Goal: Task Accomplishment & Management: Manage account settings

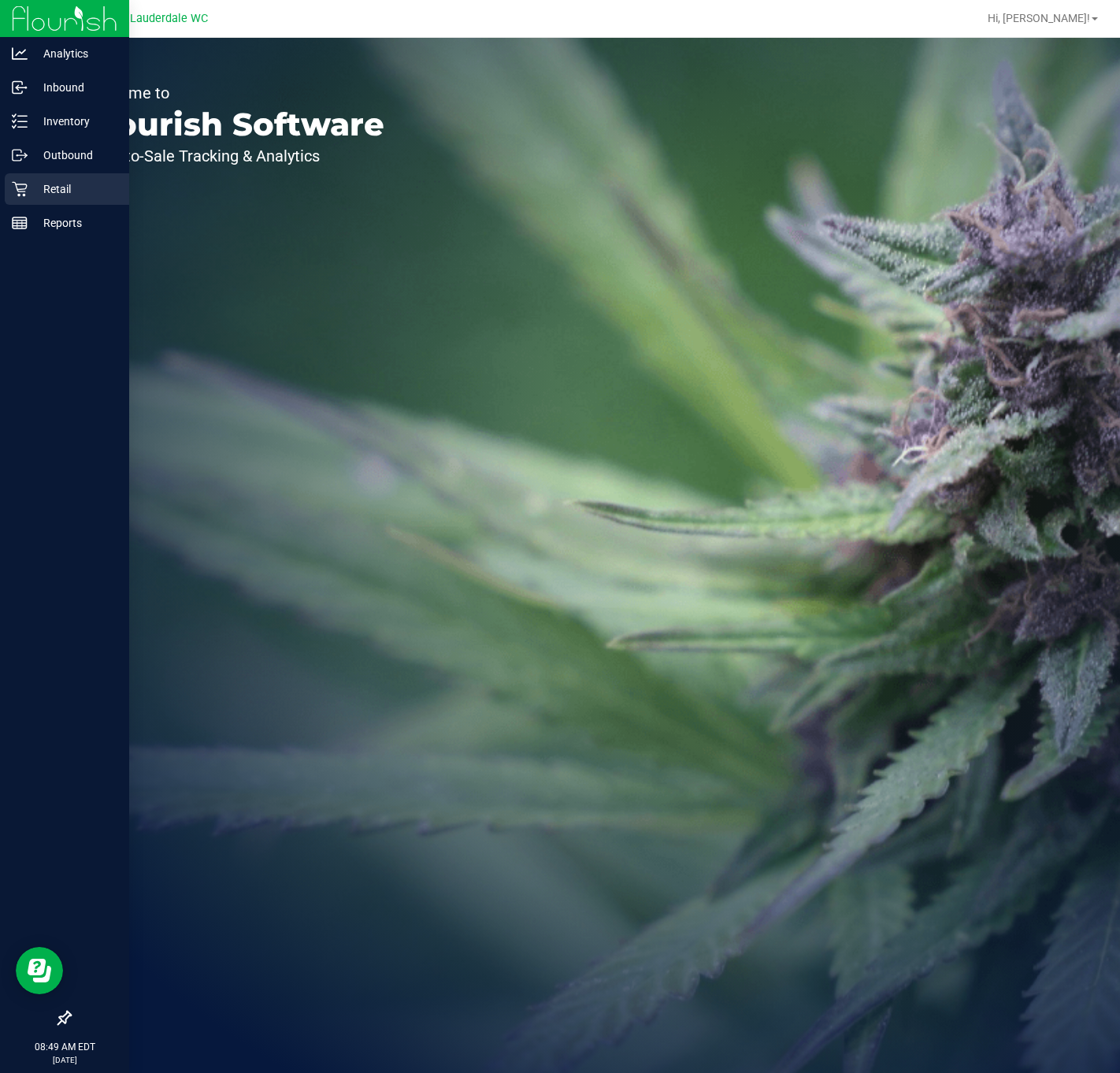
click at [55, 183] on p "Retail" at bounding box center [75, 189] width 95 height 19
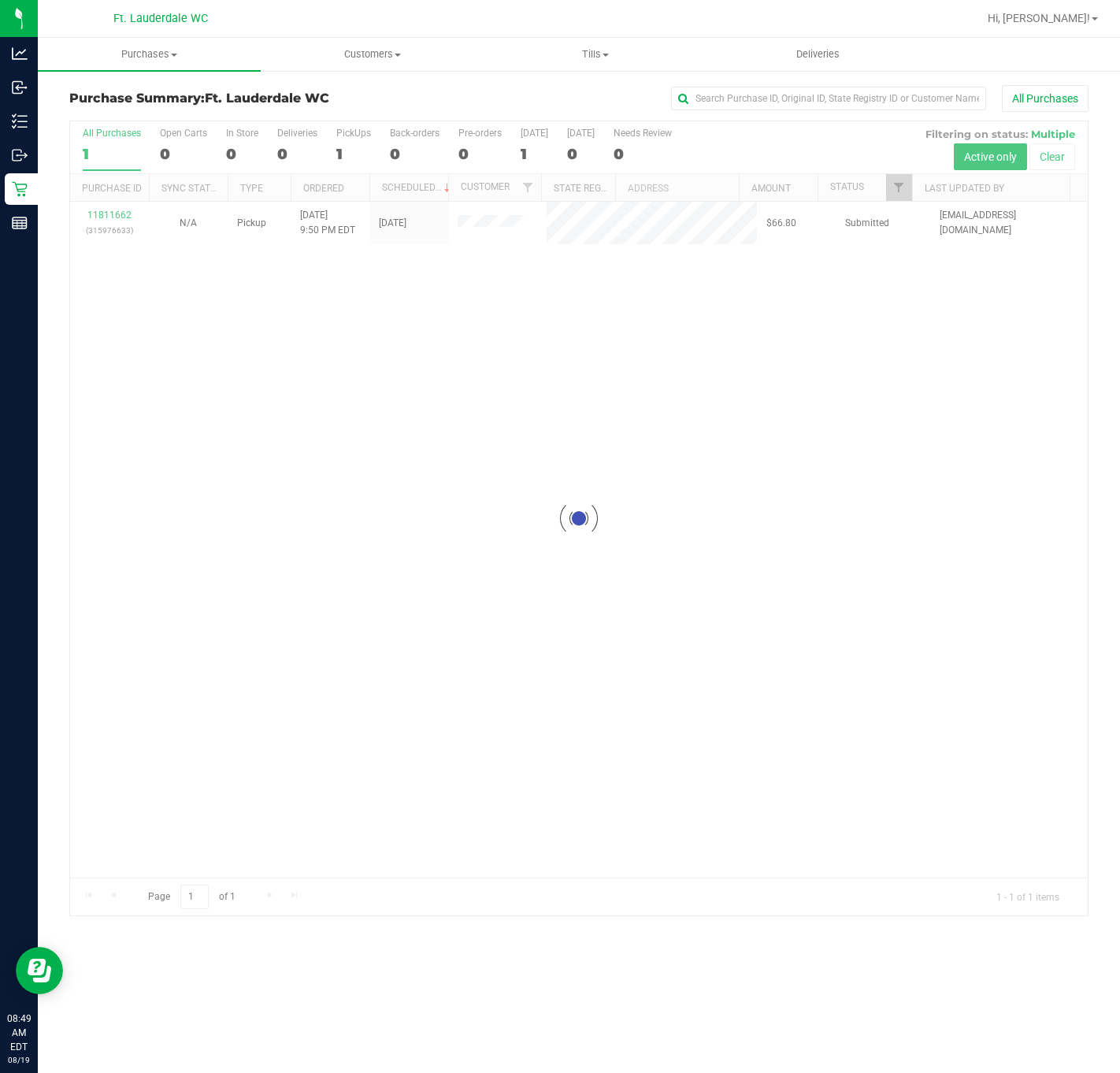
click at [233, 327] on div "Loading... 11811662 (315976633) N/A Pickup [DATE] 9:50 PM EDT 8/19/2025 $66.80 …" at bounding box center [579, 539] width 1018 height 676
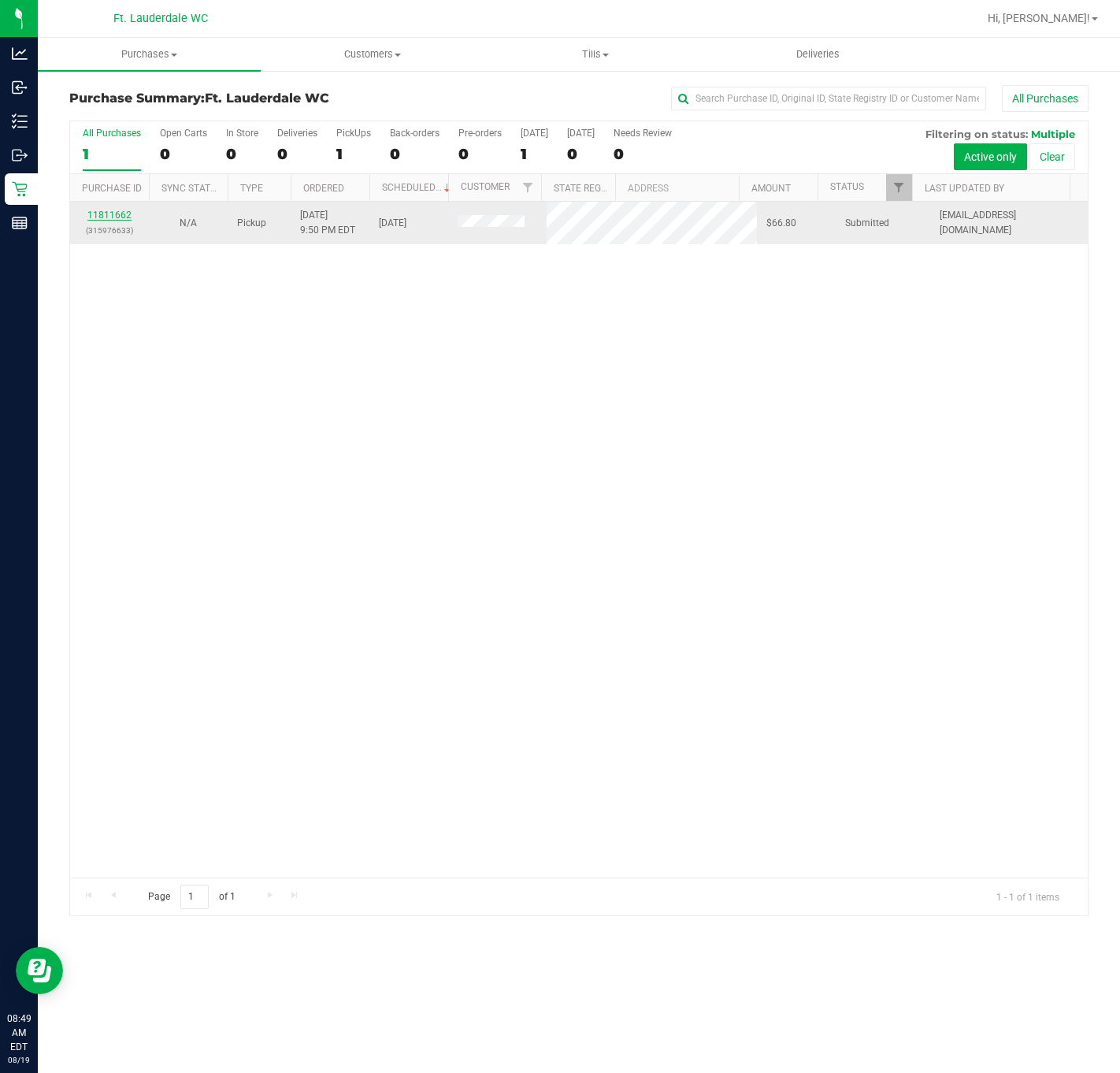
click at [124, 218] on link "11811662" at bounding box center [109, 215] width 45 height 11
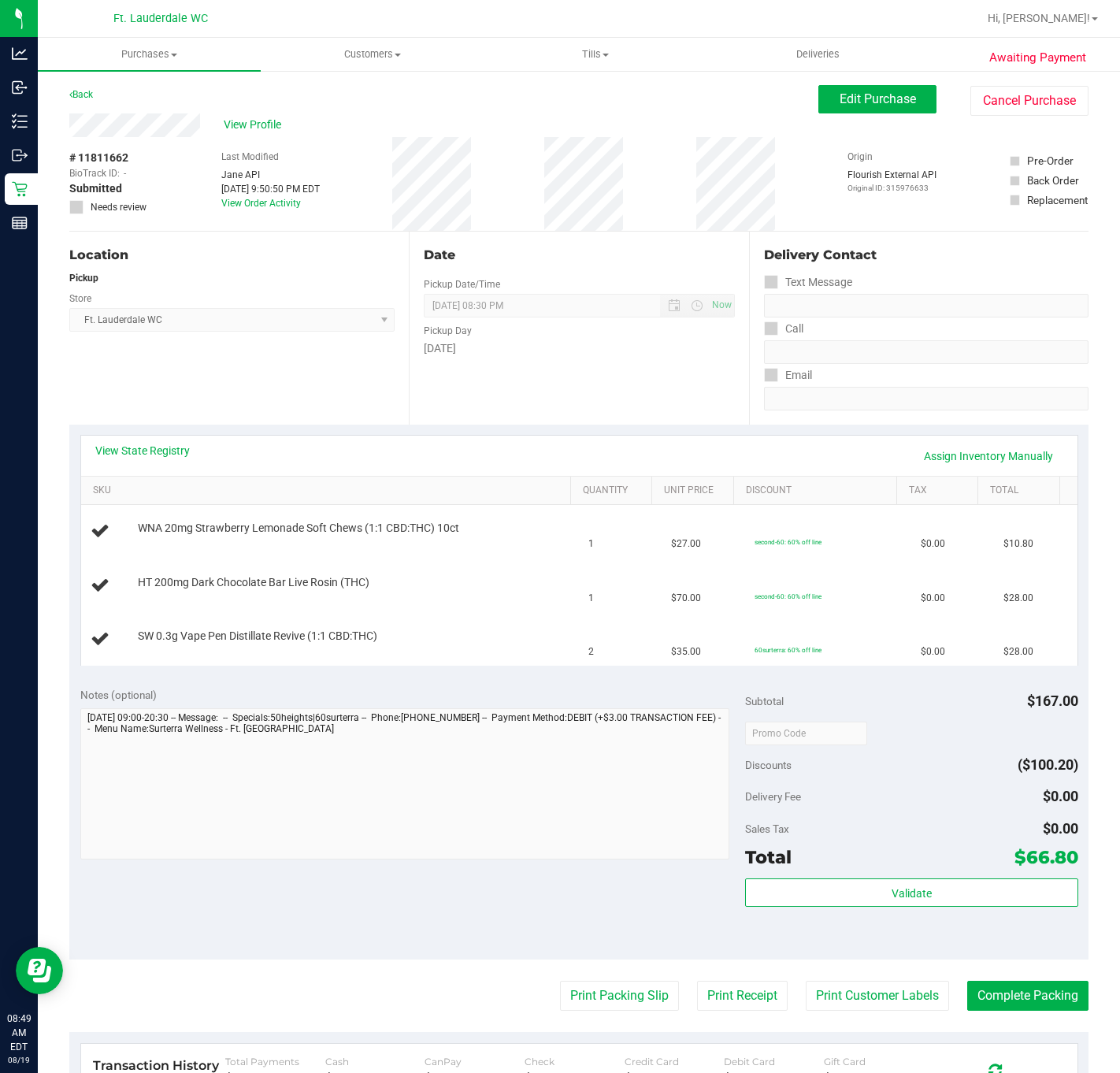
click at [255, 409] on div "Location Pickup Store Ft. Lauderdale WC Select Store [PERSON_NAME][GEOGRAPHIC_D…" at bounding box center [238, 328] width 339 height 193
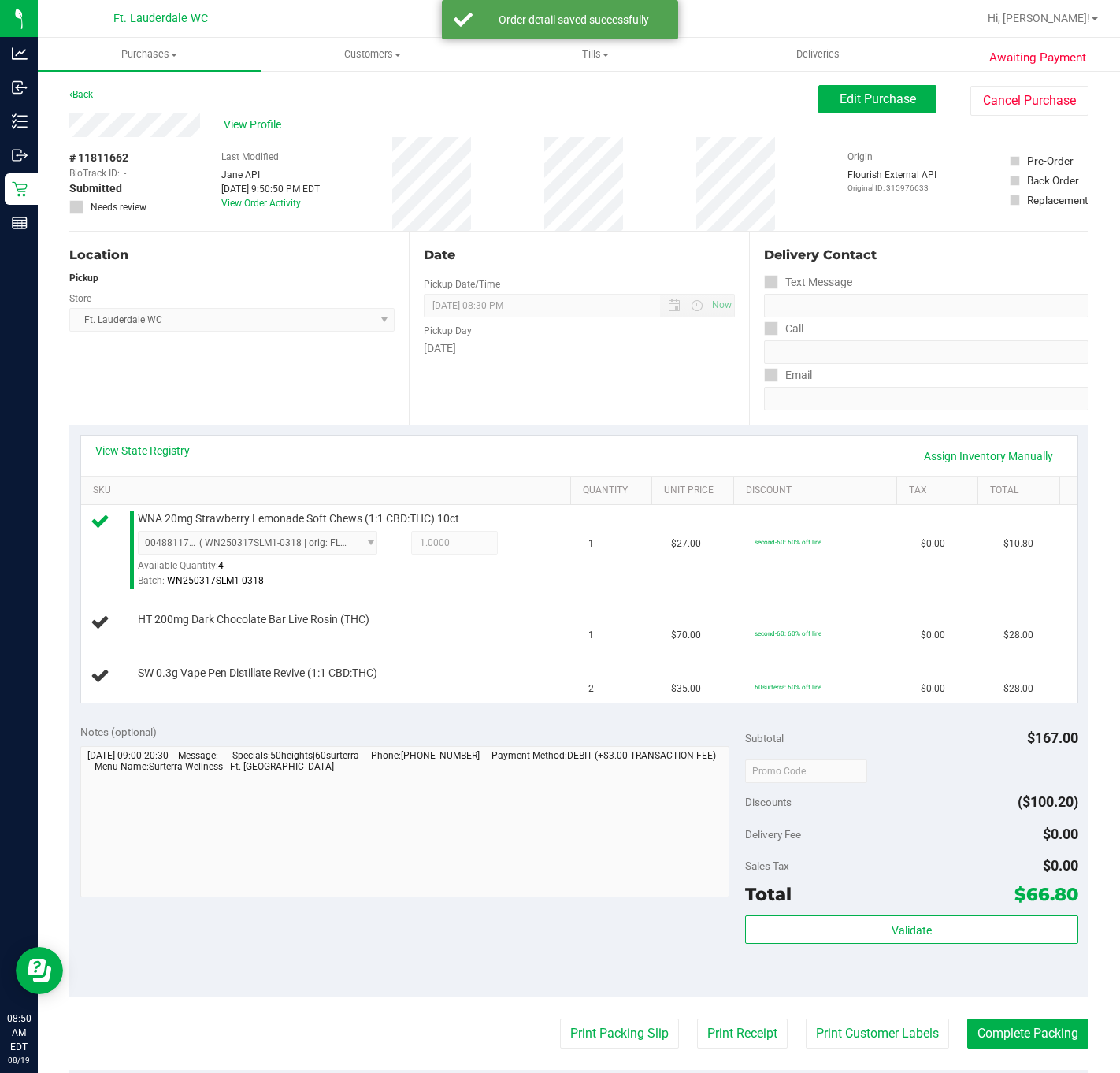
click at [265, 361] on div "Location Pickup Store Ft. Lauderdale WC Select Store [PERSON_NAME][GEOGRAPHIC_D…" at bounding box center [238, 328] width 339 height 193
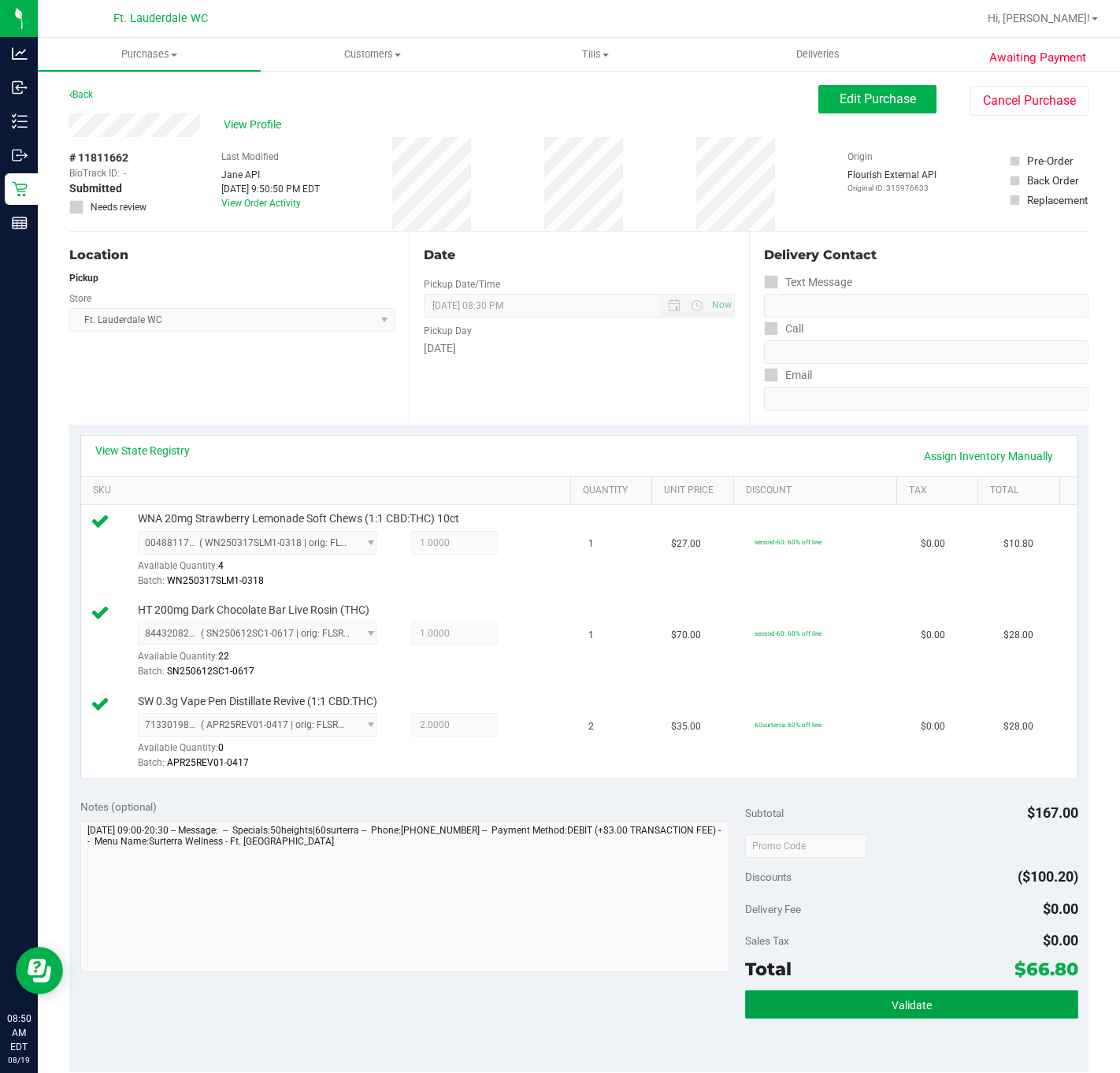
click at [970, 1006] on button "Validate" at bounding box center [911, 1005] width 332 height 29
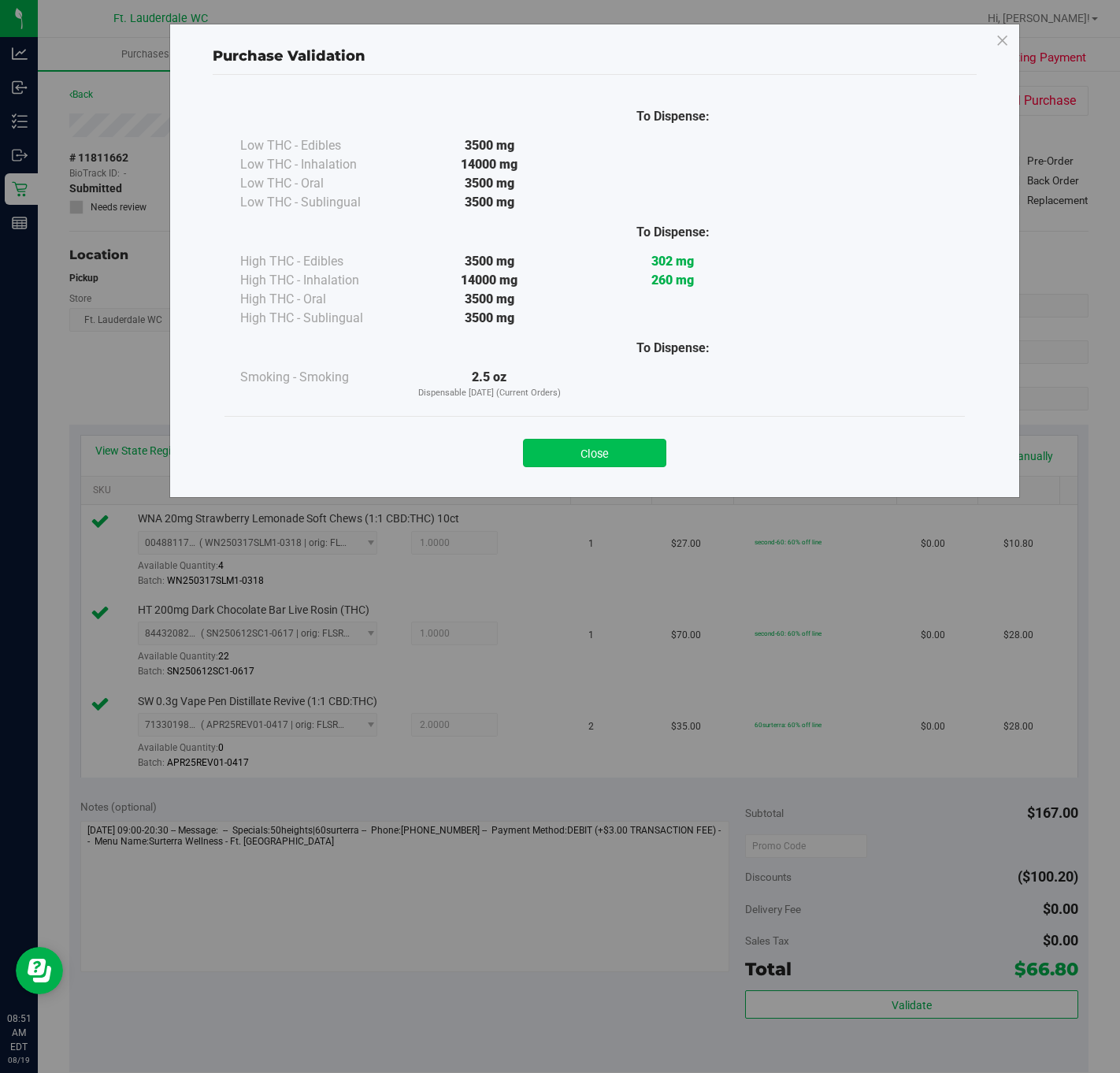
click at [646, 465] on button "Close" at bounding box center [595, 452] width 143 height 29
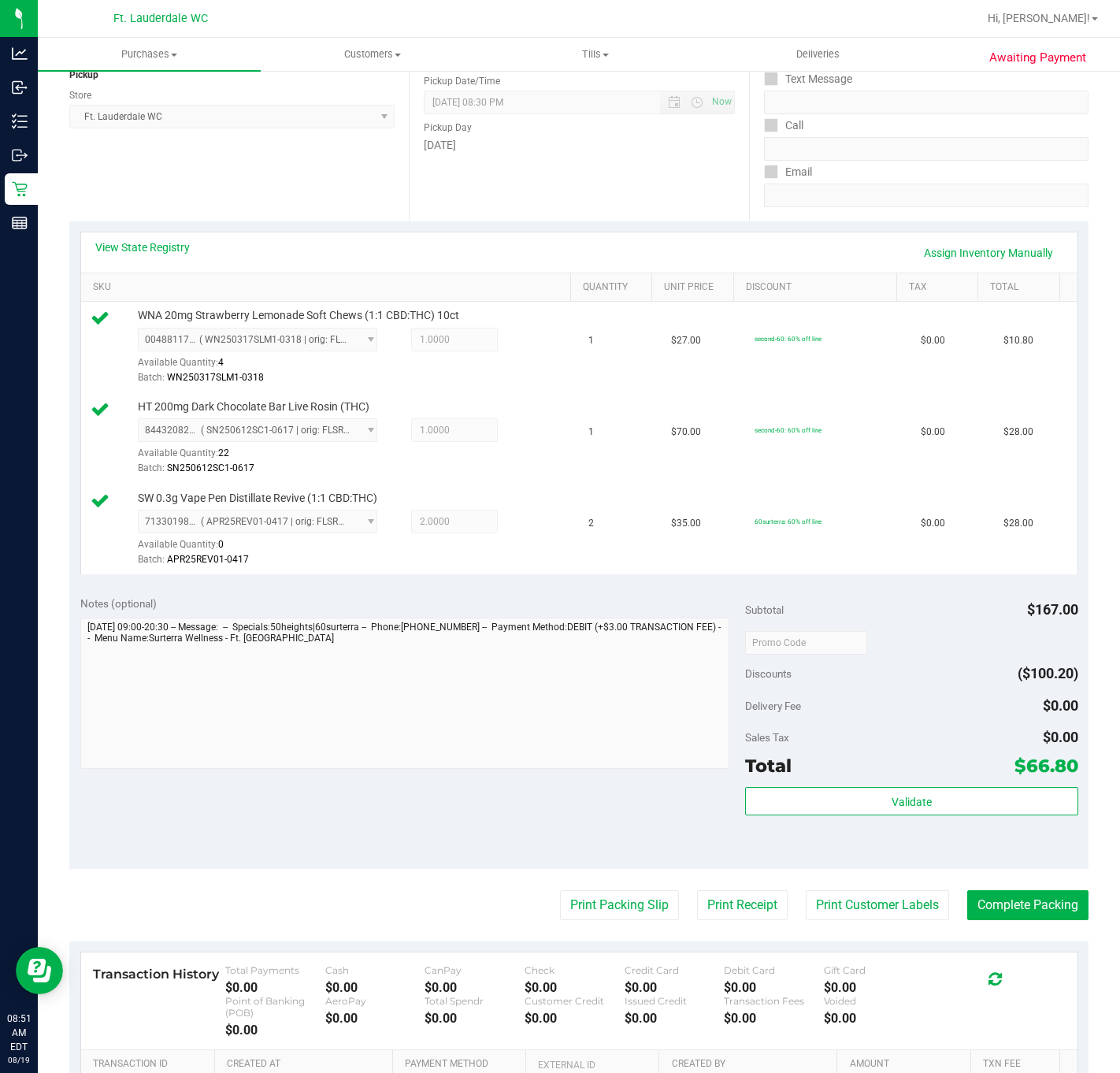
scroll to position [417, 0]
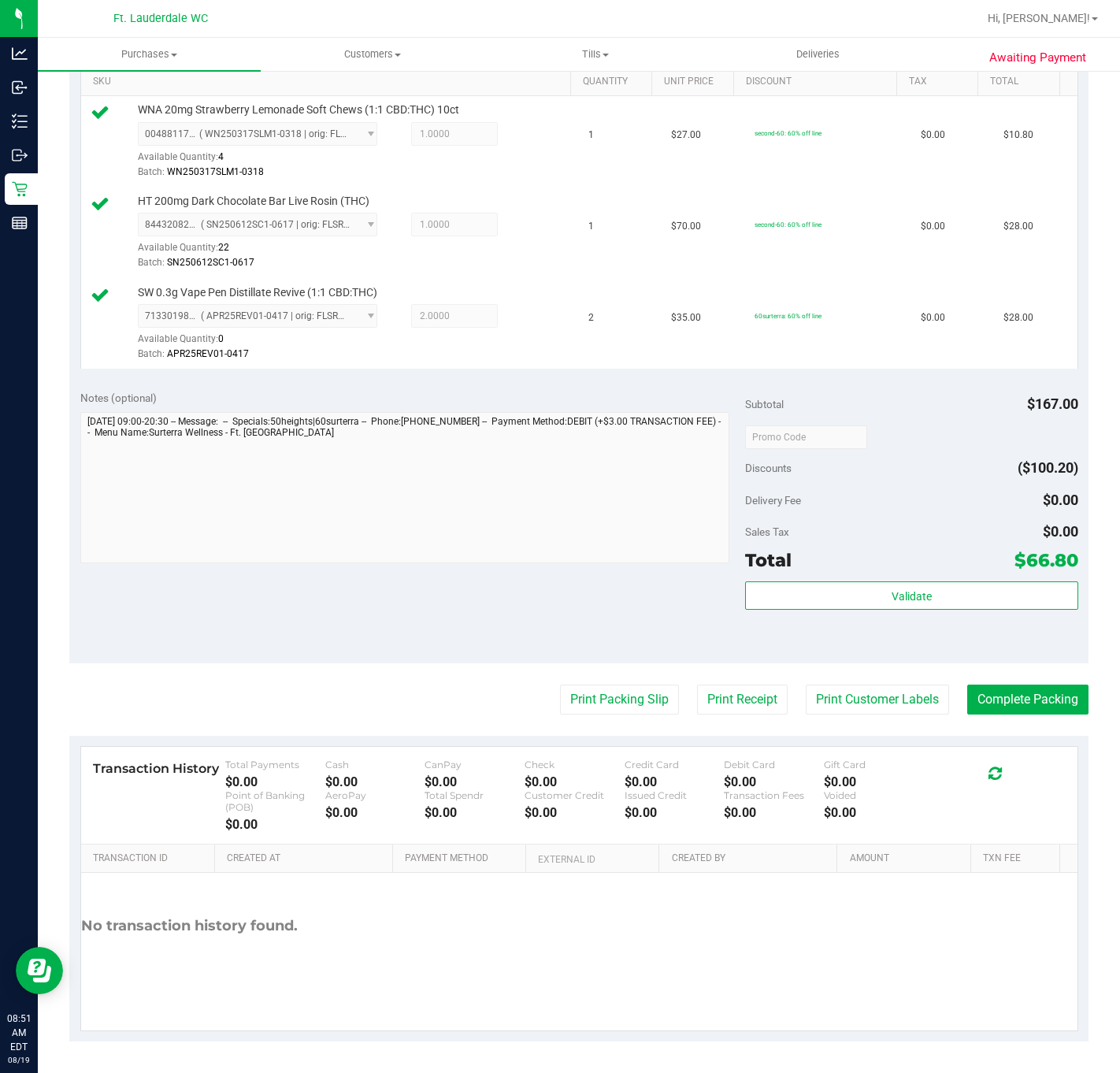
click at [832, 613] on div "Validate" at bounding box center [911, 617] width 332 height 71
click at [657, 672] on purchase-details "Back Edit Purchase Cancel Purchase View Profile # 11811662 BioTrack ID: - Submi…" at bounding box center [579, 359] width 1019 height 1366
click at [631, 694] on button "Print Packing Slip" at bounding box center [619, 700] width 119 height 30
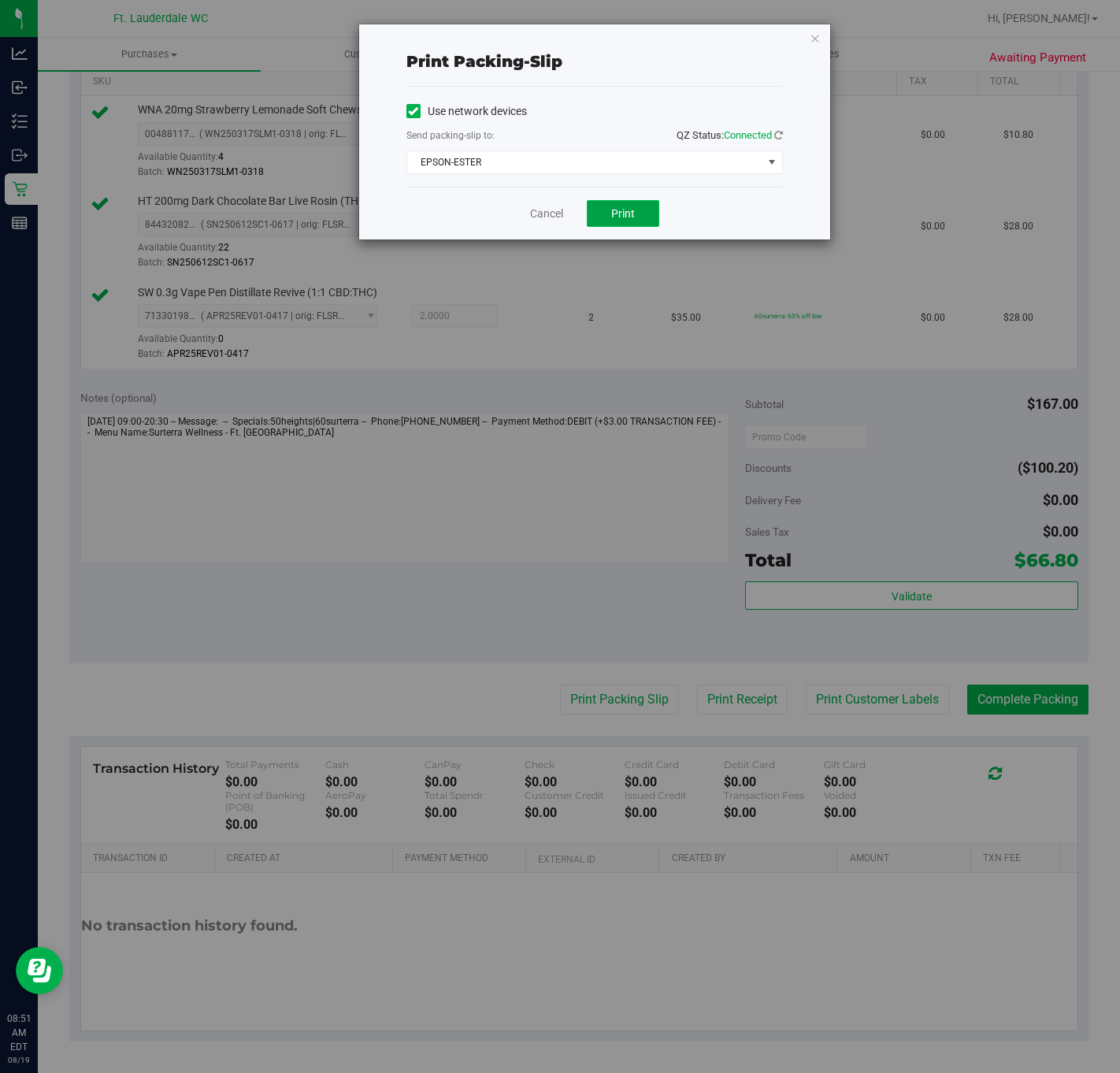
click at [634, 218] on button "Print" at bounding box center [622, 213] width 72 height 27
click at [544, 215] on link "Cancel" at bounding box center [546, 214] width 33 height 17
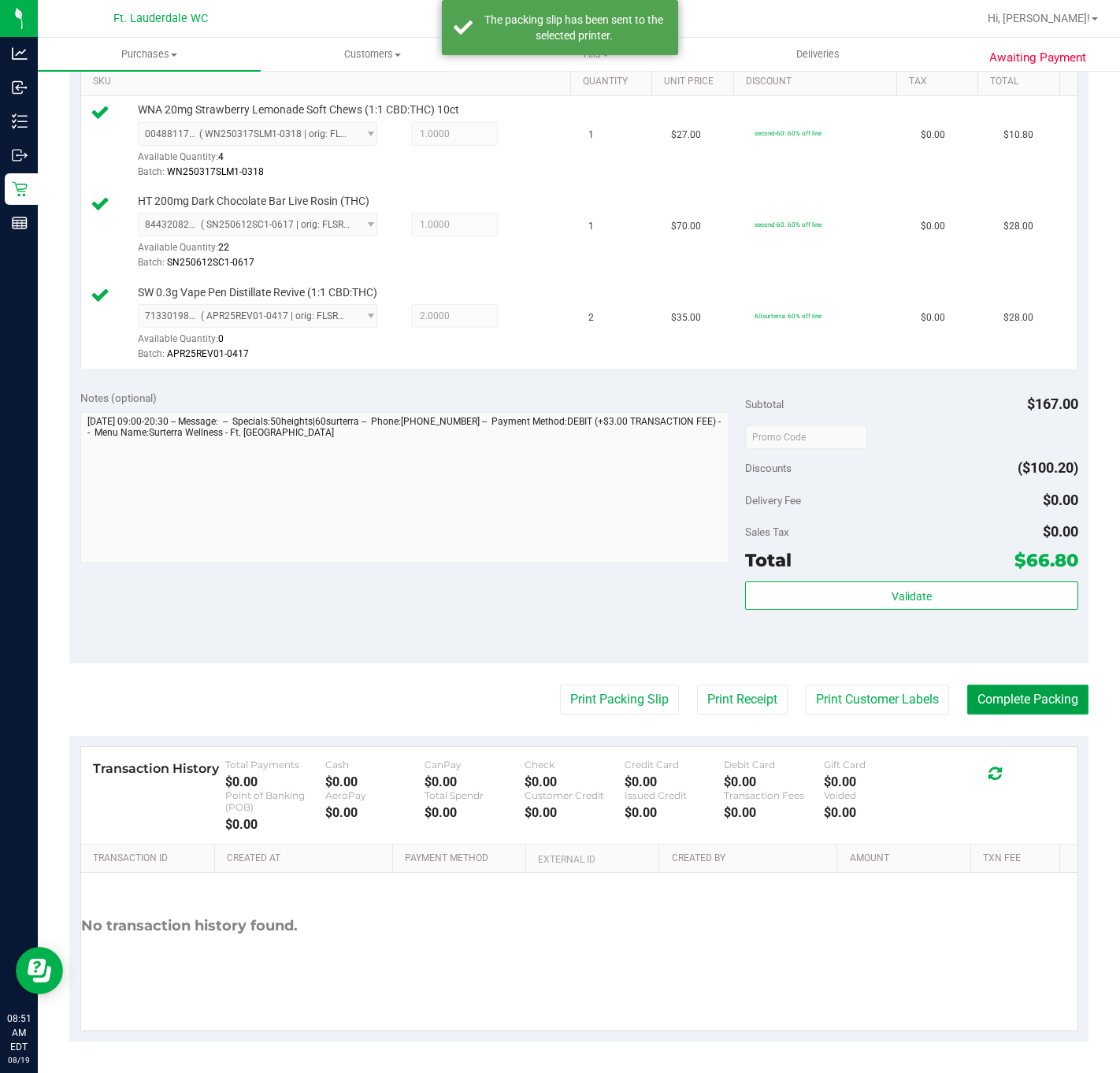
click at [987, 705] on button "Complete Packing" at bounding box center [1028, 700] width 122 height 30
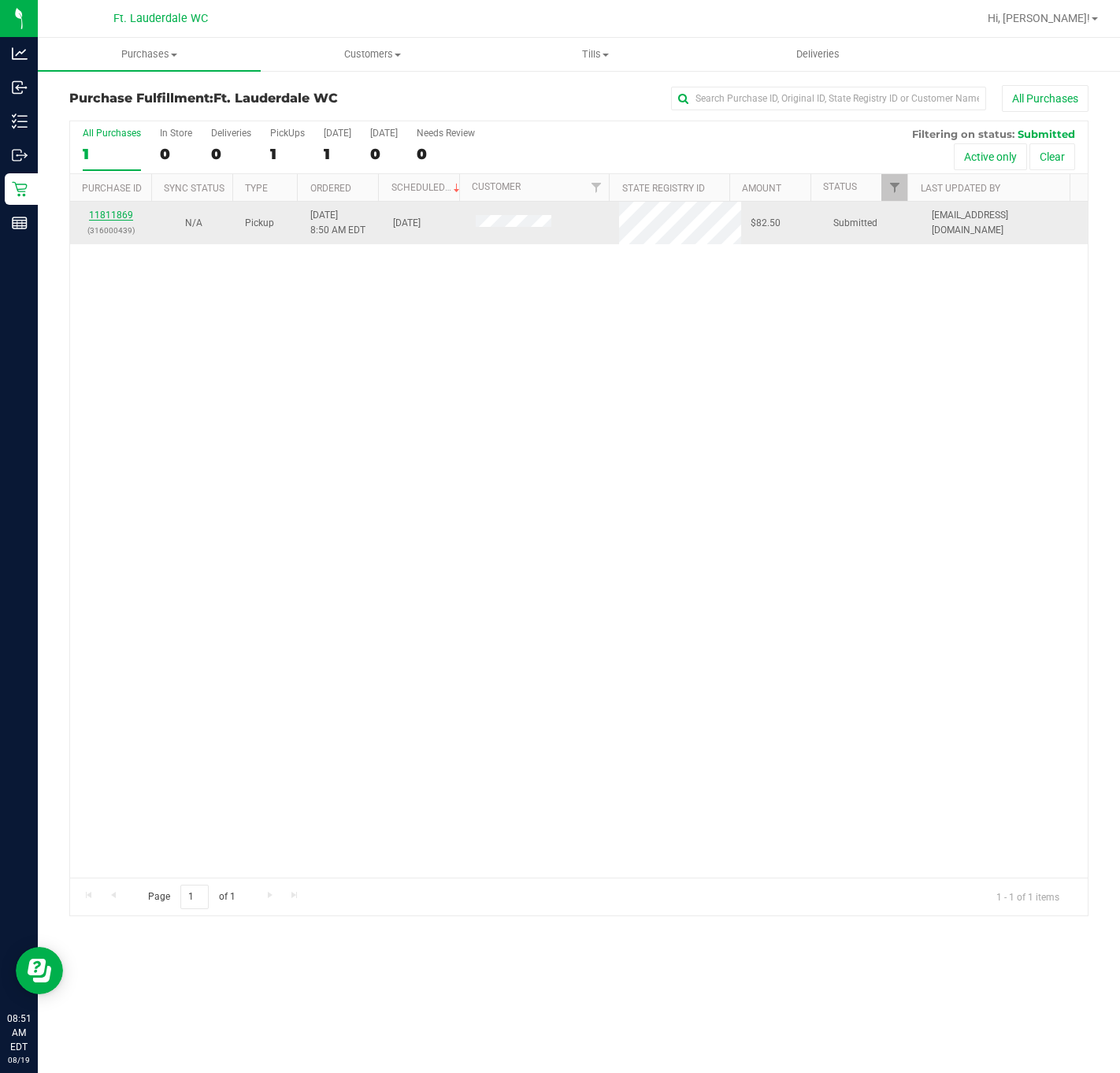
click at [106, 219] on link "11811869" at bounding box center [111, 215] width 45 height 11
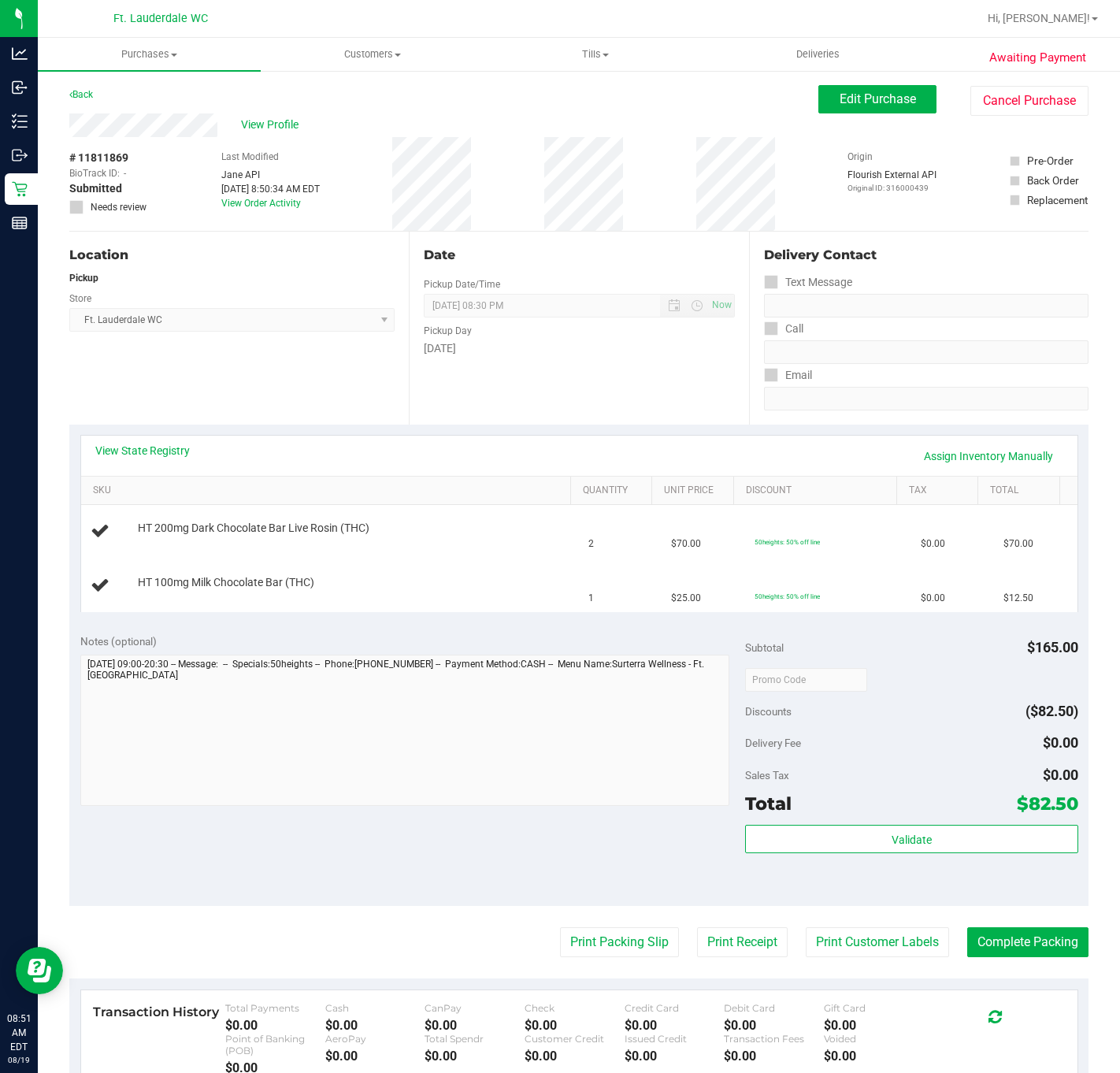
click at [222, 369] on div "Location Pickup Store Ft. Lauderdale WC Select Store [PERSON_NAME][GEOGRAPHIC_D…" at bounding box center [238, 328] width 339 height 193
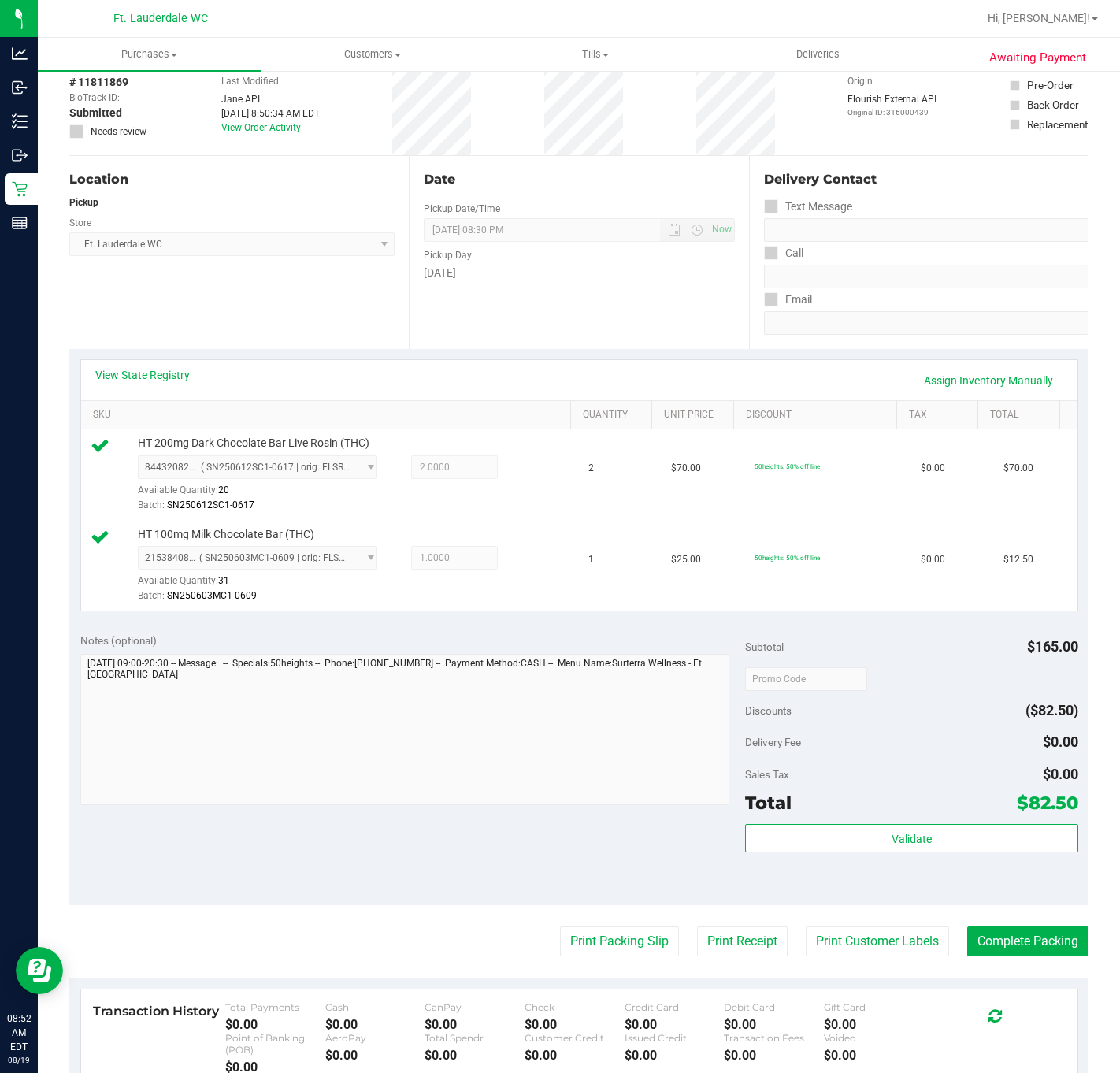
scroll to position [118, 0]
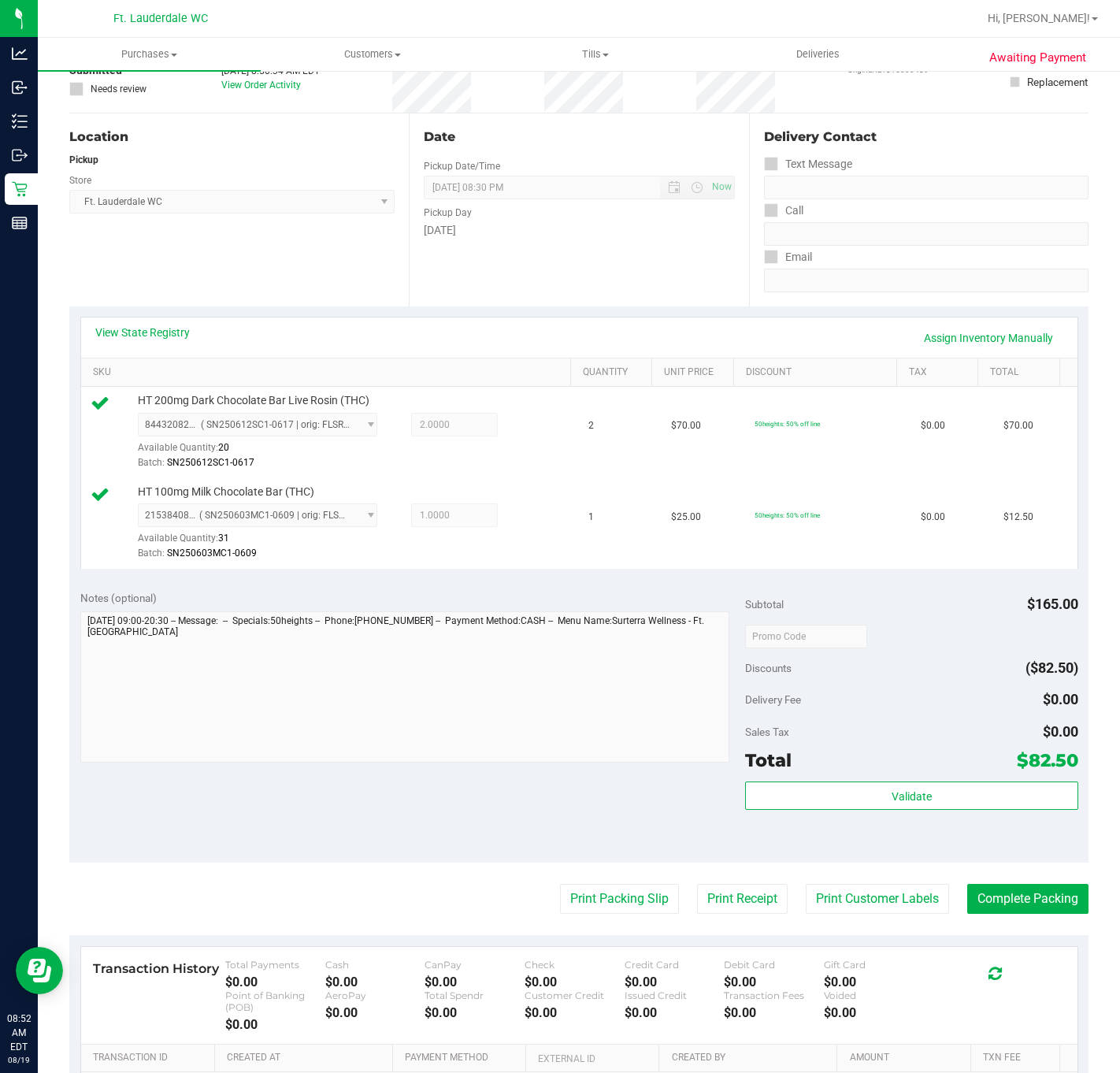
click at [953, 781] on div "Subtotal $165.00 Discounts ($82.50) Delivery Fee $0.00 Sales Tax $0.00 Total $8…" at bounding box center [911, 721] width 332 height 262
click at [953, 798] on button "Validate" at bounding box center [911, 796] width 332 height 29
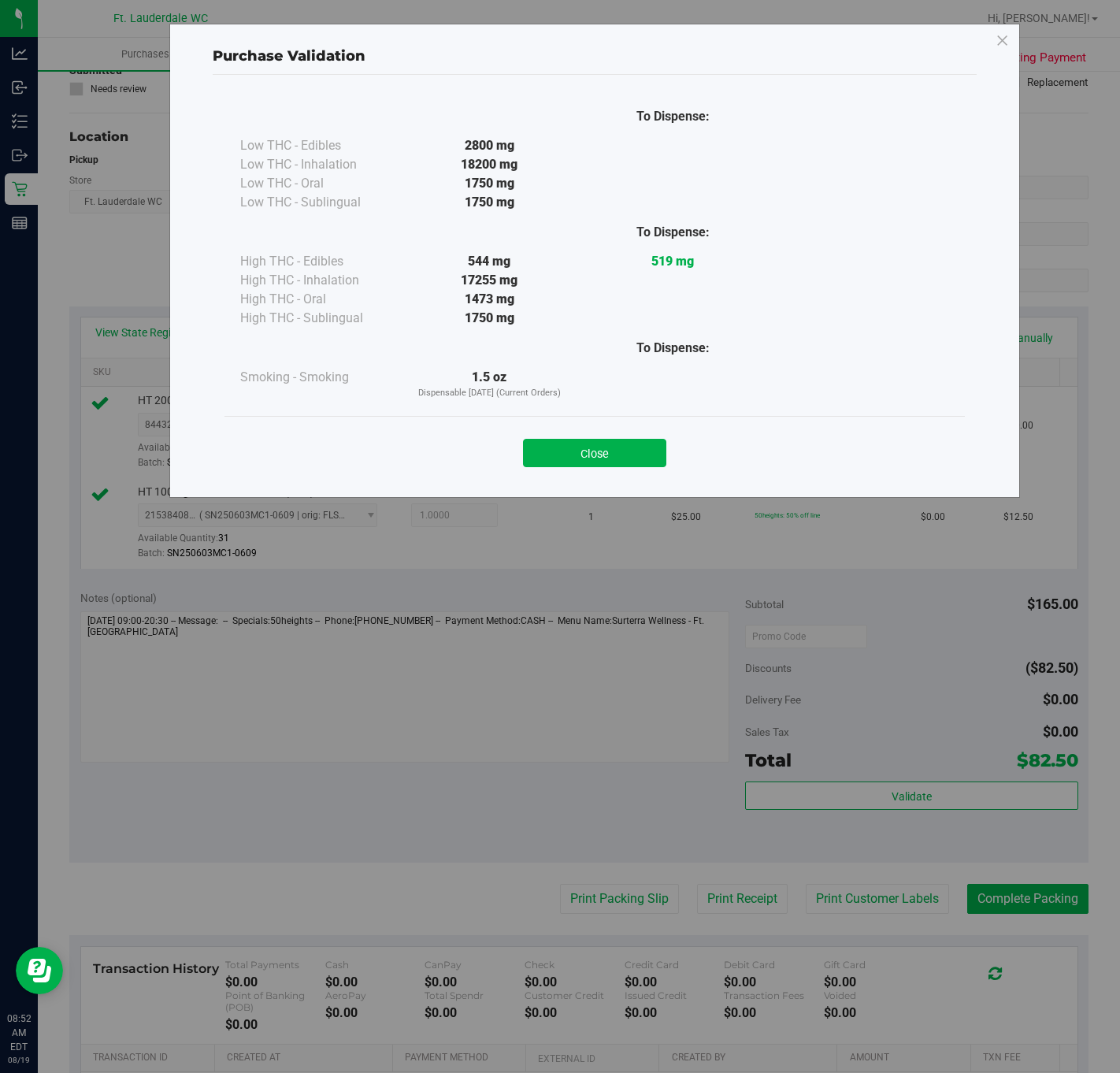
click at [605, 477] on div "Close" at bounding box center [595, 447] width 740 height 63
click at [619, 434] on div "Close" at bounding box center [595, 448] width 716 height 40
click at [622, 459] on button "Close" at bounding box center [595, 452] width 143 height 29
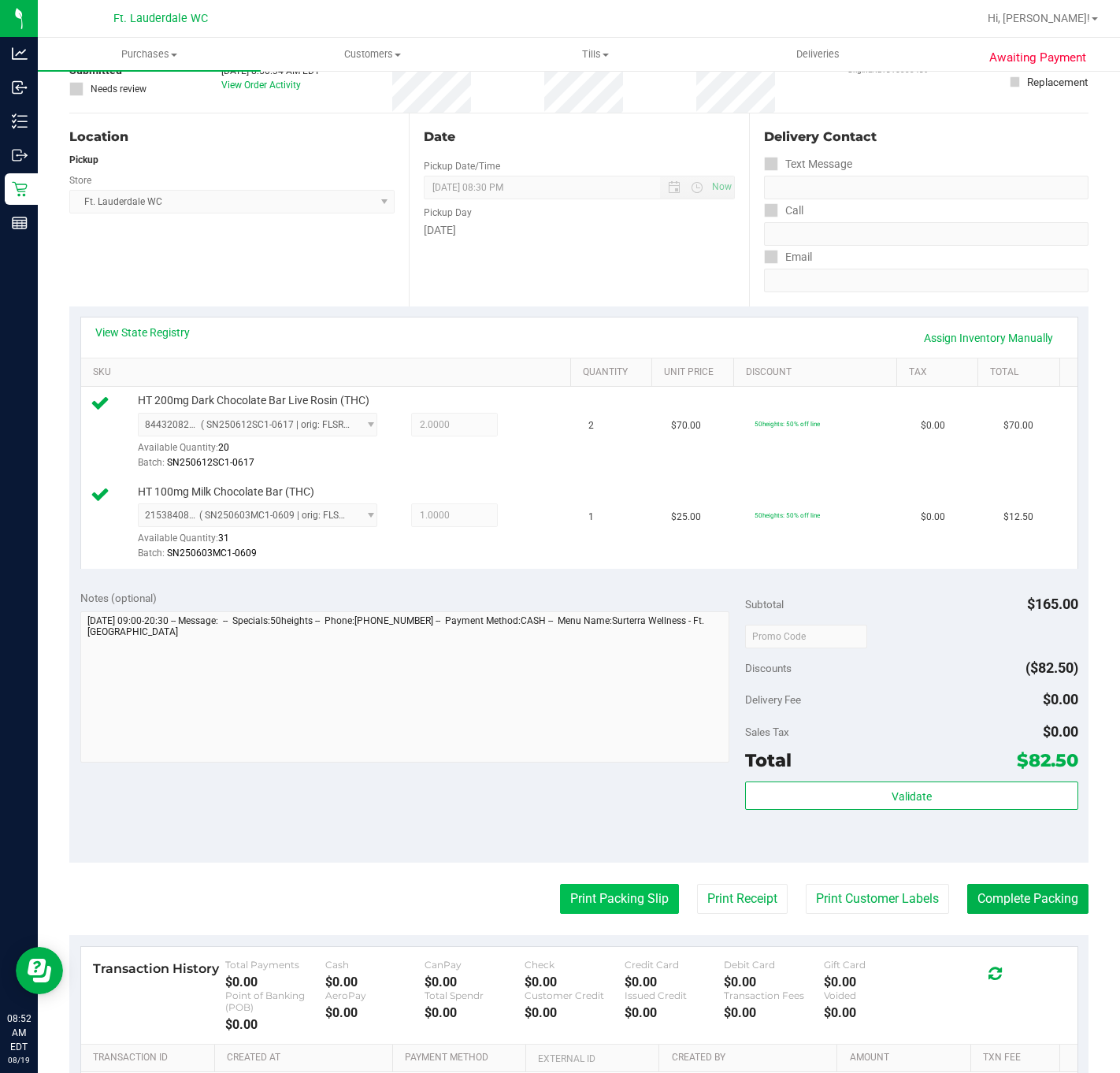
click at [616, 914] on button "Print Packing Slip" at bounding box center [619, 899] width 119 height 30
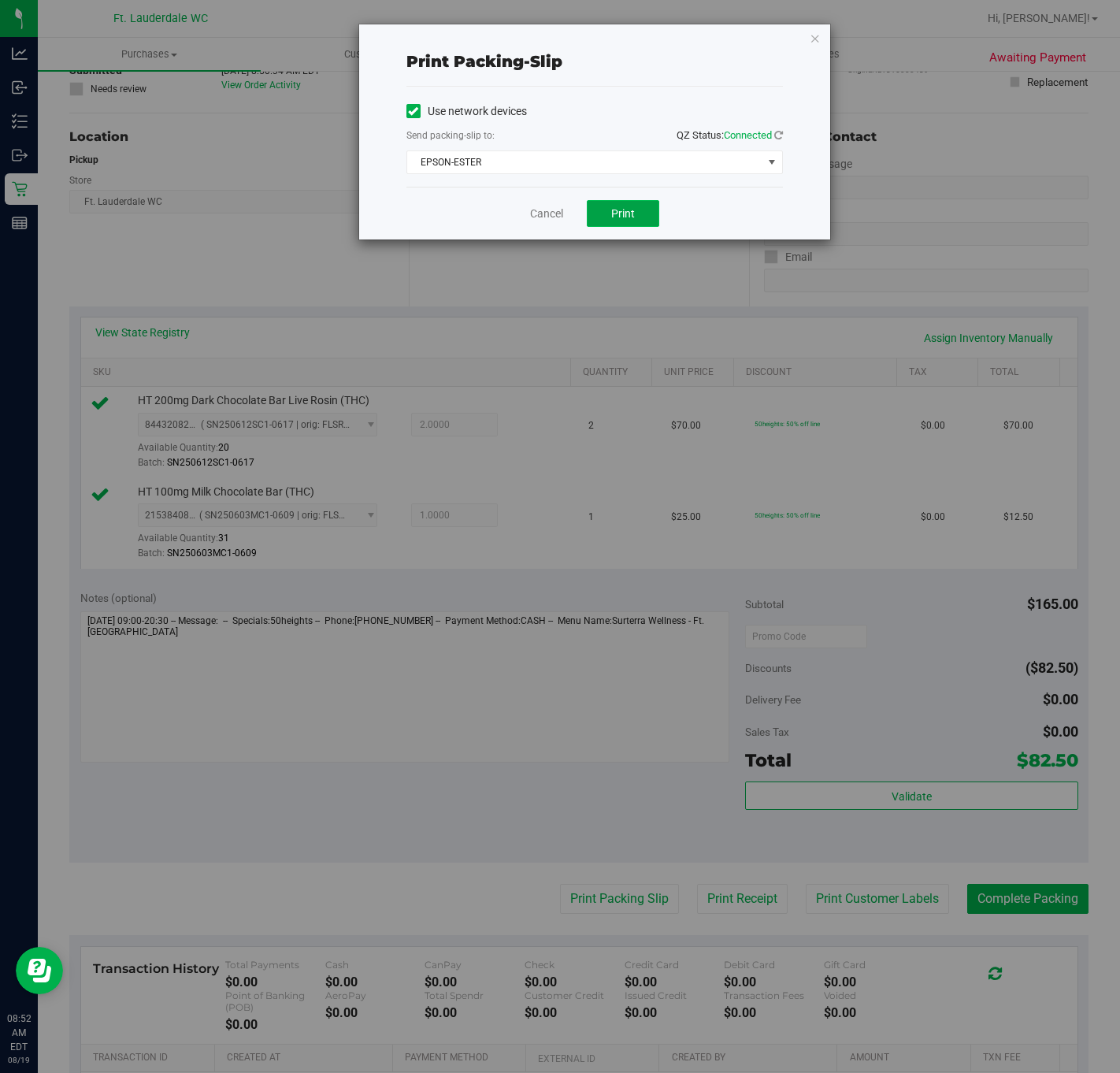
click at [627, 223] on button "Print" at bounding box center [622, 213] width 72 height 27
drag, startPoint x: 525, startPoint y: 218, endPoint x: 698, endPoint y: 469, distance: 304.8
click at [525, 216] on div "Cancel Print" at bounding box center [595, 213] width 377 height 52
click at [549, 203] on div "Cancel Print" at bounding box center [595, 213] width 377 height 52
click at [549, 211] on link "Cancel" at bounding box center [546, 214] width 33 height 17
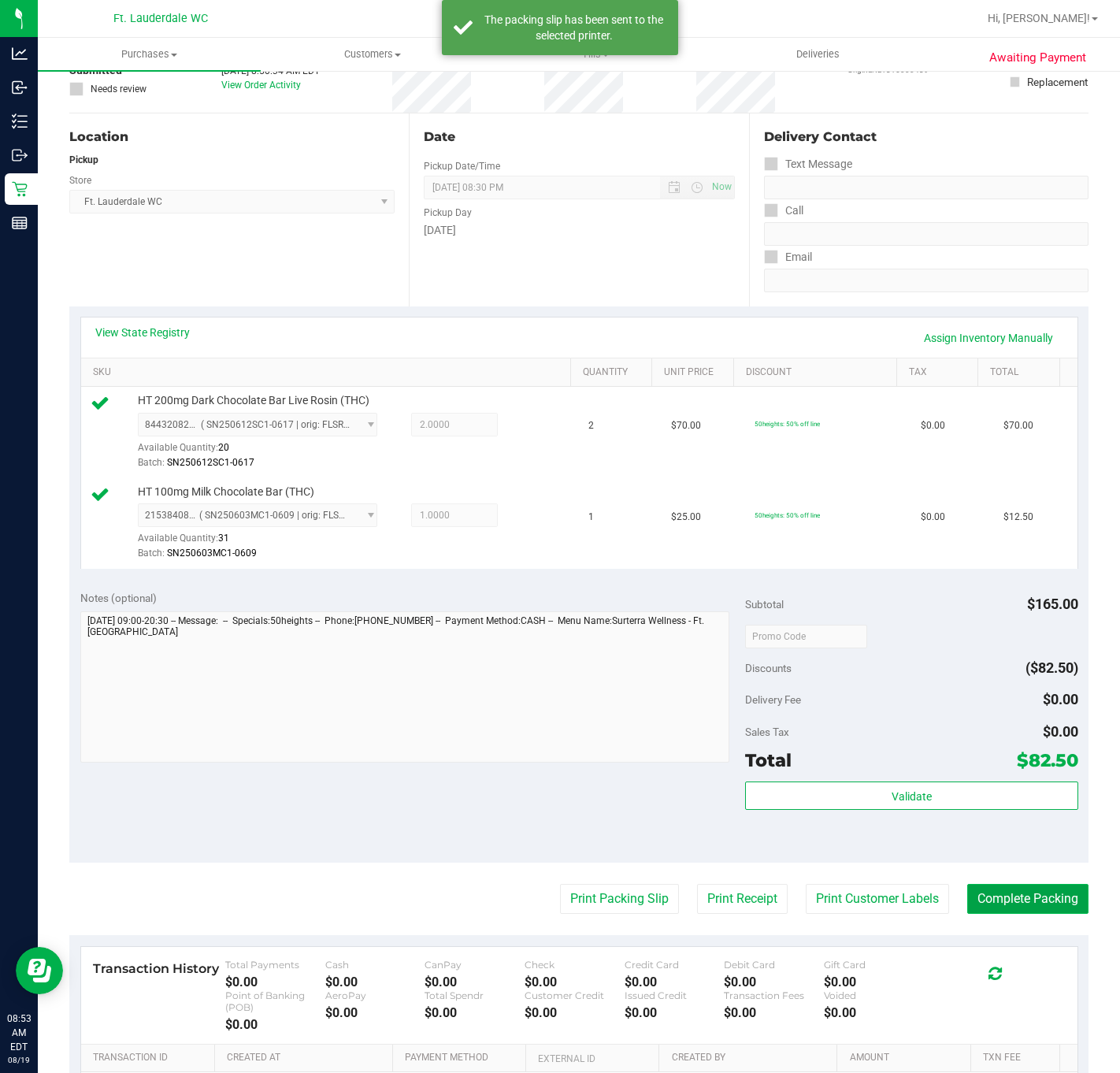
click at [972, 909] on button "Complete Packing" at bounding box center [1028, 899] width 122 height 30
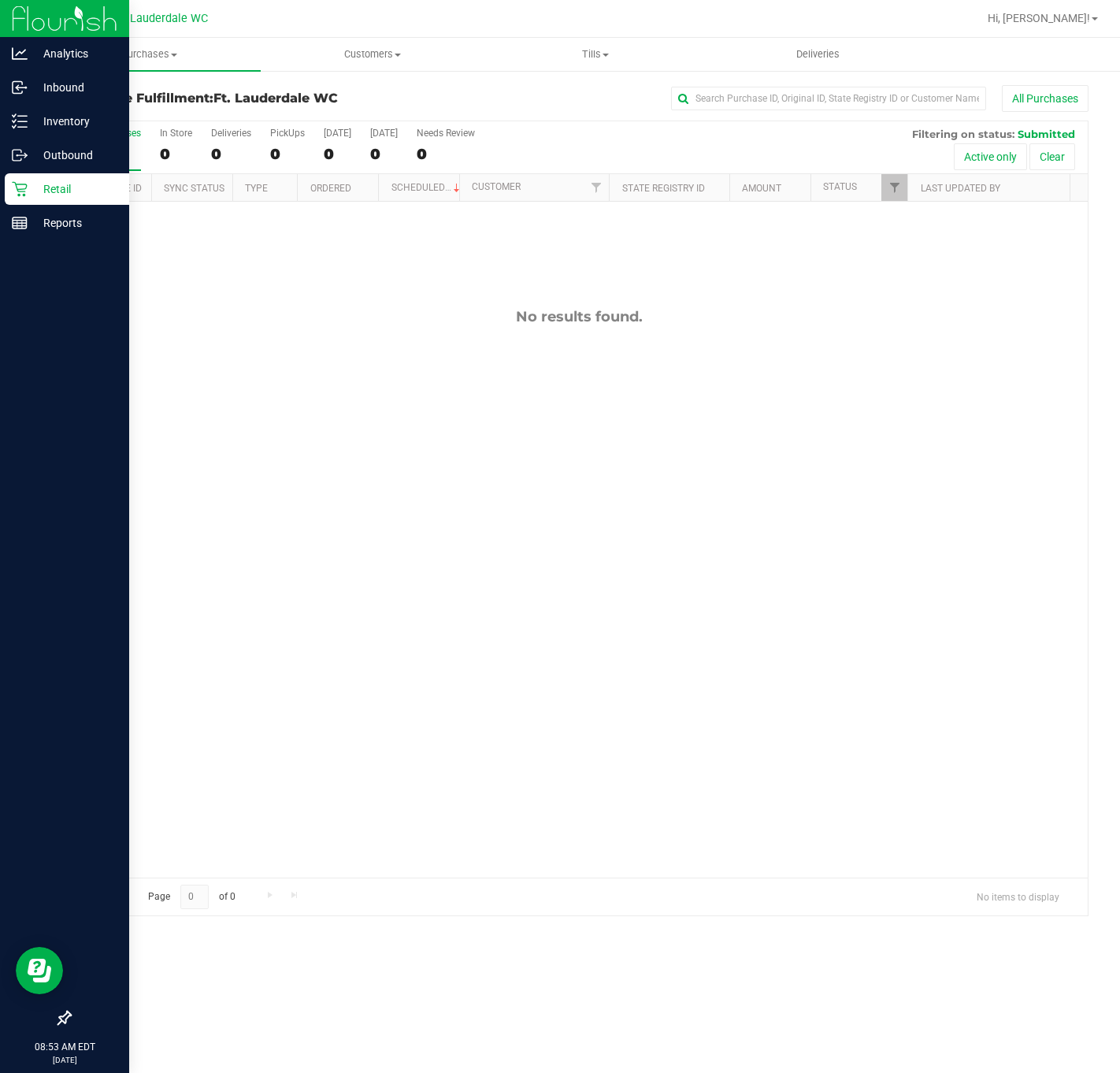
click at [15, 191] on icon at bounding box center [20, 189] width 16 height 16
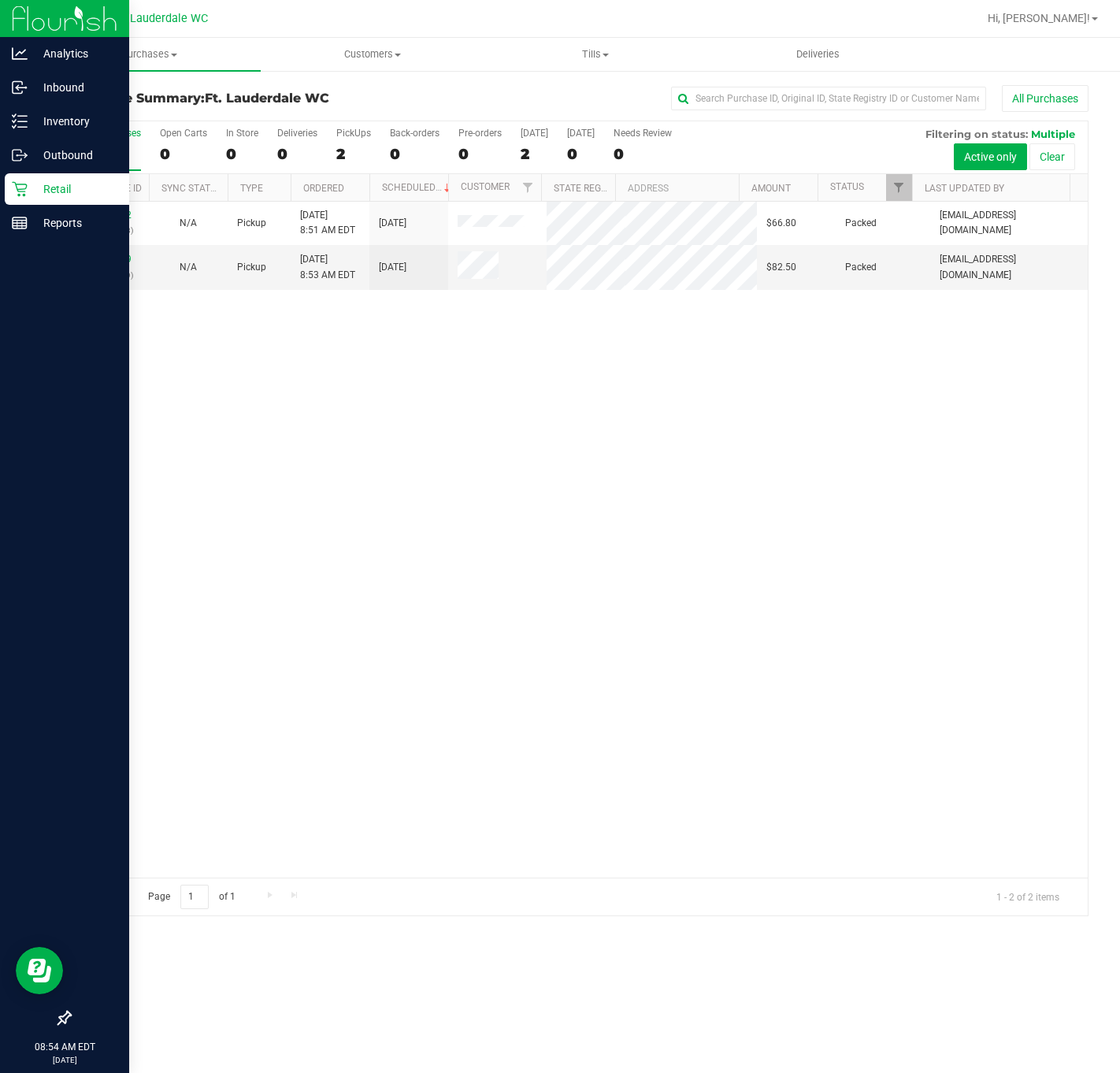
click at [28, 191] on p "Retail" at bounding box center [75, 189] width 95 height 19
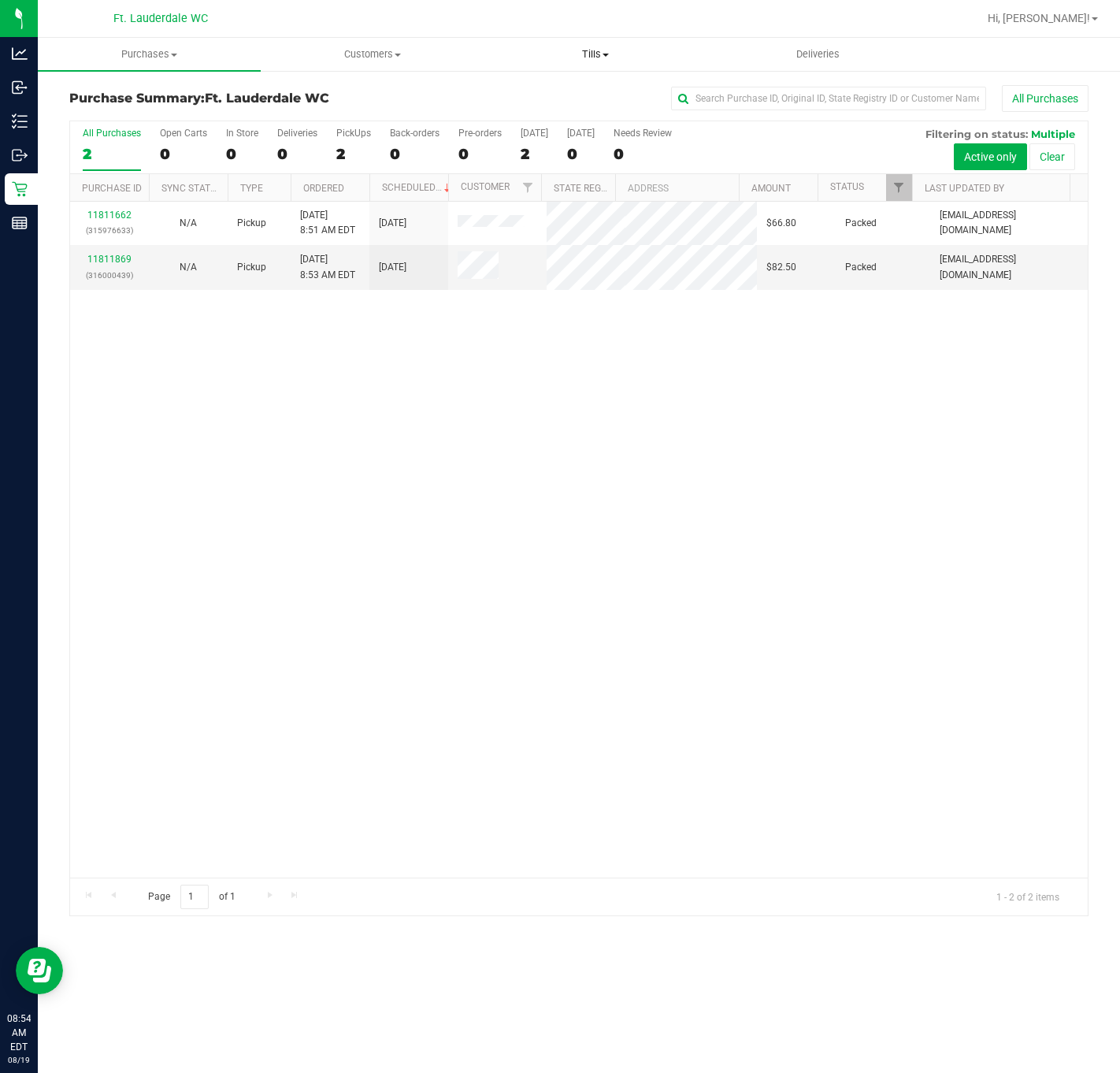
click at [639, 64] on uib-tab-heading "Tills Manage tills Reconcile e-payments" at bounding box center [596, 54] width 222 height 32
click at [580, 90] on span "Manage tills" at bounding box center [536, 95] width 106 height 14
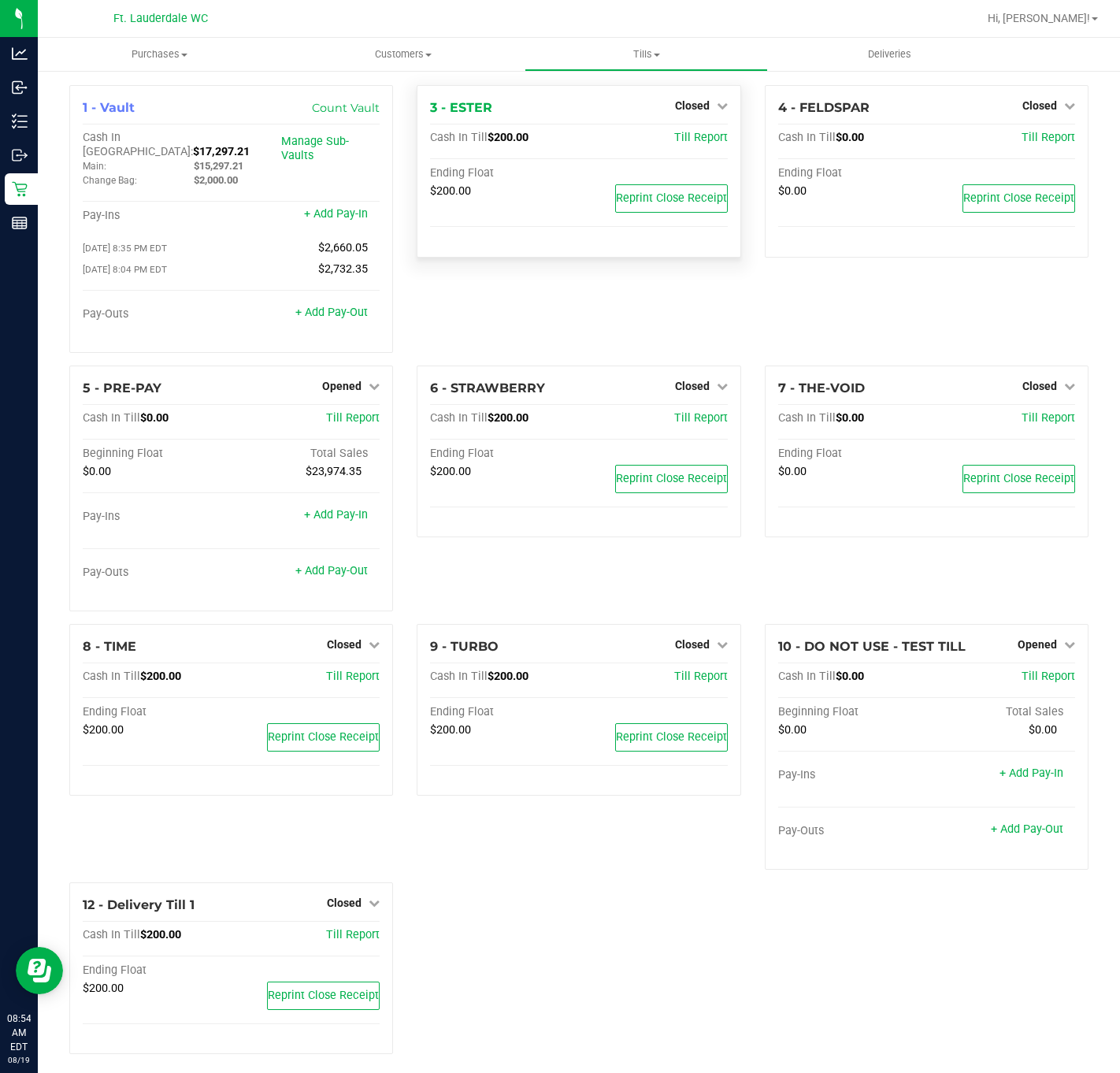
click at [678, 95] on div "3 - ESTER Closed Open Till Cash In Till $200.00 Till Report Ending Float $200.0…" at bounding box center [578, 171] width 324 height 172
click at [681, 99] on div "Closed" at bounding box center [700, 105] width 52 height 19
click at [679, 102] on span "Closed" at bounding box center [692, 105] width 35 height 13
click at [672, 138] on link "Open Till" at bounding box center [692, 139] width 42 height 13
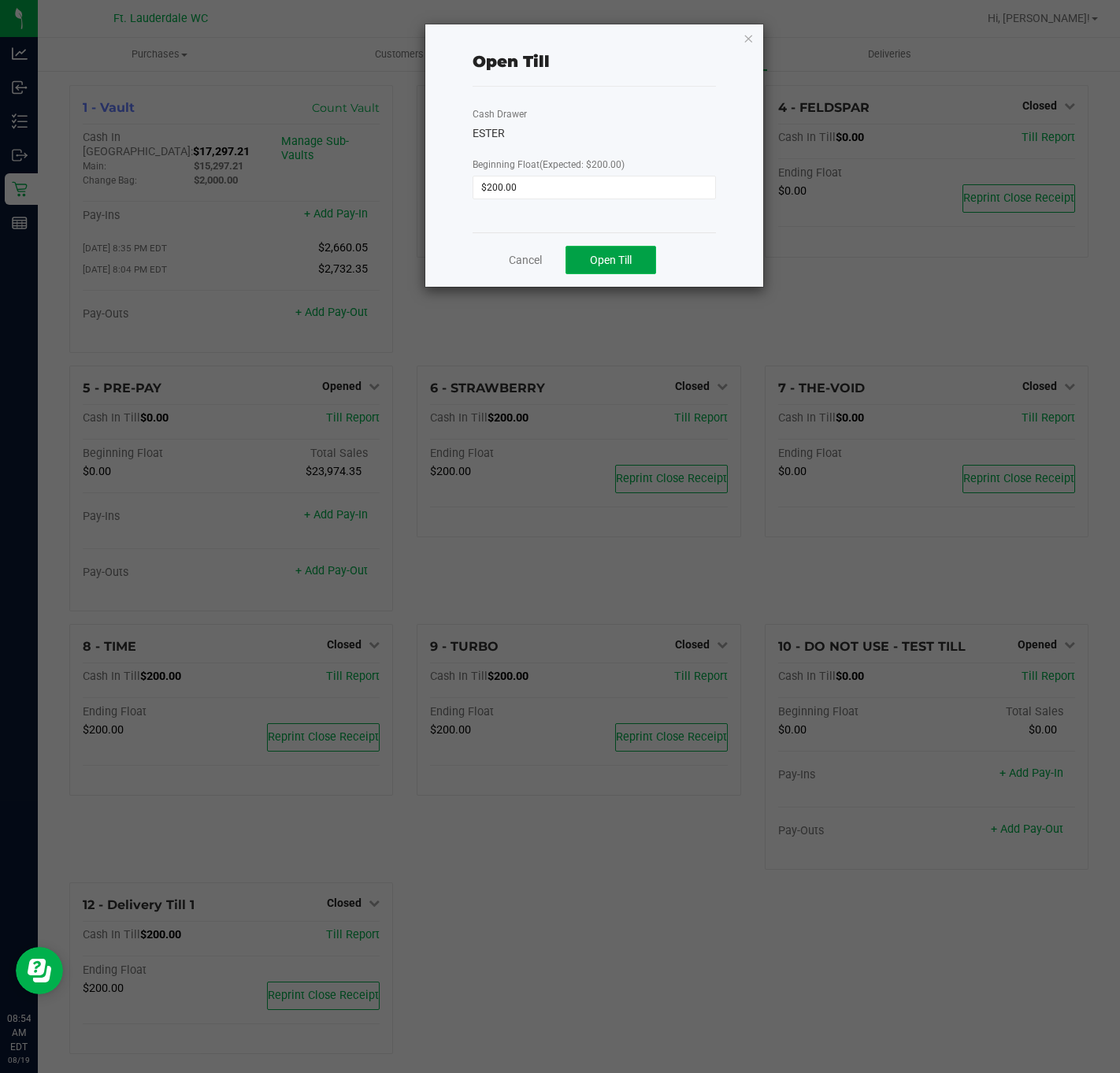
click at [605, 267] on button "Open Till" at bounding box center [611, 259] width 91 height 29
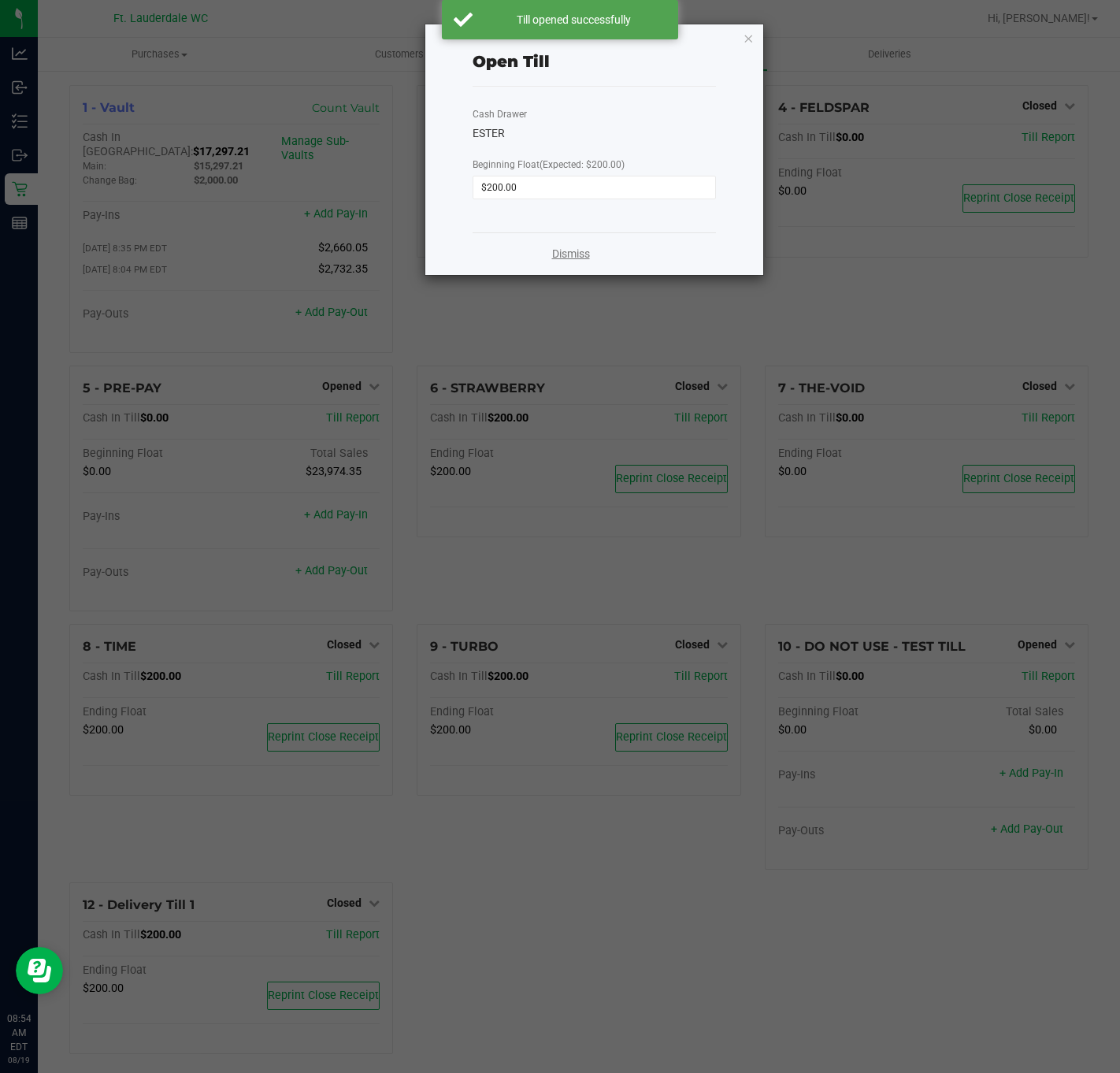
click at [570, 253] on link "Dismiss" at bounding box center [571, 253] width 38 height 17
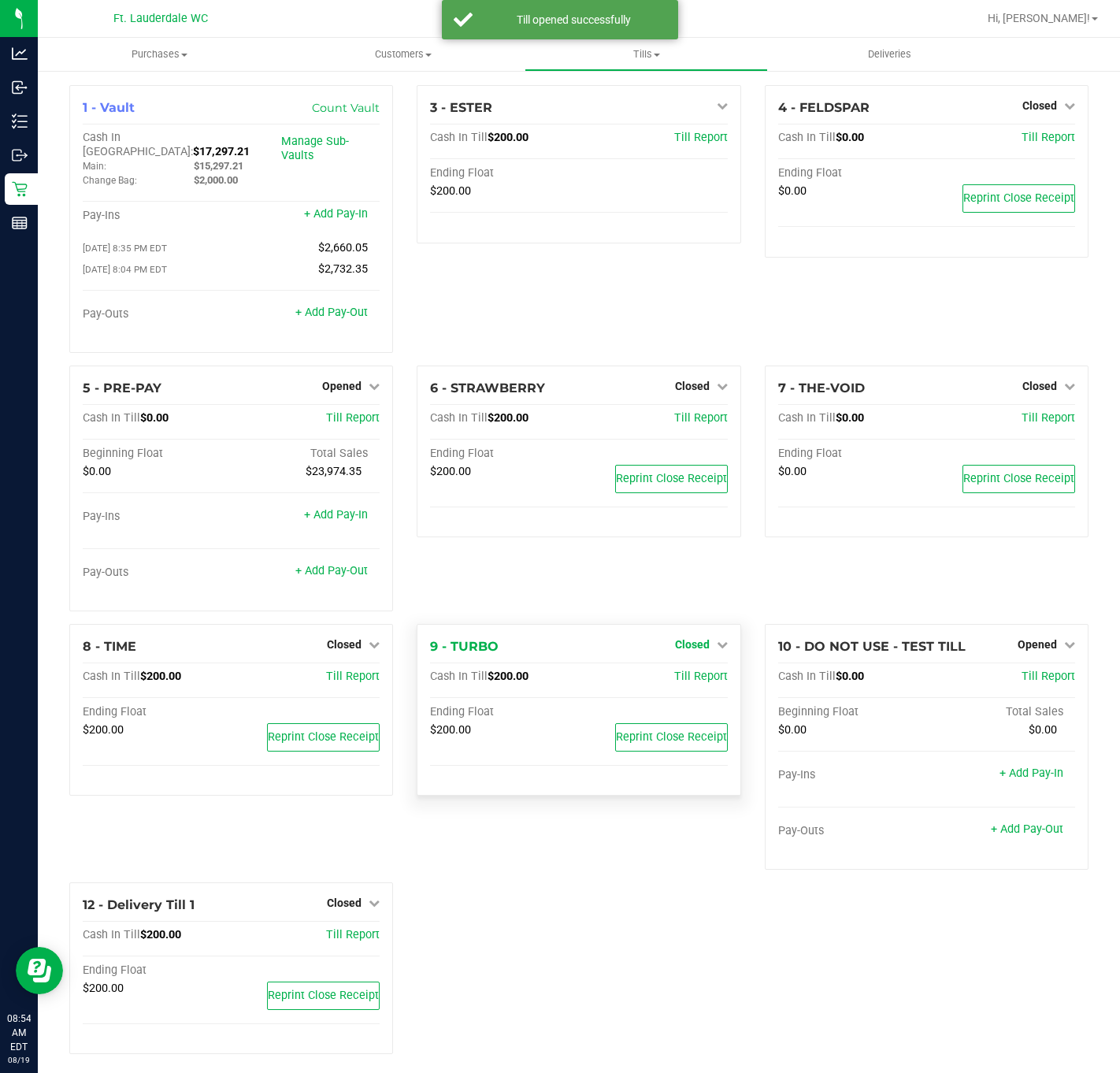
click at [675, 639] on span "Closed" at bounding box center [692, 644] width 35 height 13
click at [679, 670] on link "Open Till" at bounding box center [692, 676] width 42 height 13
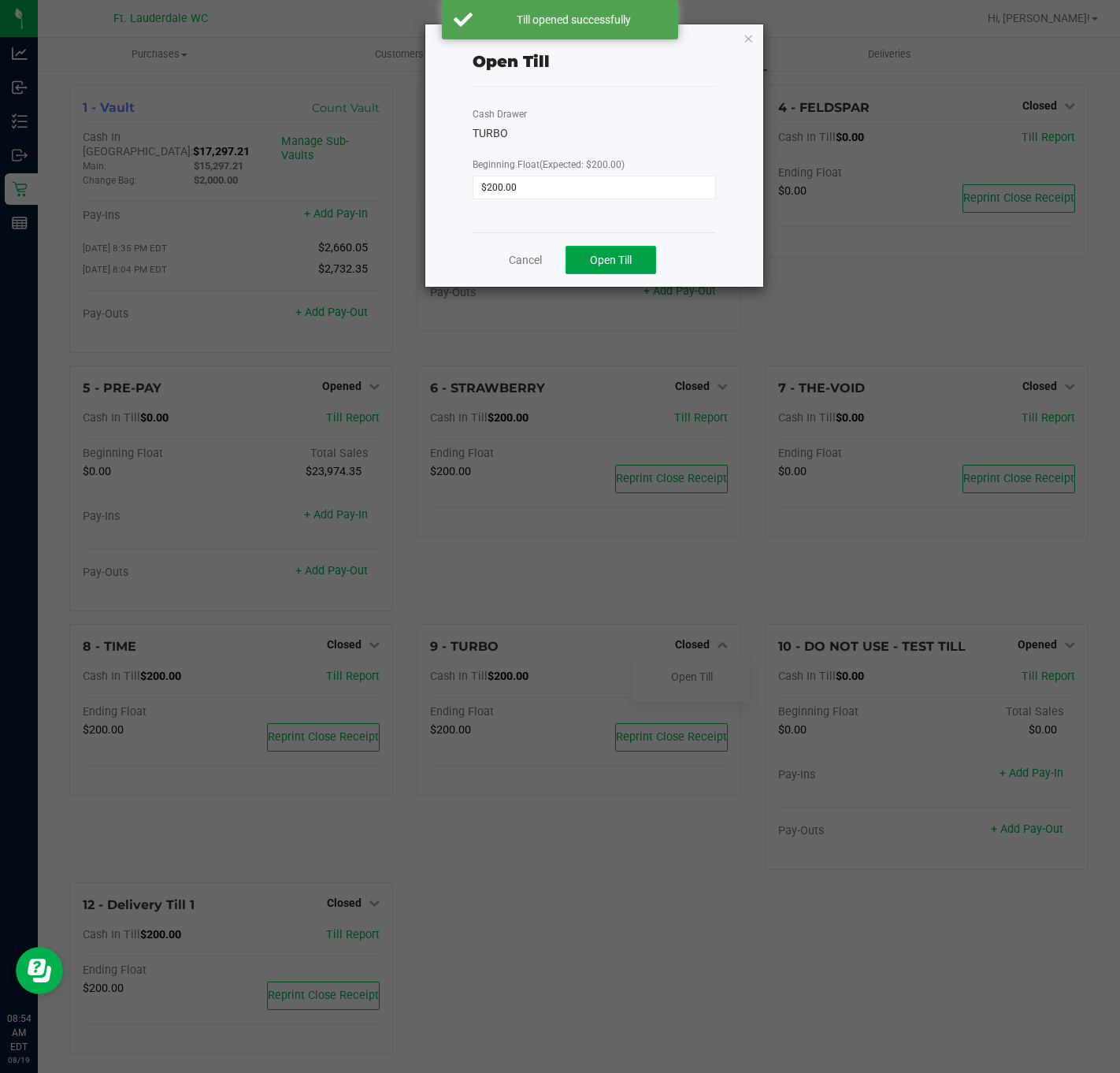
click at [617, 264] on span "Open Till" at bounding box center [610, 259] width 42 height 13
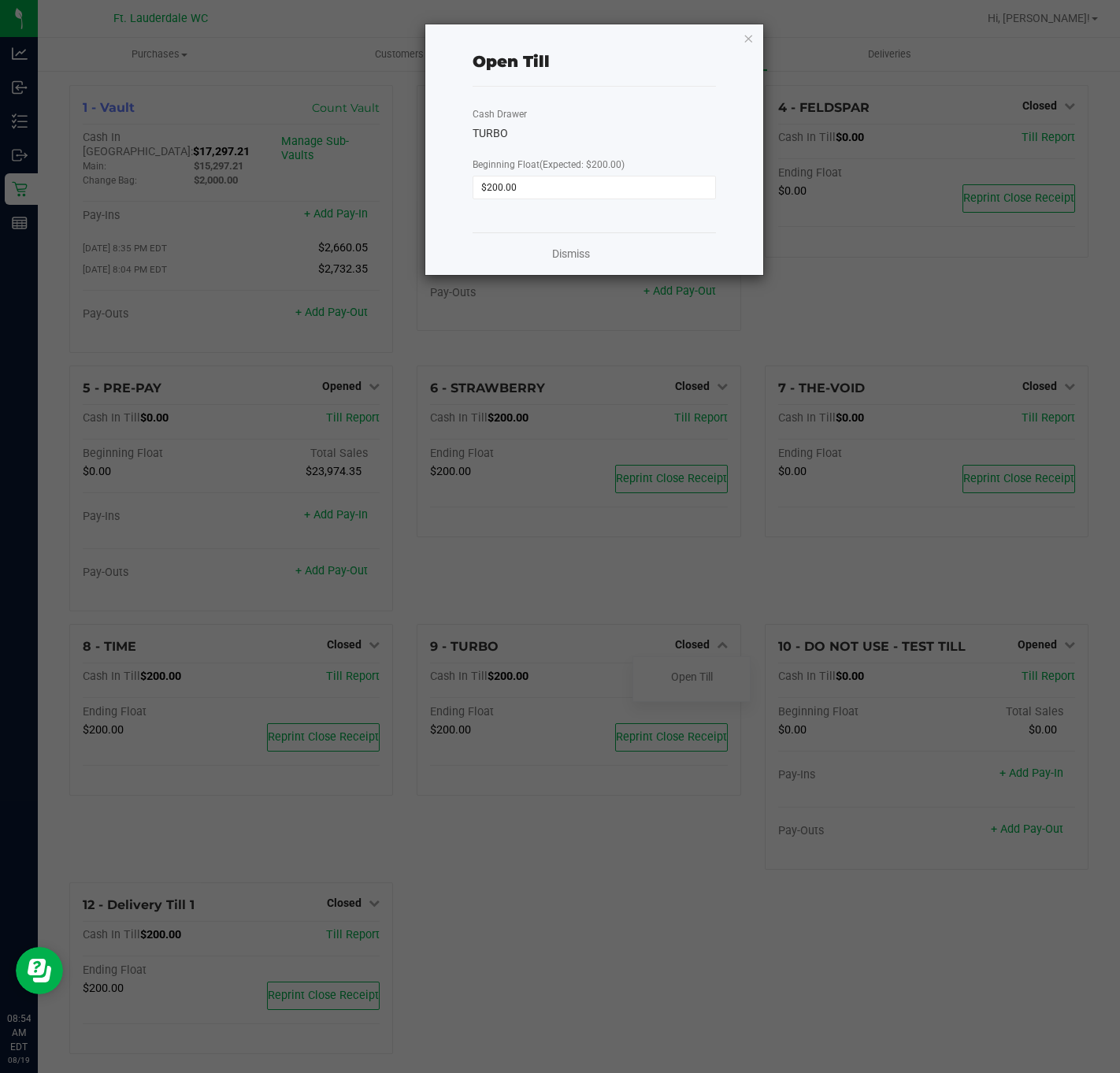
click at [558, 244] on div "Dismiss" at bounding box center [595, 253] width 243 height 43
click at [567, 251] on link "Dismiss" at bounding box center [571, 253] width 38 height 17
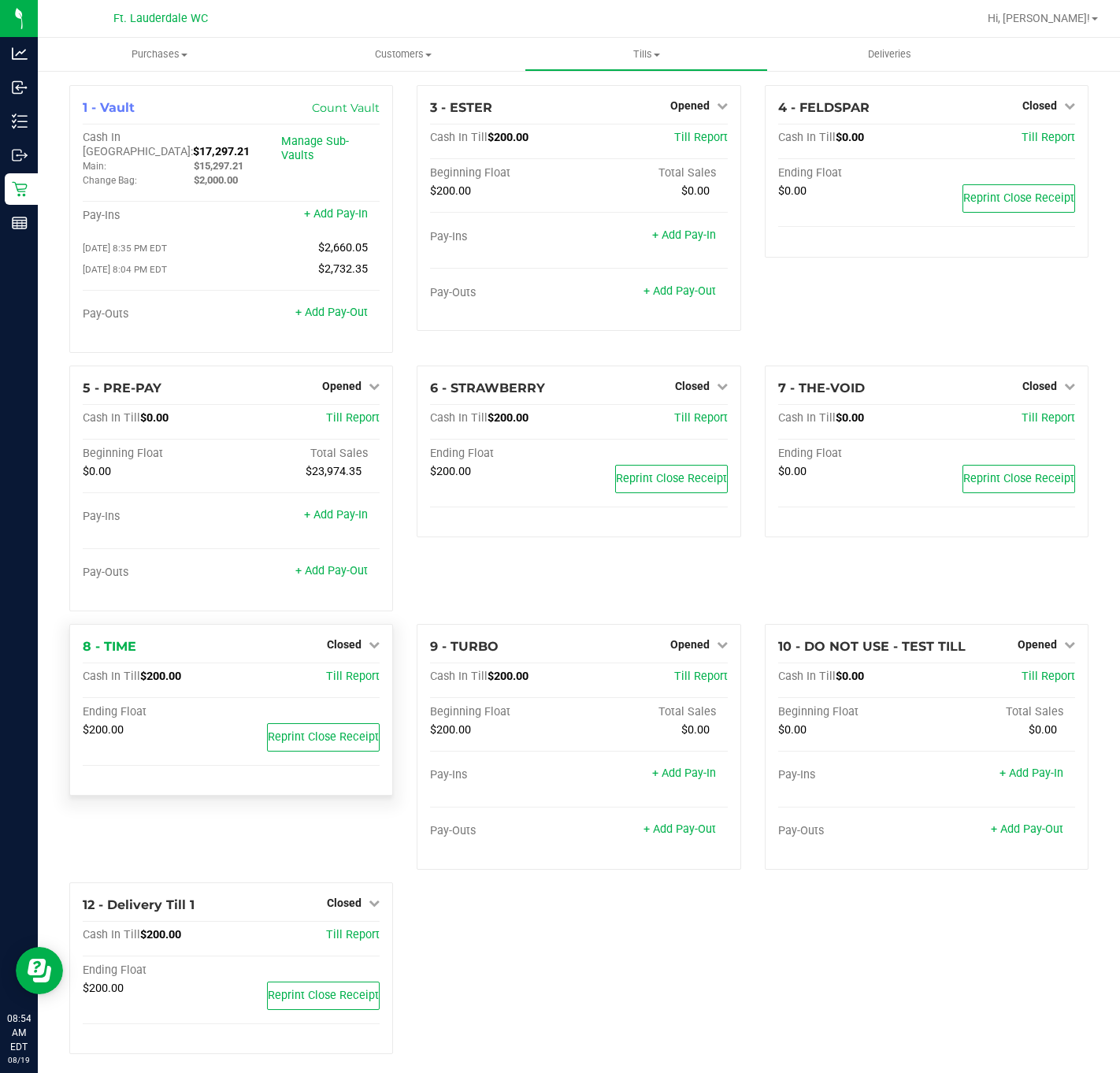
click at [355, 643] on div "Closed" at bounding box center [352, 644] width 52 height 19
click at [355, 638] on link "Closed" at bounding box center [352, 644] width 52 height 13
click at [360, 667] on div "Open Till" at bounding box center [344, 677] width 117 height 20
click at [352, 670] on link "Open Till" at bounding box center [343, 676] width 42 height 13
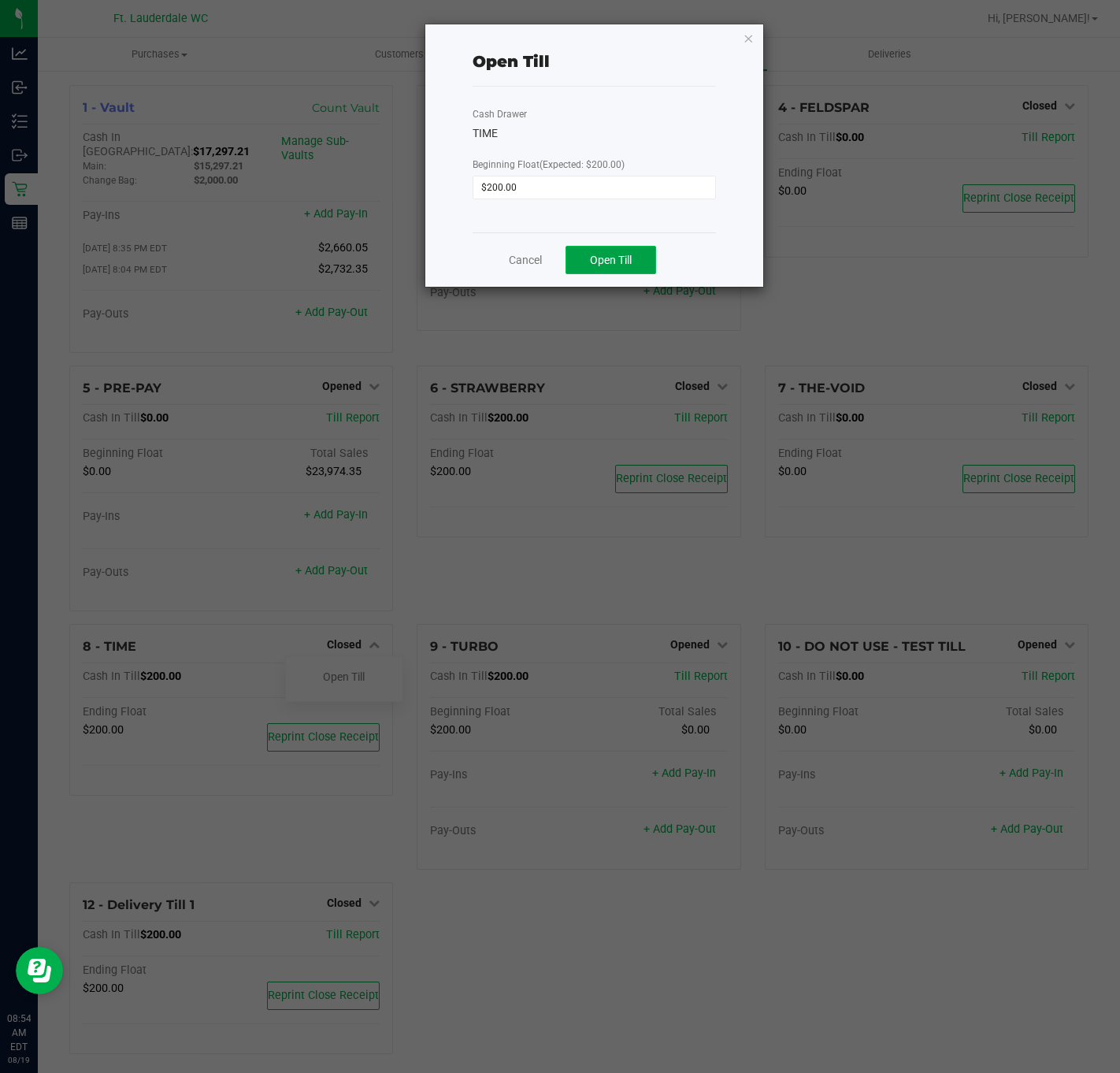
click at [605, 260] on span "Open Till" at bounding box center [610, 259] width 42 height 13
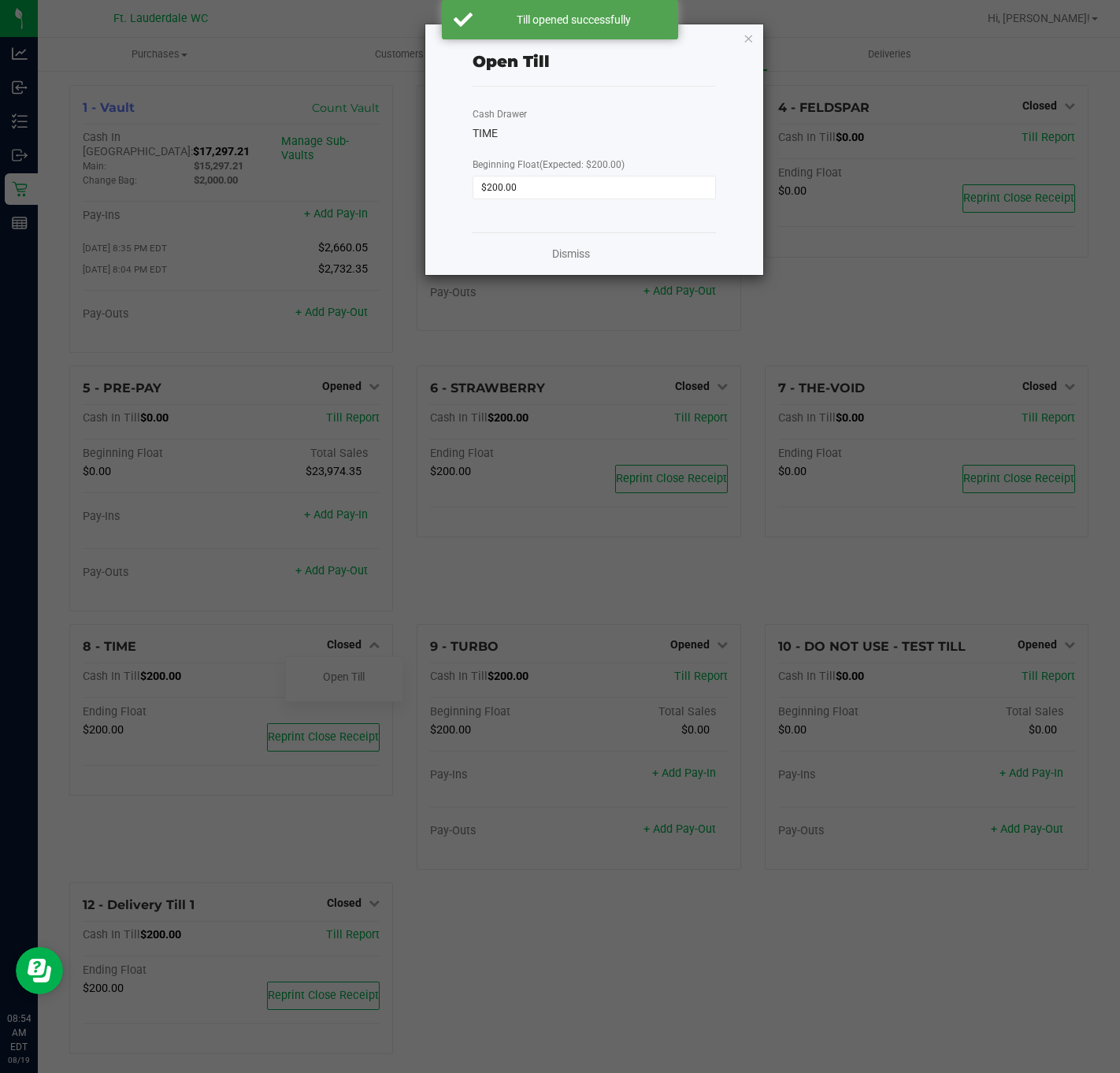
click at [550, 272] on div "Dismiss" at bounding box center [595, 253] width 243 height 43
click at [560, 268] on div "Dismiss" at bounding box center [595, 253] width 243 height 43
click at [562, 257] on link "Dismiss" at bounding box center [571, 253] width 38 height 17
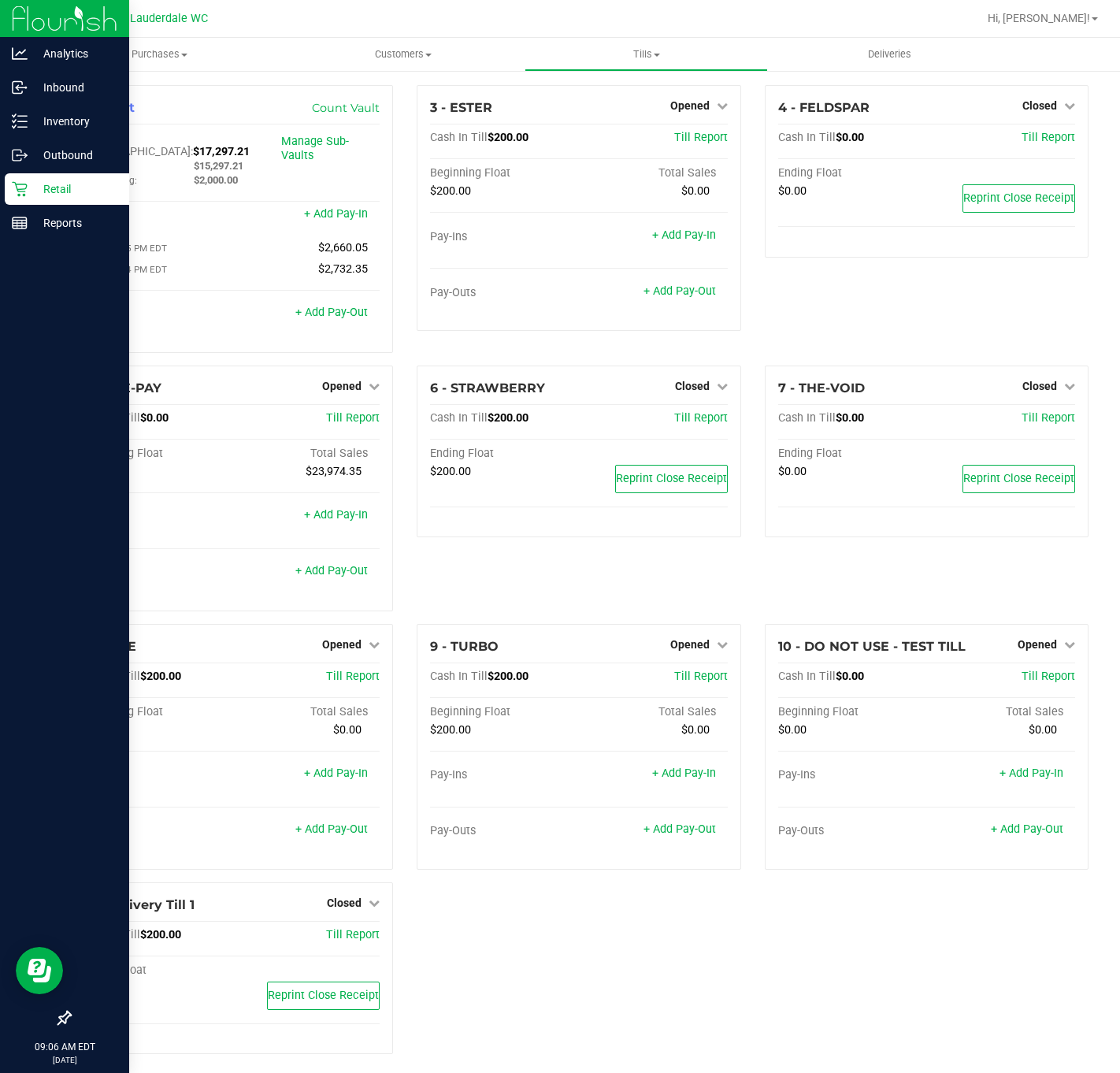
click at [22, 182] on icon at bounding box center [20, 189] width 16 height 16
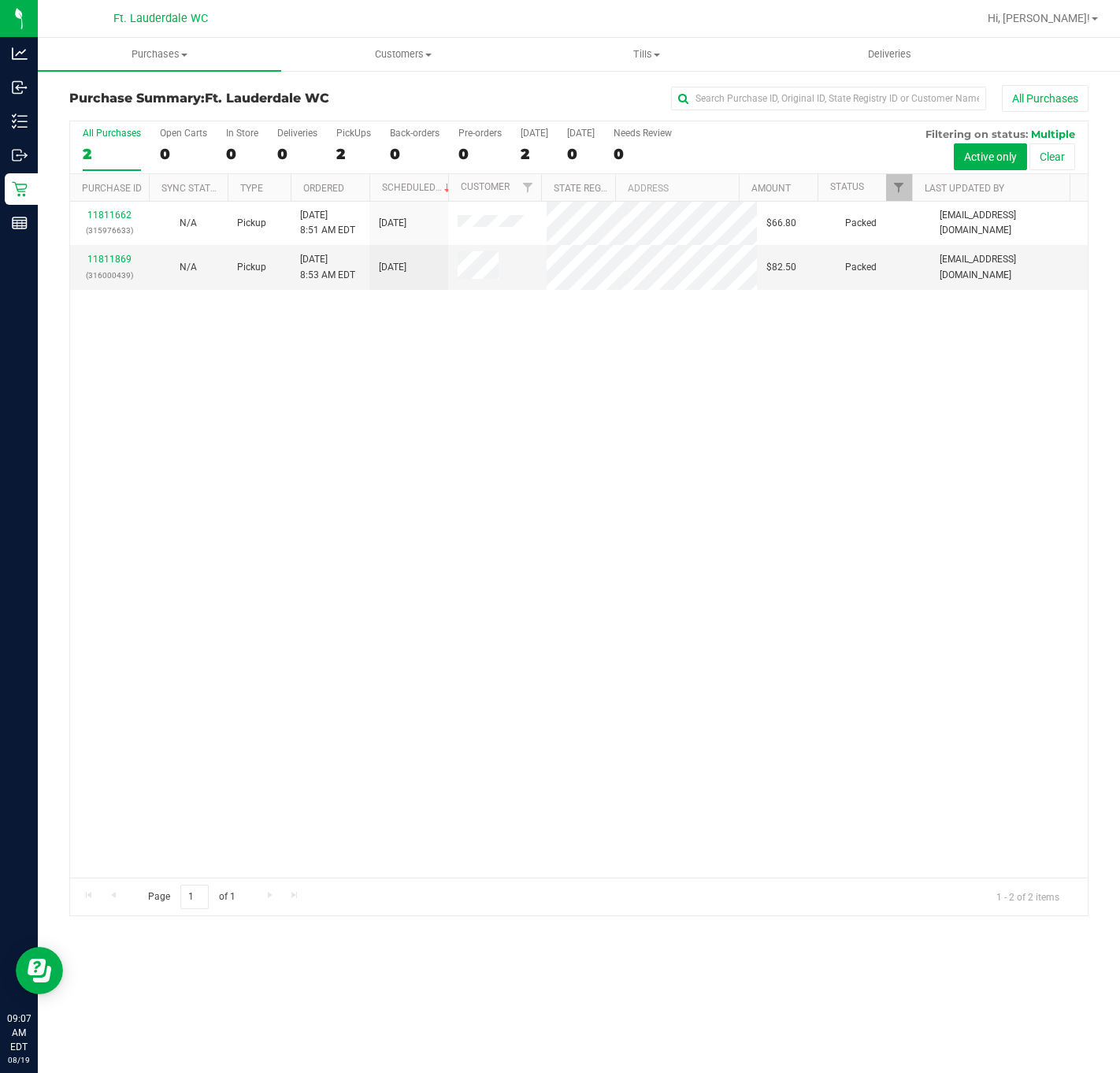
click at [512, 436] on div "11811662 (315976633) N/A Pickup [DATE] 8:51 AM EDT 8/19/2025 $66.80 Packed [EMA…" at bounding box center [579, 539] width 1018 height 676
click at [348, 158] on div "2" at bounding box center [353, 153] width 35 height 18
click at [0, 0] on input "PickUps 2" at bounding box center [0, 0] width 0 height 0
click at [464, 485] on div at bounding box center [579, 519] width 1018 height 794
click at [513, 315] on div "11811662 (315976633) N/A Pickup [DATE] 8:51 AM EDT 8/19/2025 $66.80 Packed [EMA…" at bounding box center [579, 539] width 1018 height 676
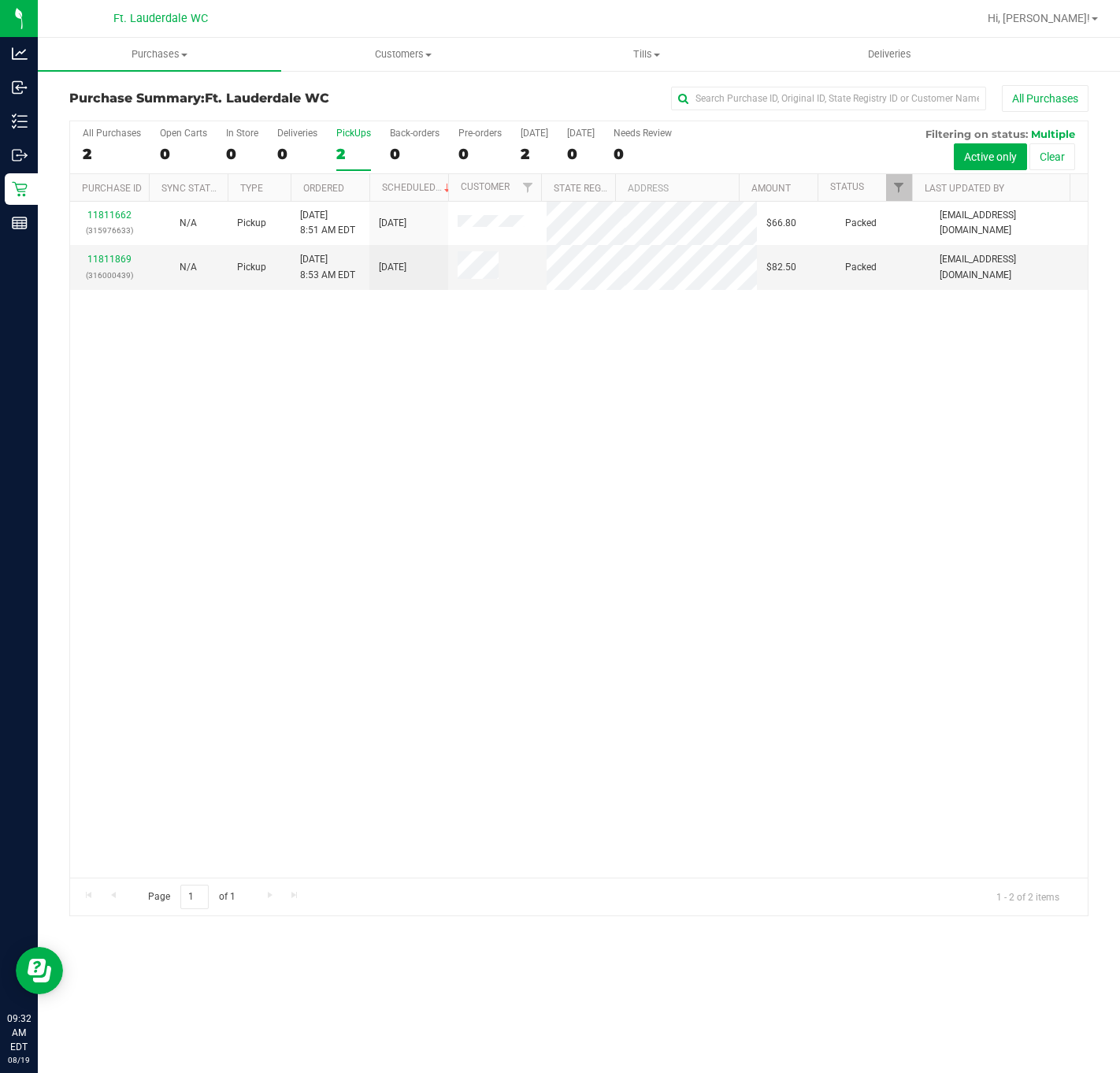
click at [357, 160] on div "2" at bounding box center [353, 153] width 35 height 18
click at [0, 0] on input "PickUps 2" at bounding box center [0, 0] width 0 height 0
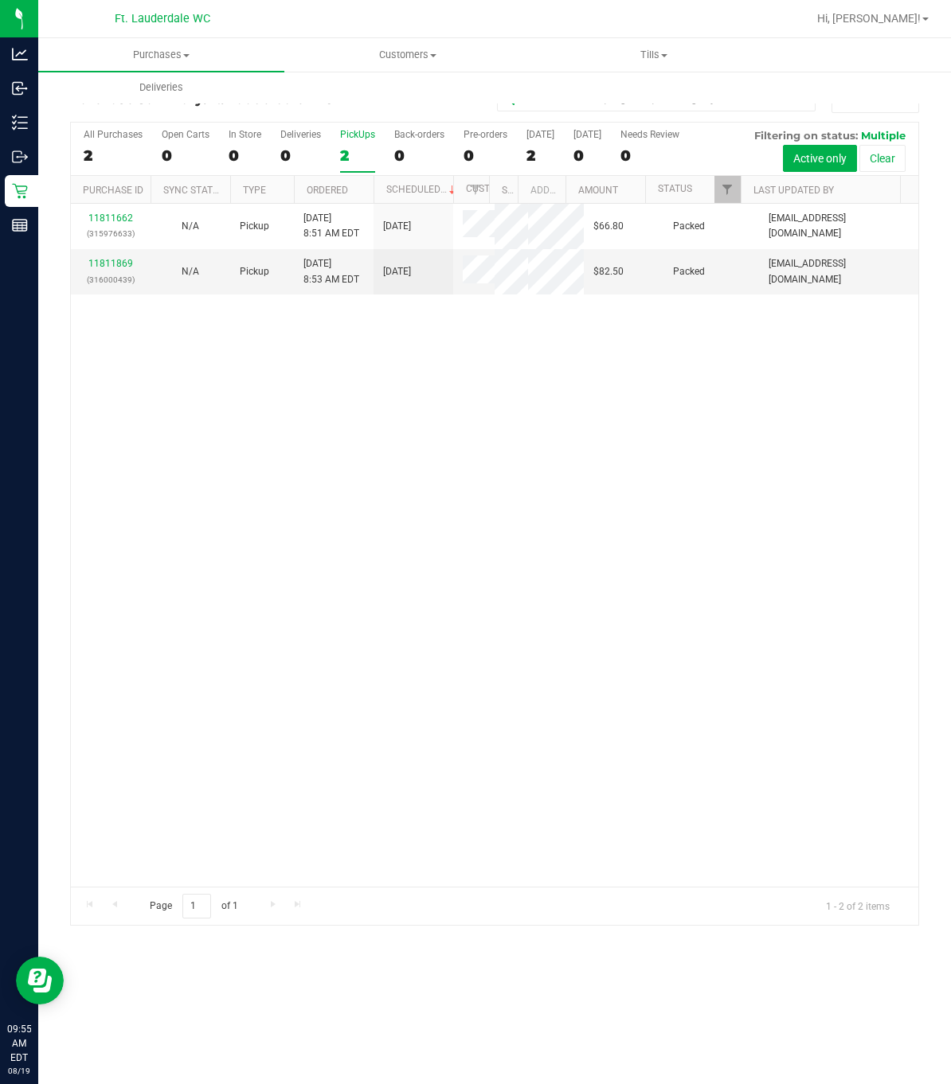
click at [351, 150] on div "2" at bounding box center [357, 155] width 35 height 18
click at [0, 0] on input "PickUps 2" at bounding box center [0, 0] width 0 height 0
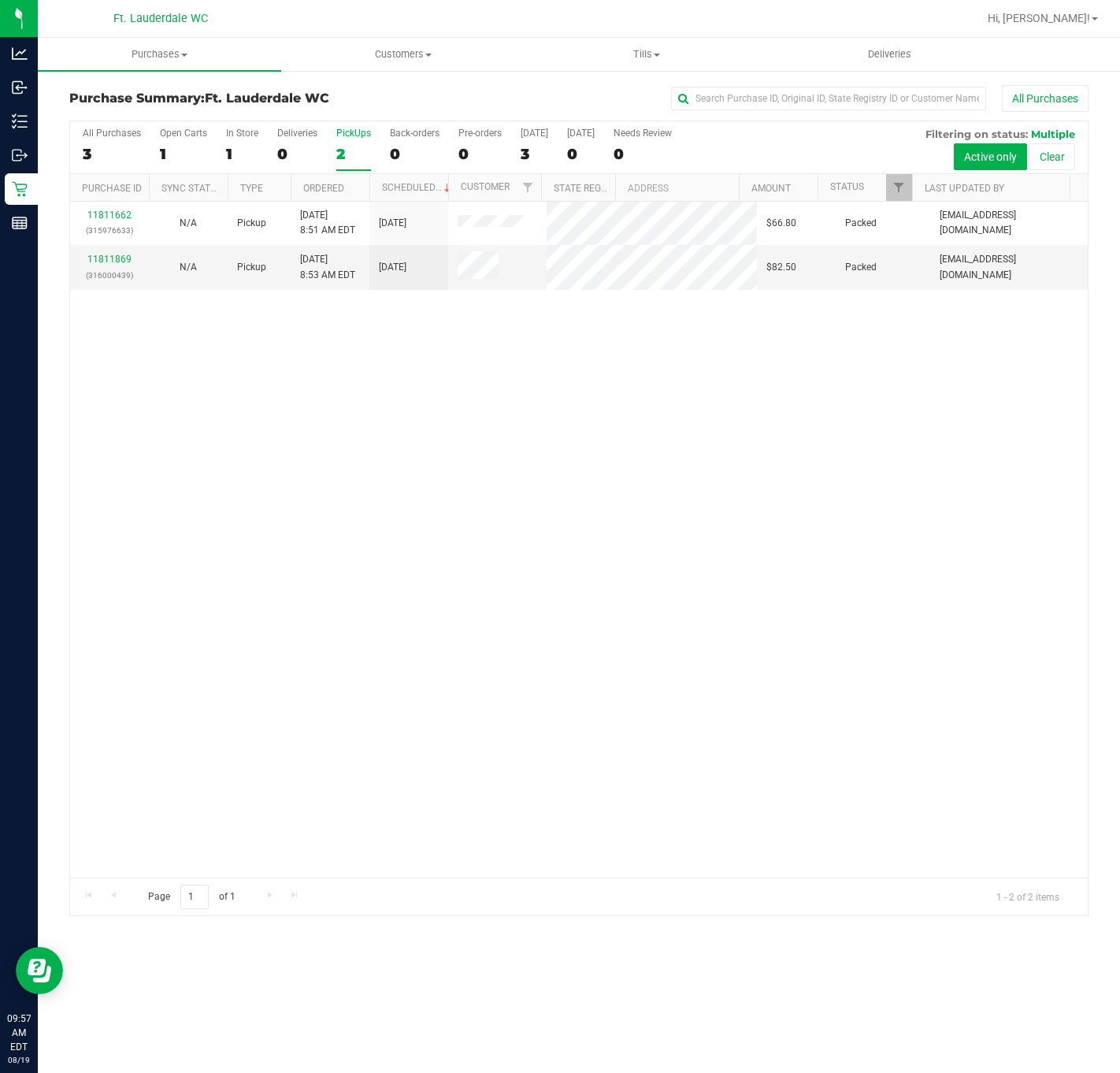
click at [338, 114] on div "Purchase Summary: Ft. Lauderdale WC All Purchases" at bounding box center [579, 102] width 1019 height 35
click at [345, 146] on div "2" at bounding box center [353, 153] width 35 height 18
click at [0, 0] on input "PickUps 2" at bounding box center [0, 0] width 0 height 0
click at [327, 140] on div "All Purchases 2 Open Carts 0 In Store 0 Deliveries 0 PickUps 2 Back-orders 0 Pr…" at bounding box center [579, 147] width 1018 height 52
click at [340, 147] on div "All Purchases 2 Open Carts 0 In Store 0 Deliveries 0 PickUps 2 Back-orders 0 Pr…" at bounding box center [579, 147] width 1018 height 52
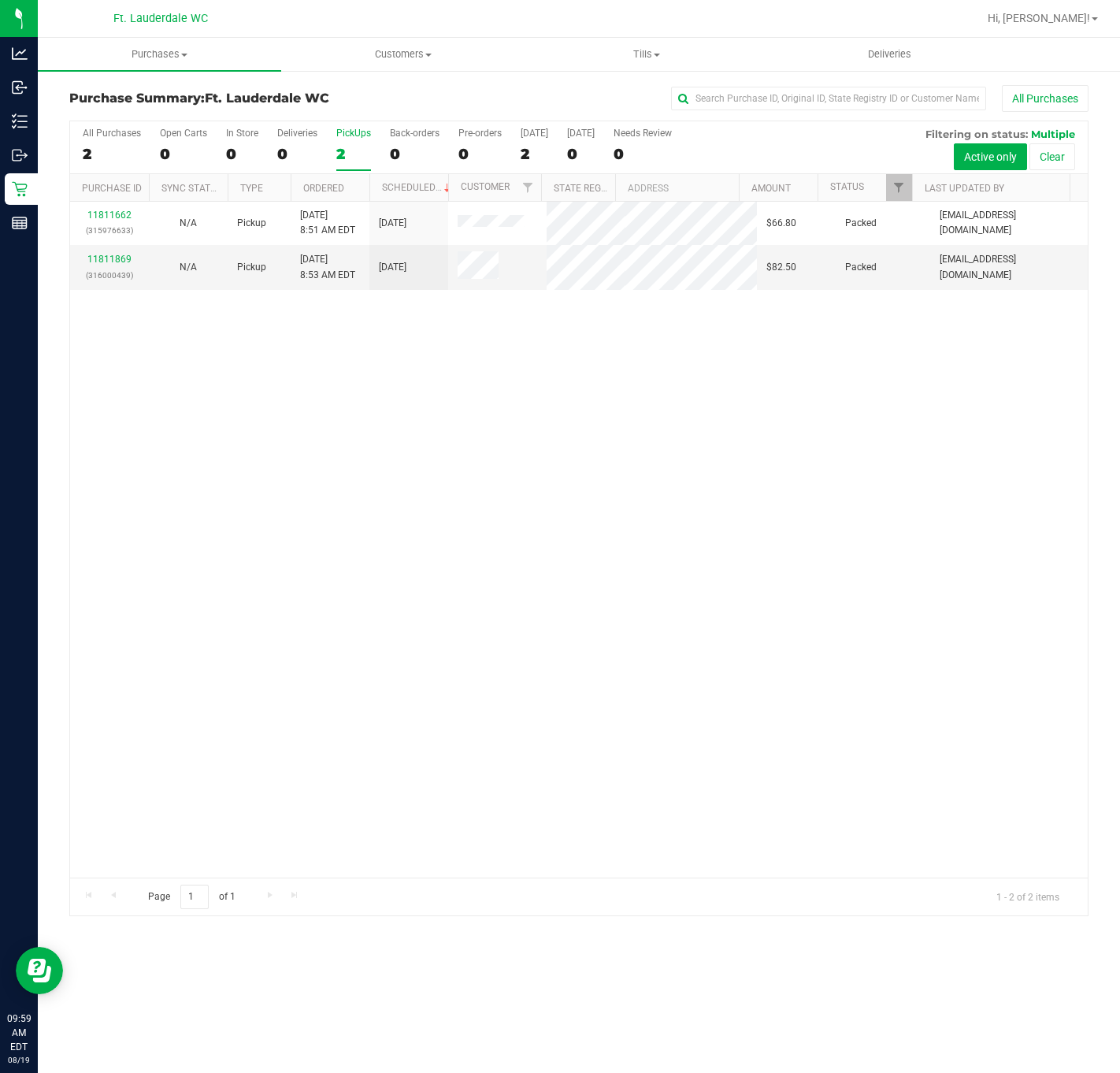
click at [348, 156] on div "2" at bounding box center [353, 153] width 35 height 18
click at [0, 0] on input "PickUps 2" at bounding box center [0, 0] width 0 height 0
click at [440, 506] on div at bounding box center [579, 519] width 1018 height 794
click at [442, 507] on div "11811662 (315976633) N/A Pickup [DATE] 8:51 AM EDT 8/19/2025 $66.80 Packed [EMA…" at bounding box center [579, 539] width 1018 height 676
click at [542, 526] on div "11811662 (315976633) N/A Pickup [DATE] 8:51 AM EDT 8/19/2025 $66.80 Packed [EMA…" at bounding box center [579, 539] width 1018 height 676
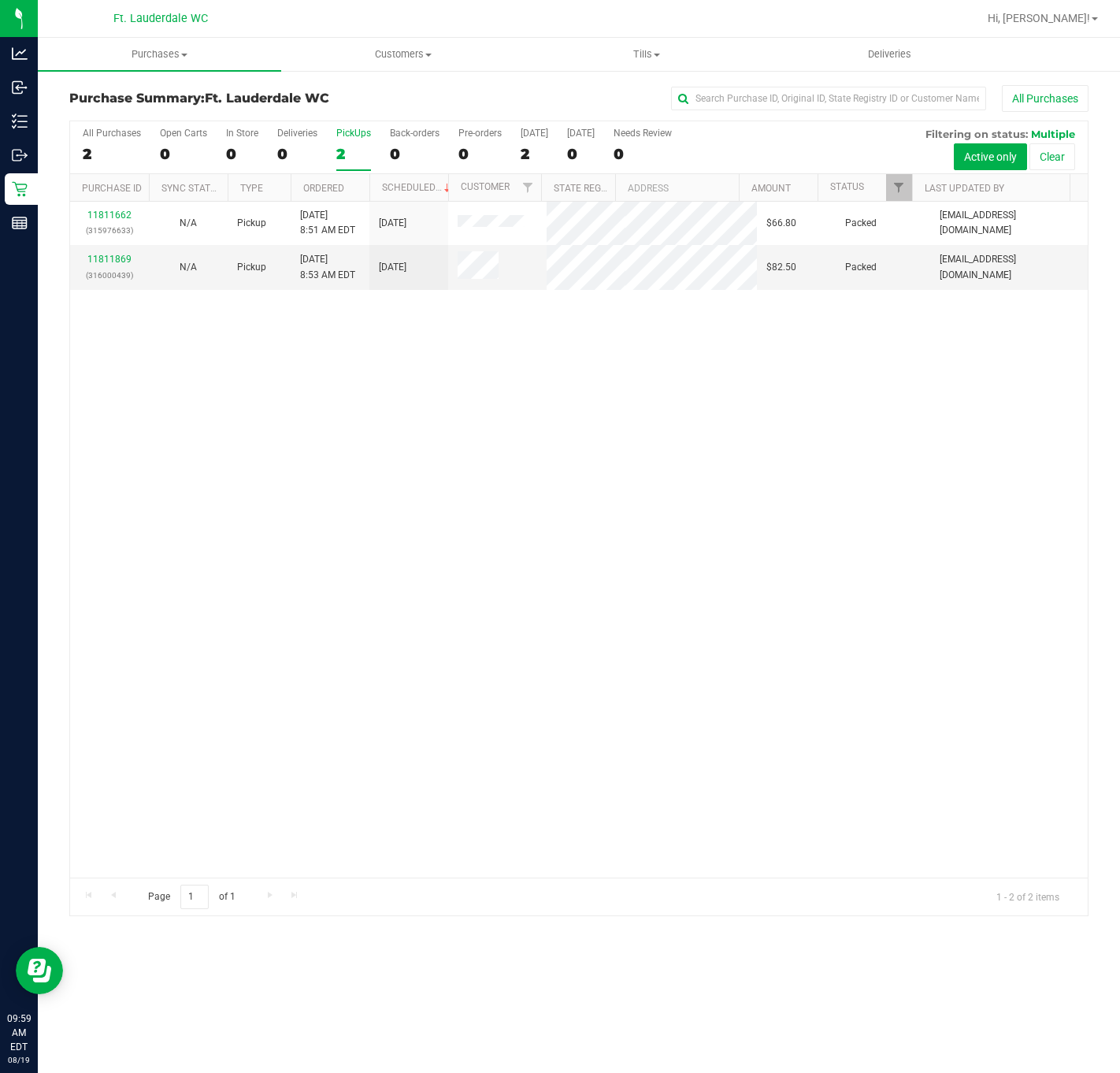
click at [359, 147] on div "2" at bounding box center [353, 153] width 35 height 18
click at [0, 0] on input "PickUps 2" at bounding box center [0, 0] width 0 height 0
click at [87, 647] on div "11811662 (315976633) N/A Pickup [DATE] 8:51 AM EDT 8/19/2025 $66.80 Packed [EMA…" at bounding box center [579, 539] width 1018 height 676
click at [88, 647] on div "11811662 (315976633) N/A Pickup [DATE] 8:51 AM EDT 8/19/2025 $66.80 Packed [EMA…" at bounding box center [579, 539] width 1018 height 676
drag, startPoint x: 775, startPoint y: 499, endPoint x: 646, endPoint y: 444, distance: 140.2
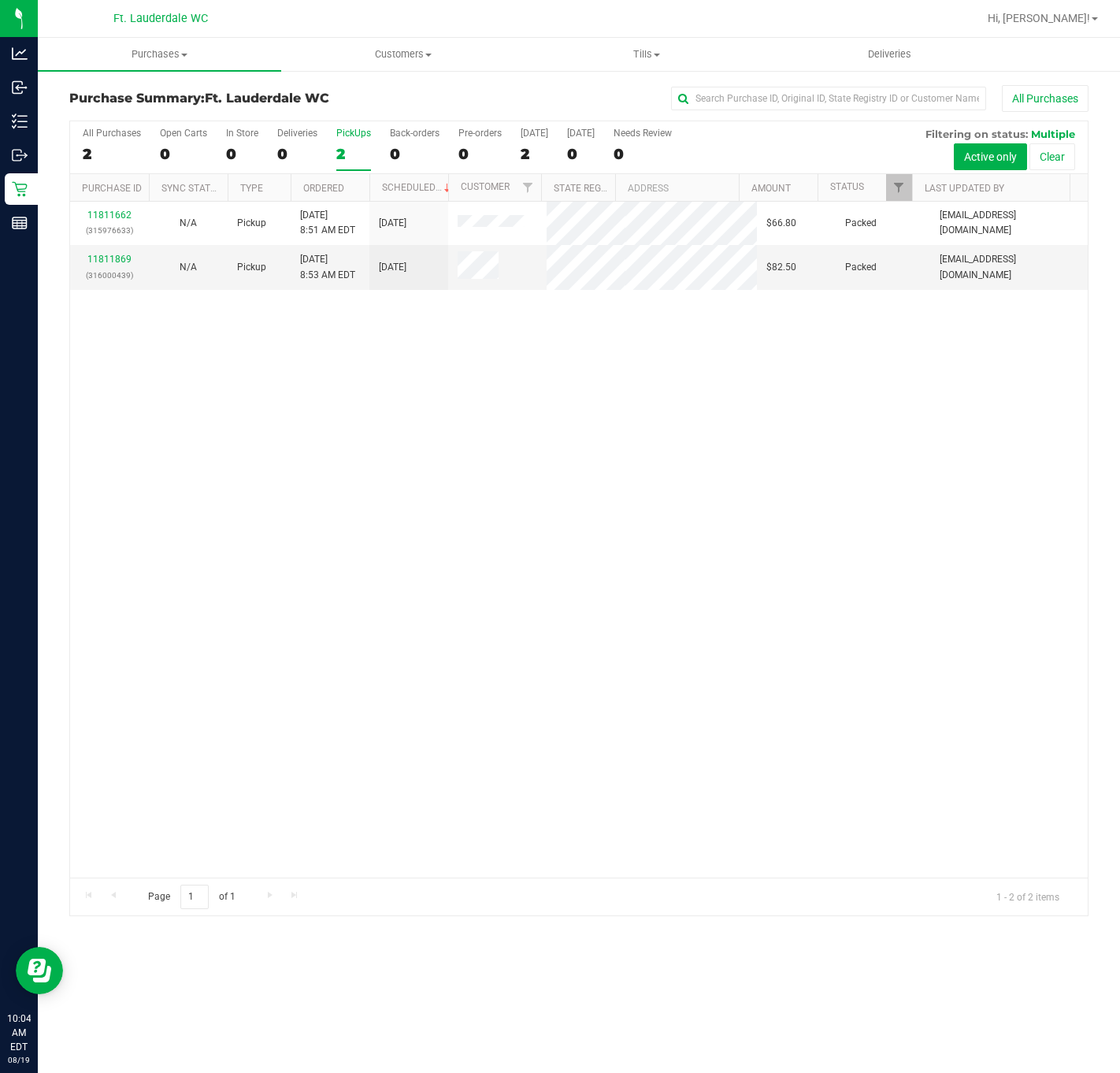
click at [768, 497] on div "11811662 (315976633) N/A Pickup [DATE] 8:51 AM EDT 8/19/2025 $66.80 Packed [EMA…" at bounding box center [579, 539] width 1018 height 676
click at [353, 143] on label "PickUps 2" at bounding box center [353, 149] width 35 height 44
click at [0, 0] on input "PickUps 2" at bounding box center [0, 0] width 0 height 0
click at [755, 454] on div at bounding box center [579, 519] width 1018 height 794
click at [475, 447] on div "11811662 (315976633) N/A Pickup [DATE] 8:51 AM EDT 8/19/2025 $66.80 Packed [EMA…" at bounding box center [579, 539] width 1018 height 676
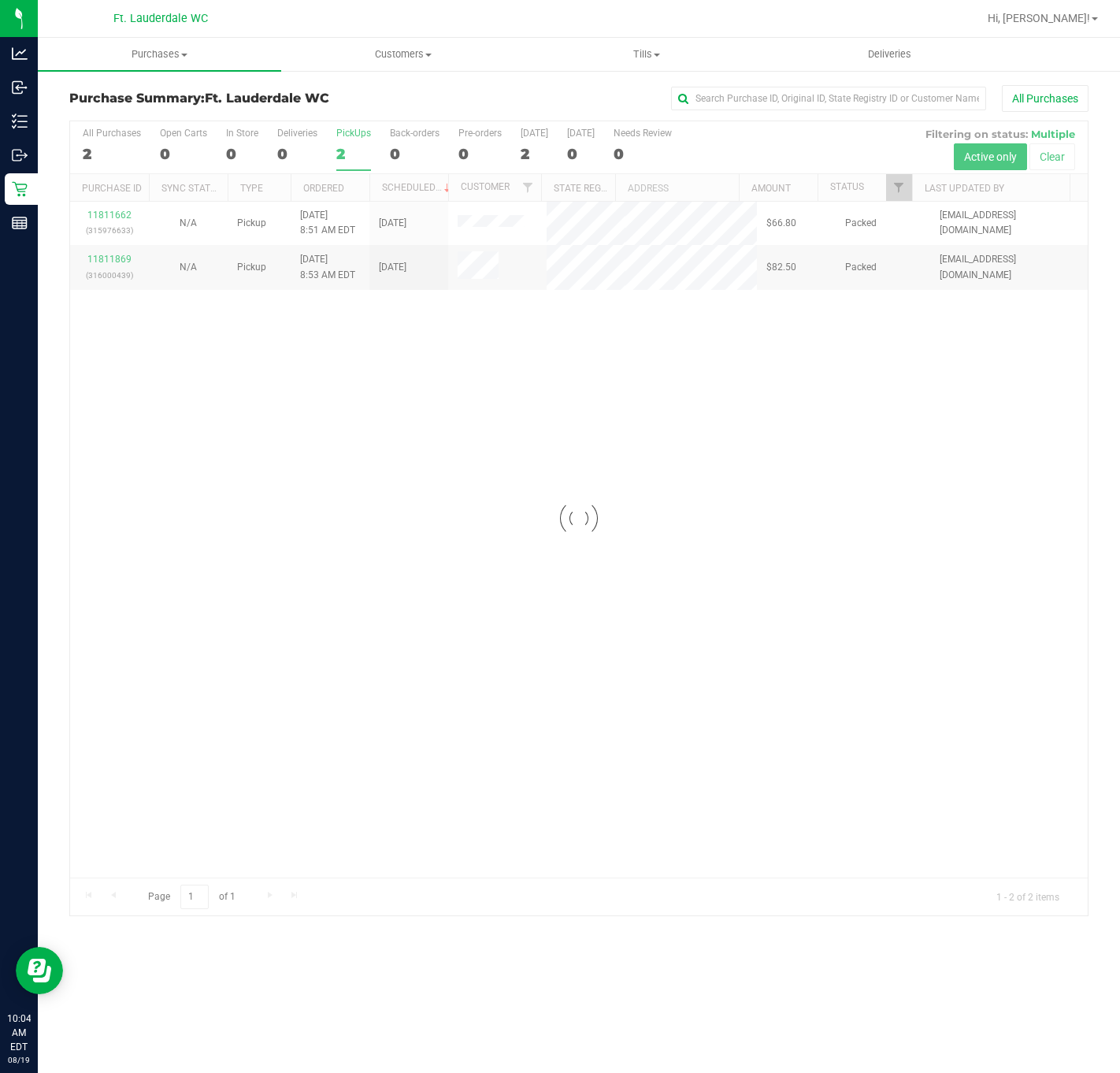
click at [325, 156] on div at bounding box center [579, 519] width 1018 height 794
click at [335, 549] on div "11811662 (315976633) N/A Pickup [DATE] 8:51 AM EDT 8/19/2025 $66.80 Packed [EMA…" at bounding box center [579, 539] width 1018 height 676
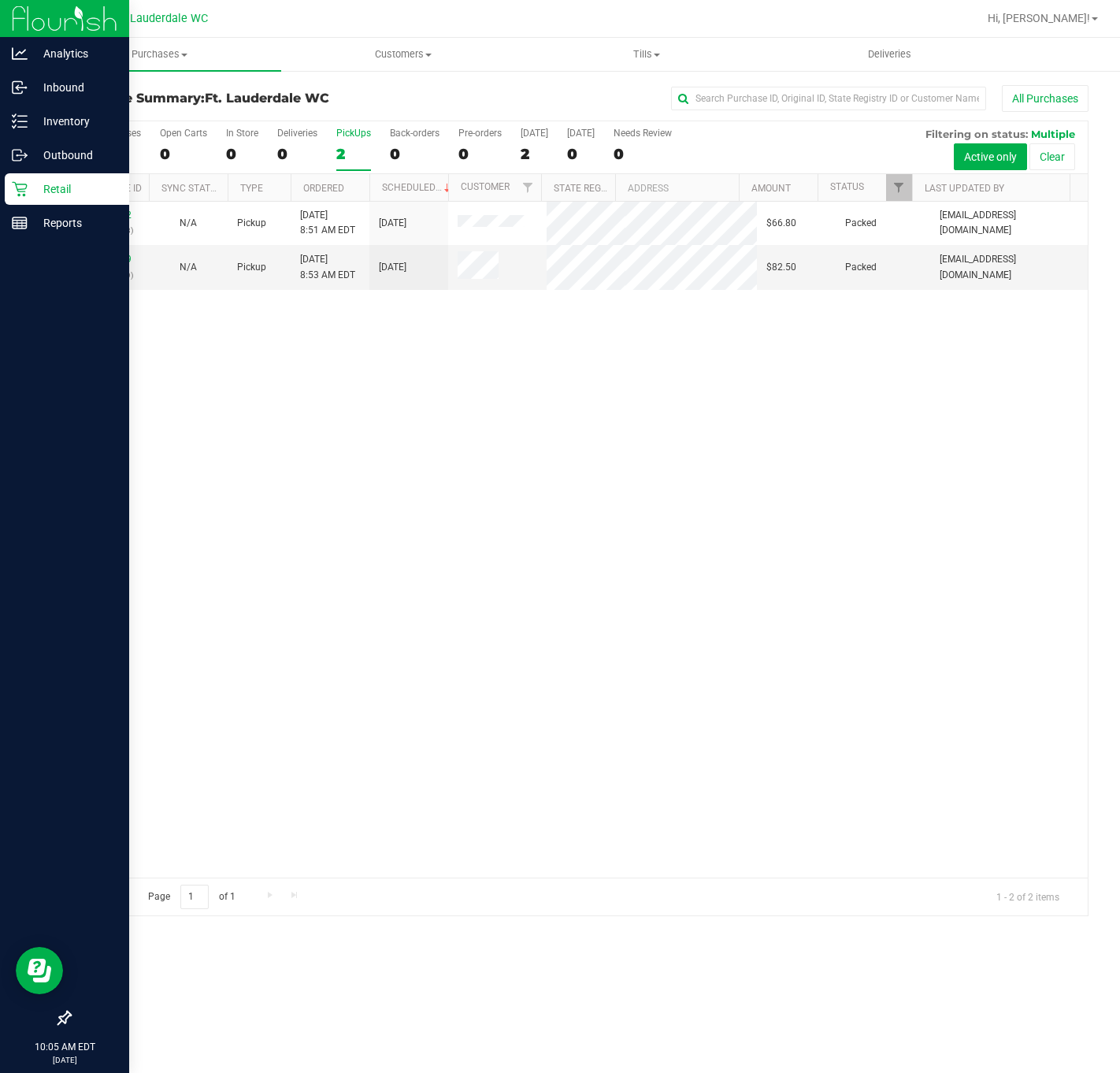
click at [329, 582] on div "11811662 (315976633) N/A Pickup [DATE] 8:51 AM EDT 8/19/2025 $66.80 Packed [EMA…" at bounding box center [579, 539] width 1018 height 676
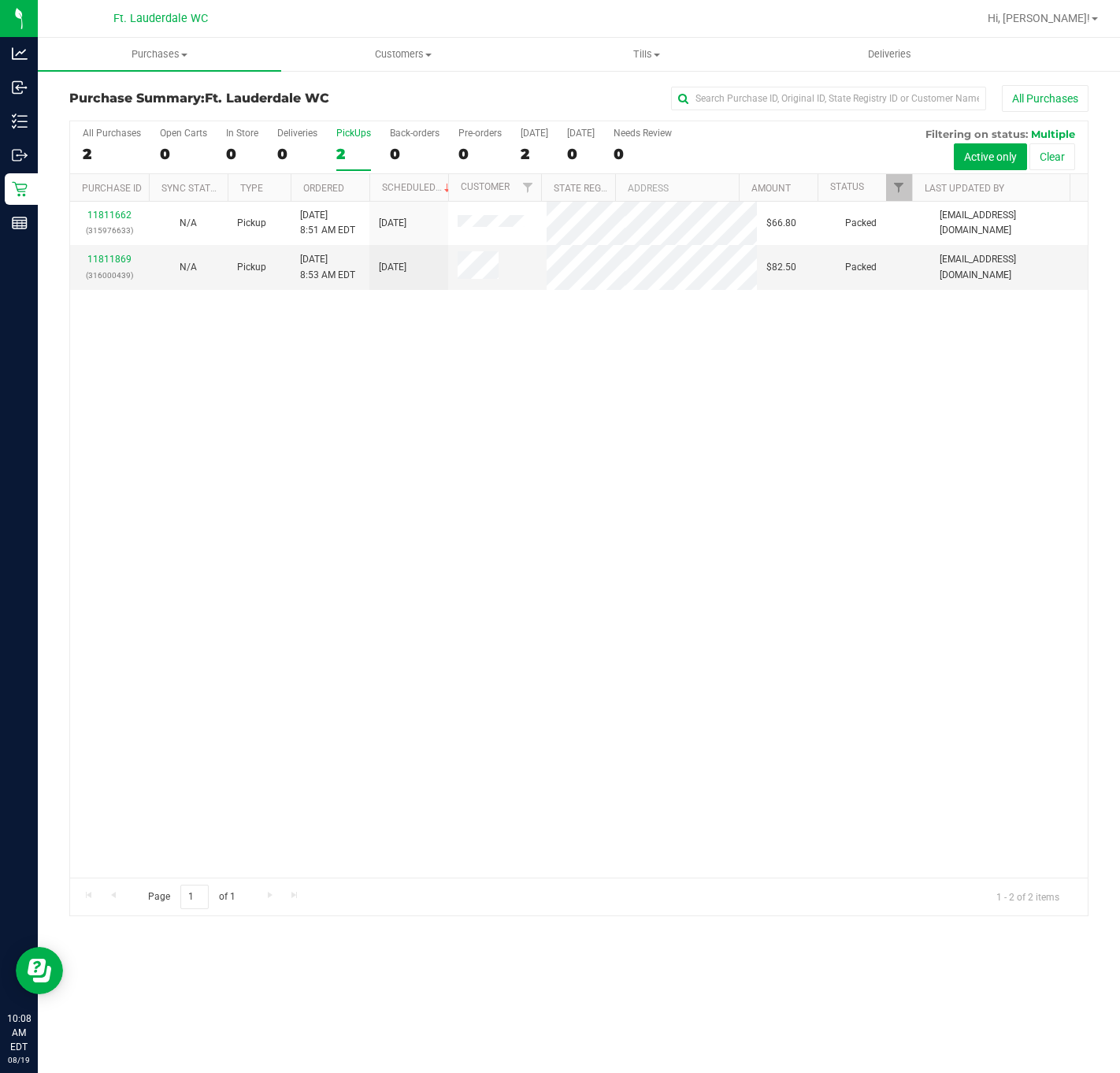
click at [310, 468] on div "11811662 (315976633) N/A Pickup [DATE] 8:51 AM EDT 8/19/2025 $66.80 Packed [EMA…" at bounding box center [579, 539] width 1018 height 676
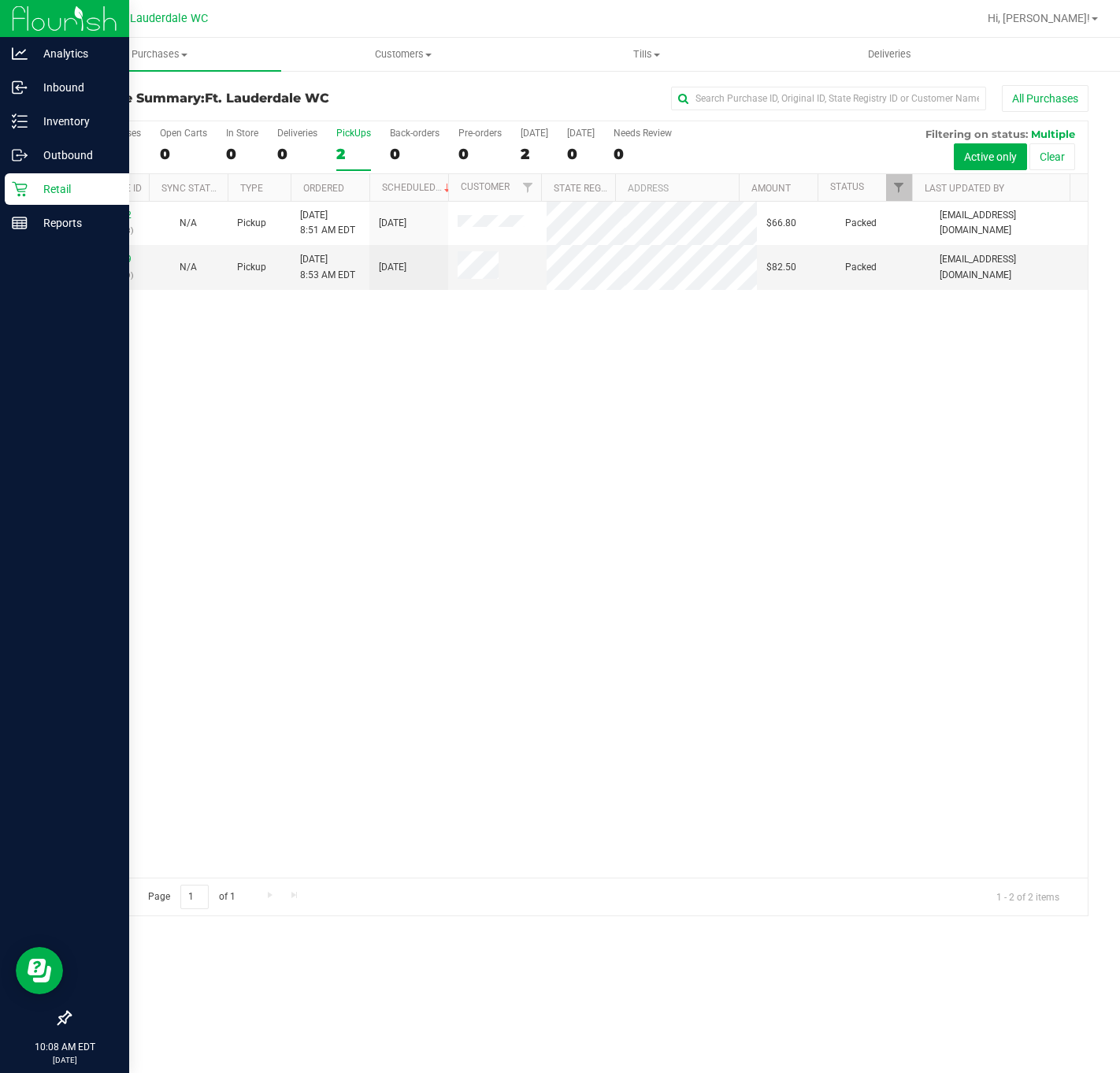
click at [19, 190] on icon at bounding box center [20, 189] width 16 height 16
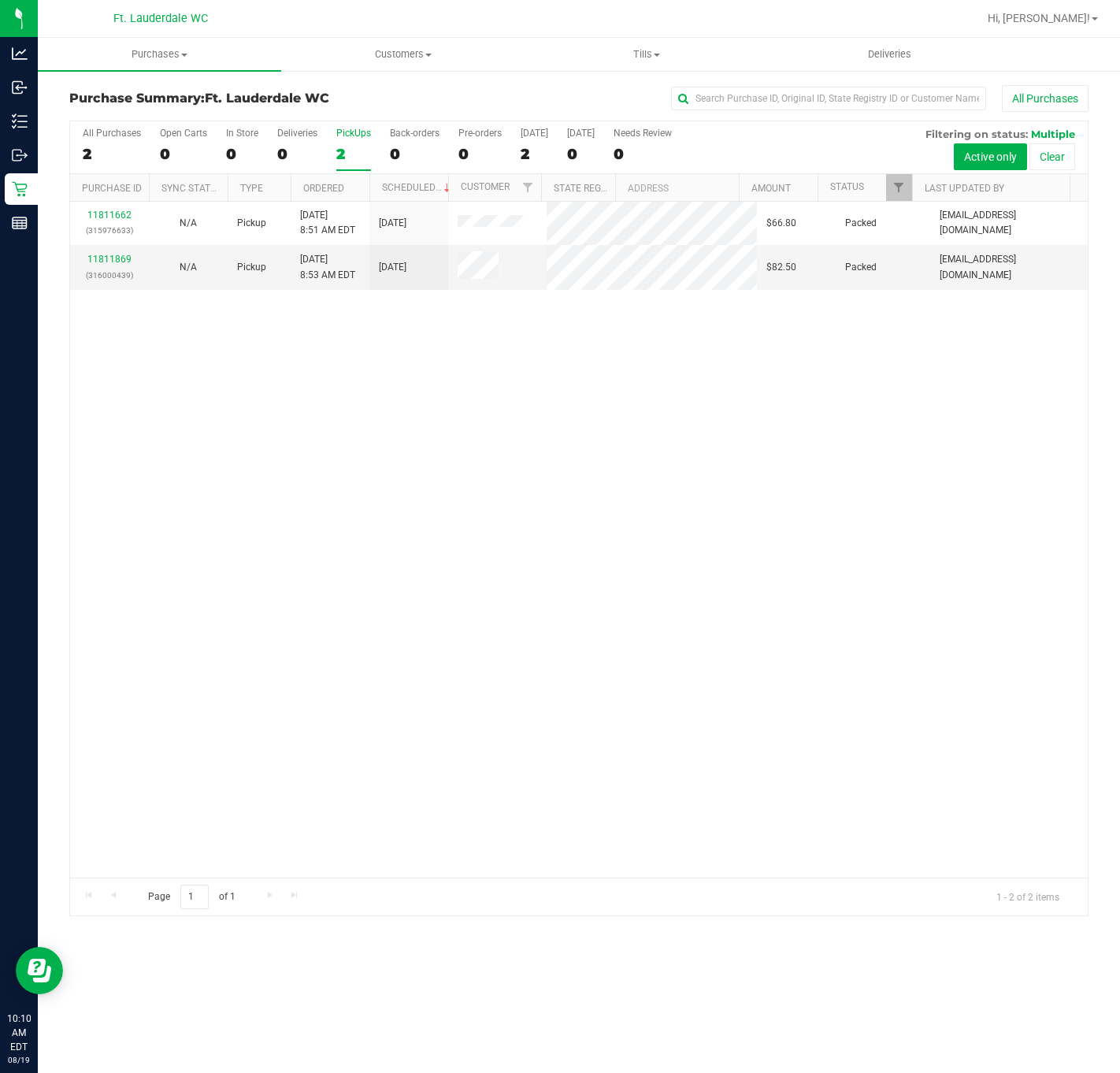
click at [419, 473] on div "11811662 (315976633) N/A Pickup [DATE] 8:51 AM EDT 8/19/2025 $66.80 Packed [EMA…" at bounding box center [579, 539] width 1018 height 676
click at [334, 143] on div "All Purchases 2 Open Carts 0 In Store 0 Deliveries 0 PickUps 2 Back-orders 0 Pr…" at bounding box center [579, 147] width 1018 height 52
click at [348, 148] on div "2" at bounding box center [353, 153] width 35 height 18
click at [0, 0] on input "PickUps 2" at bounding box center [0, 0] width 0 height 0
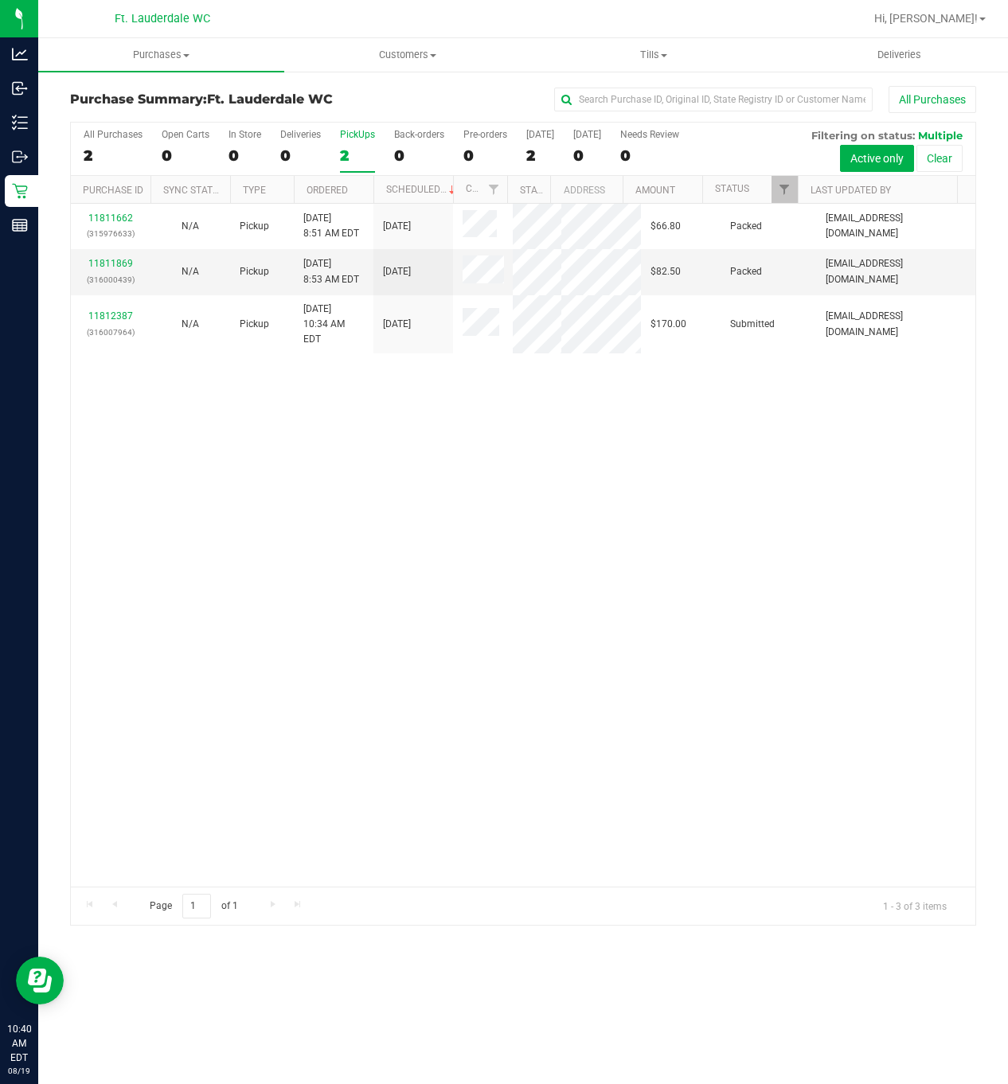
click at [371, 701] on div "11811662 (315976633) N/A Pickup [DATE] 8:51 AM EDT 8/19/2025 $66.80 Packed [EMA…" at bounding box center [523, 545] width 904 height 683
click at [241, 652] on div "11811662 (315976633) N/A Pickup [DATE] 8:51 AM EDT 8/19/2025 $66.80 Packed [EMA…" at bounding box center [523, 545] width 904 height 683
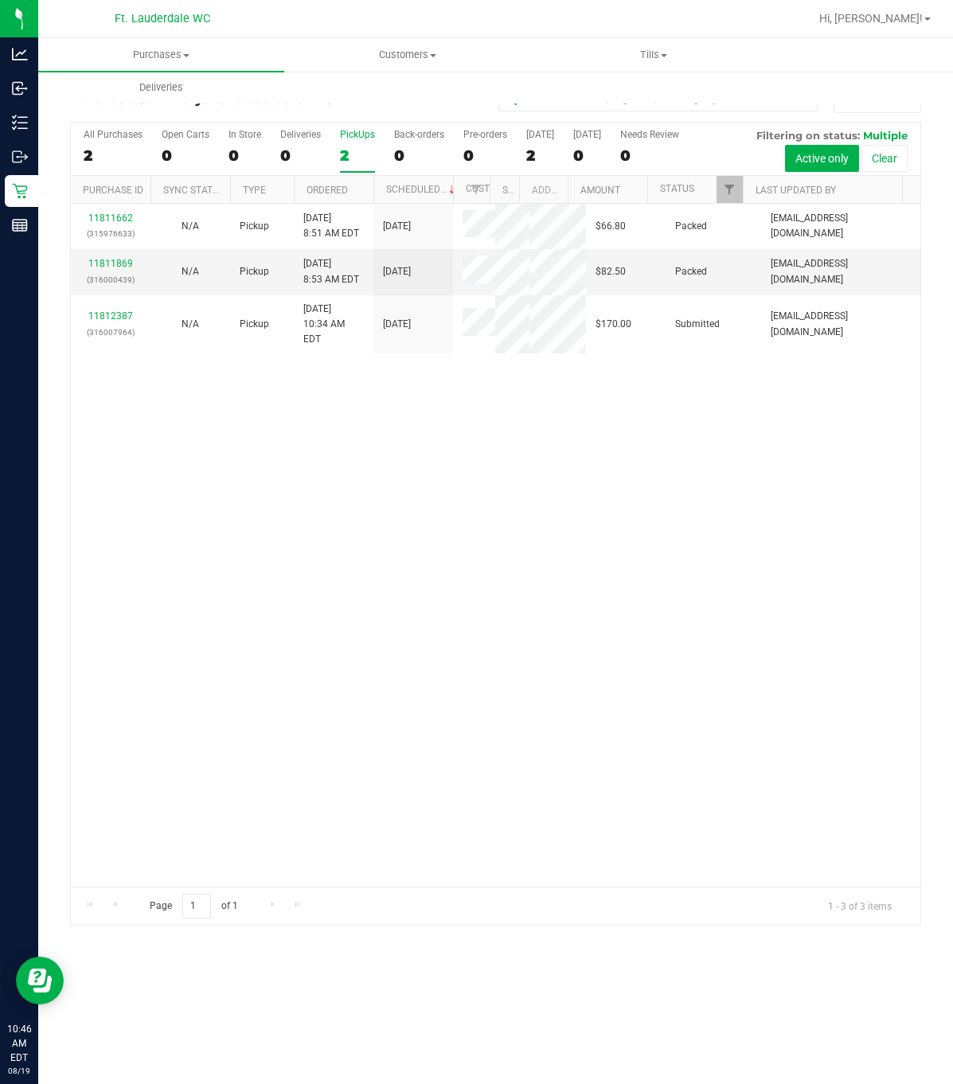
click at [672, 724] on div "11811662 (315976633) N/A Pickup [DATE] 8:51 AM EDT 8/19/2025 $66.80 Packed [EMA…" at bounding box center [495, 545] width 849 height 683
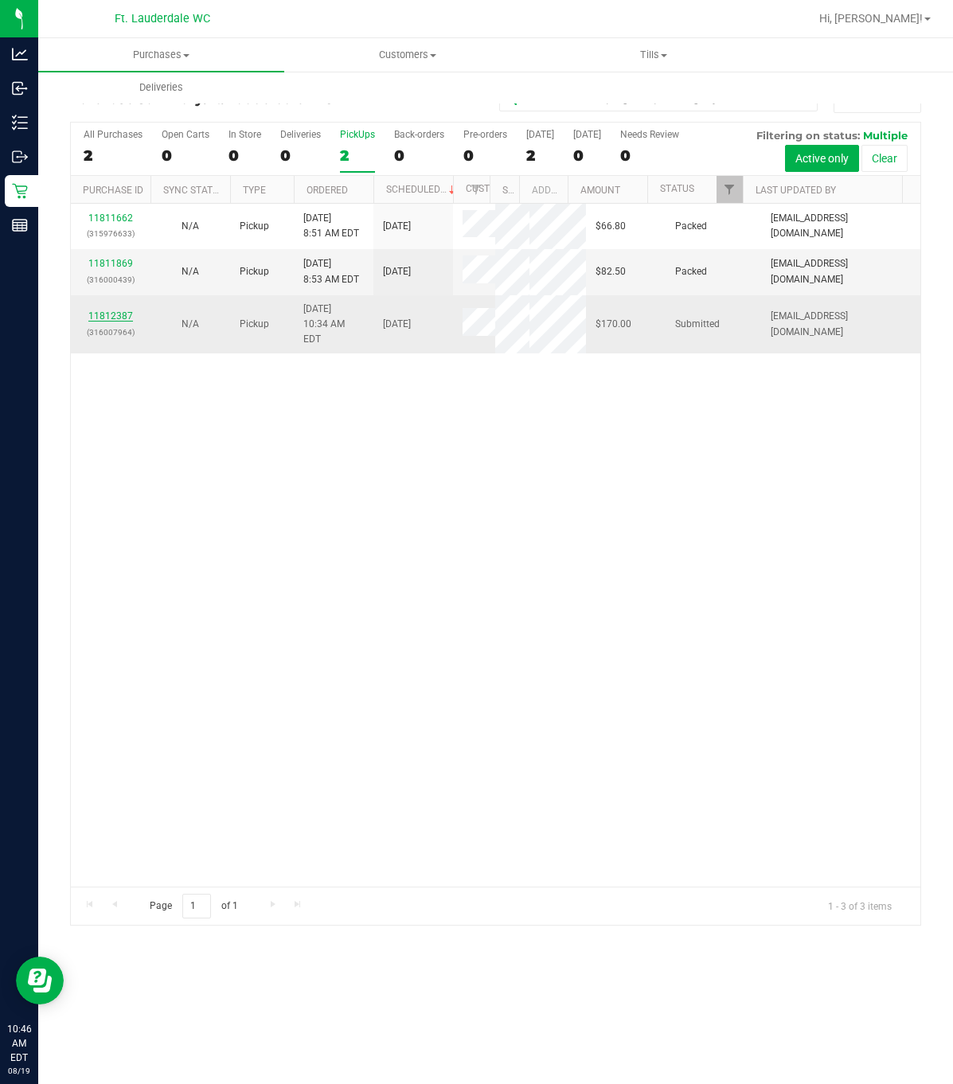
click at [110, 310] on link "11812387" at bounding box center [110, 315] width 45 height 11
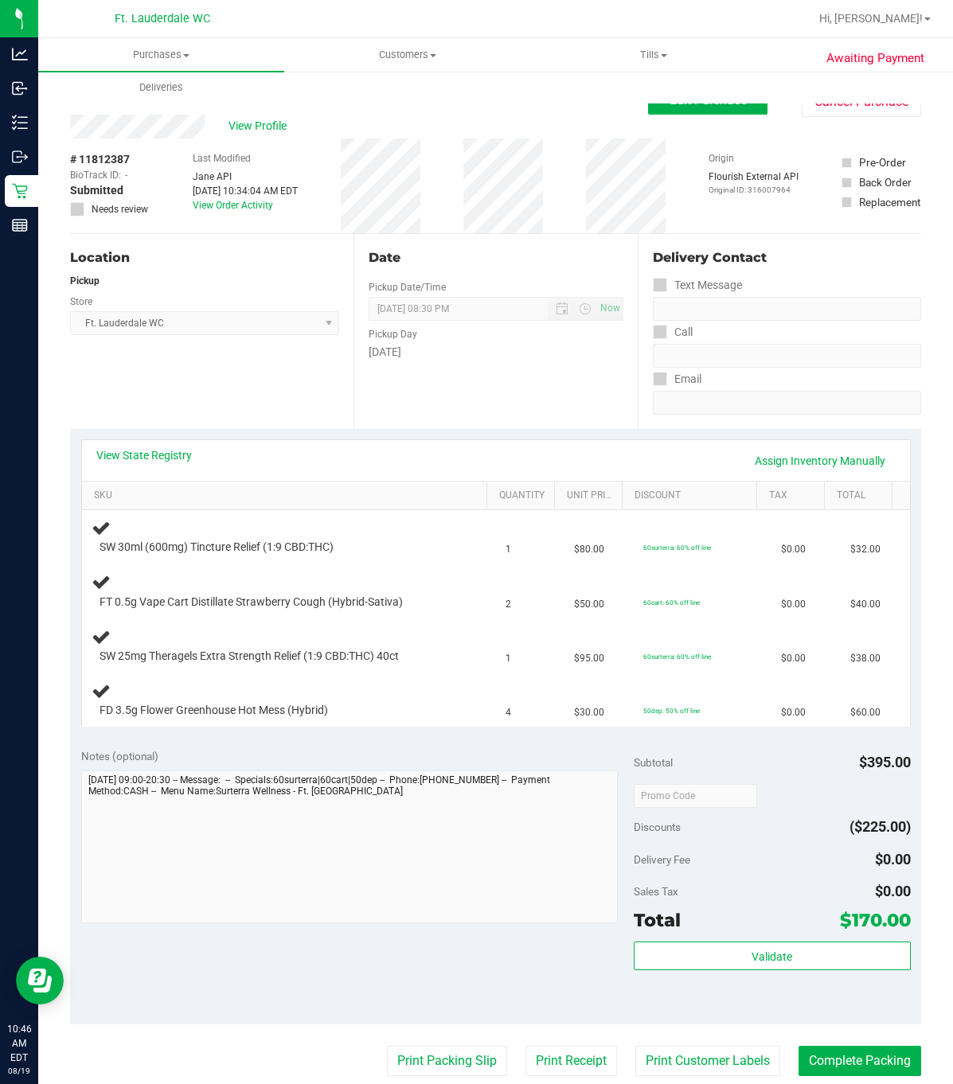
click at [421, 402] on div "Date Pickup Date/Time [DATE] Now [DATE] 08:30 PM Now Pickup Day [DATE]" at bounding box center [494, 331] width 283 height 195
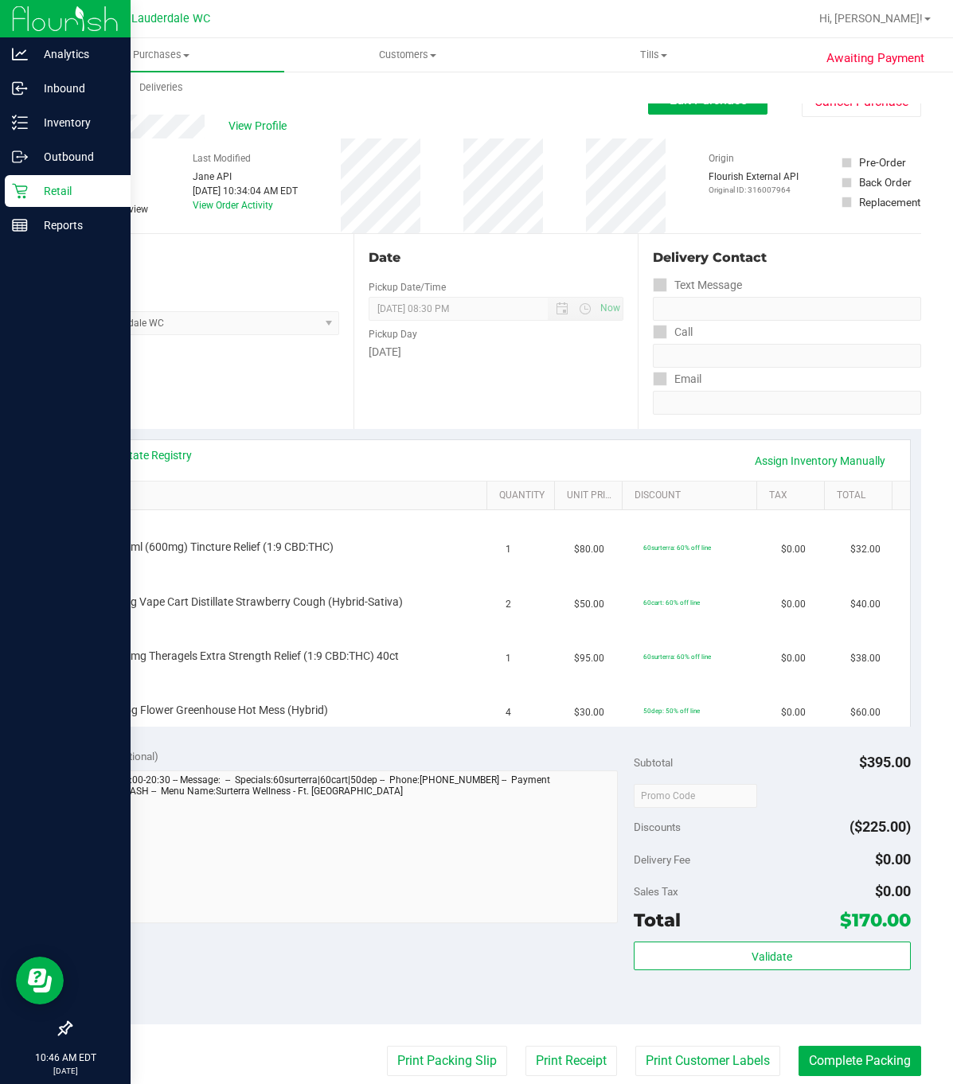
click at [19, 191] on icon at bounding box center [19, 191] width 15 height 15
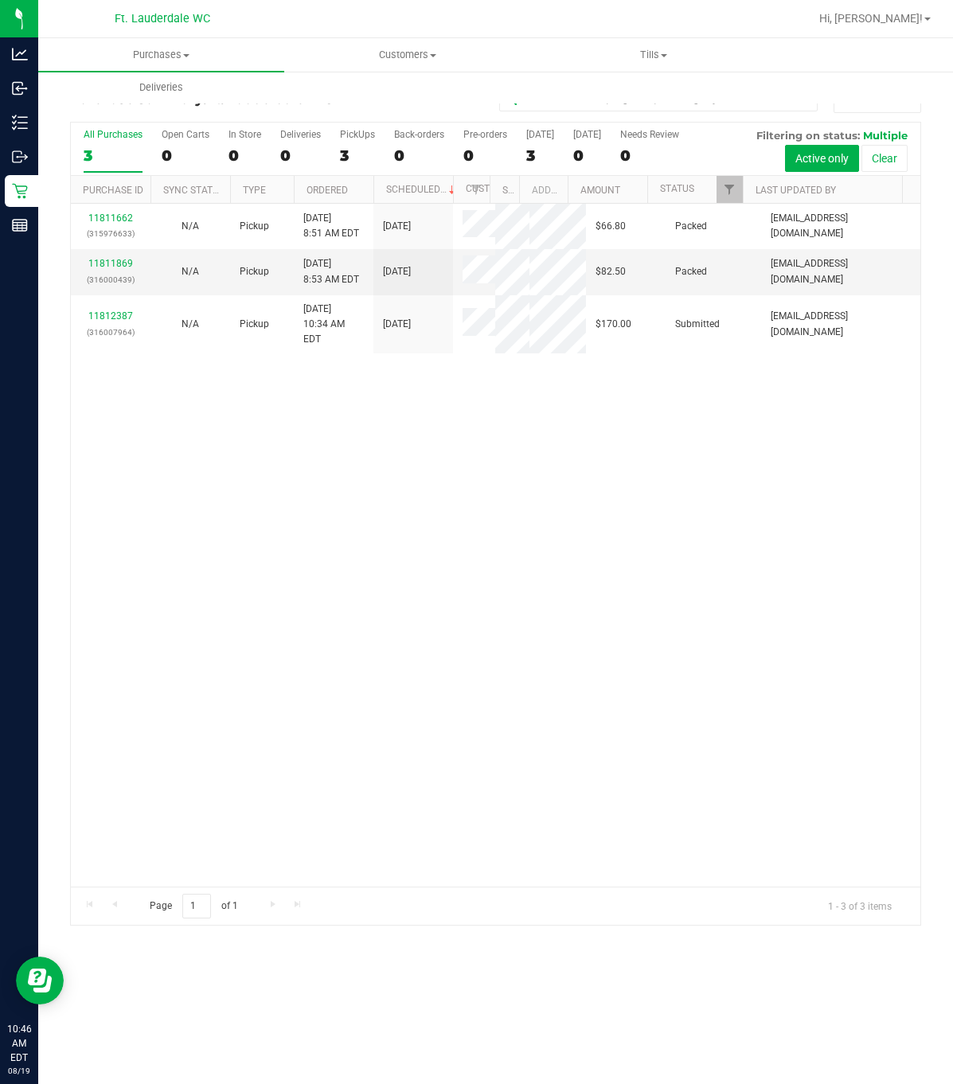
drag, startPoint x: 697, startPoint y: 826, endPoint x: 652, endPoint y: 695, distance: 139.0
click at [696, 826] on div "11811662 (315976633) N/A Pickup [DATE] 8:51 AM EDT 8/19/2025 $66.80 Packed [EMA…" at bounding box center [495, 545] width 849 height 683
click at [463, 401] on div "11811662 (315976633) N/A Pickup [DATE] 8:51 AM EDT 8/19/2025 $66.80 Packed [EMA…" at bounding box center [495, 545] width 849 height 683
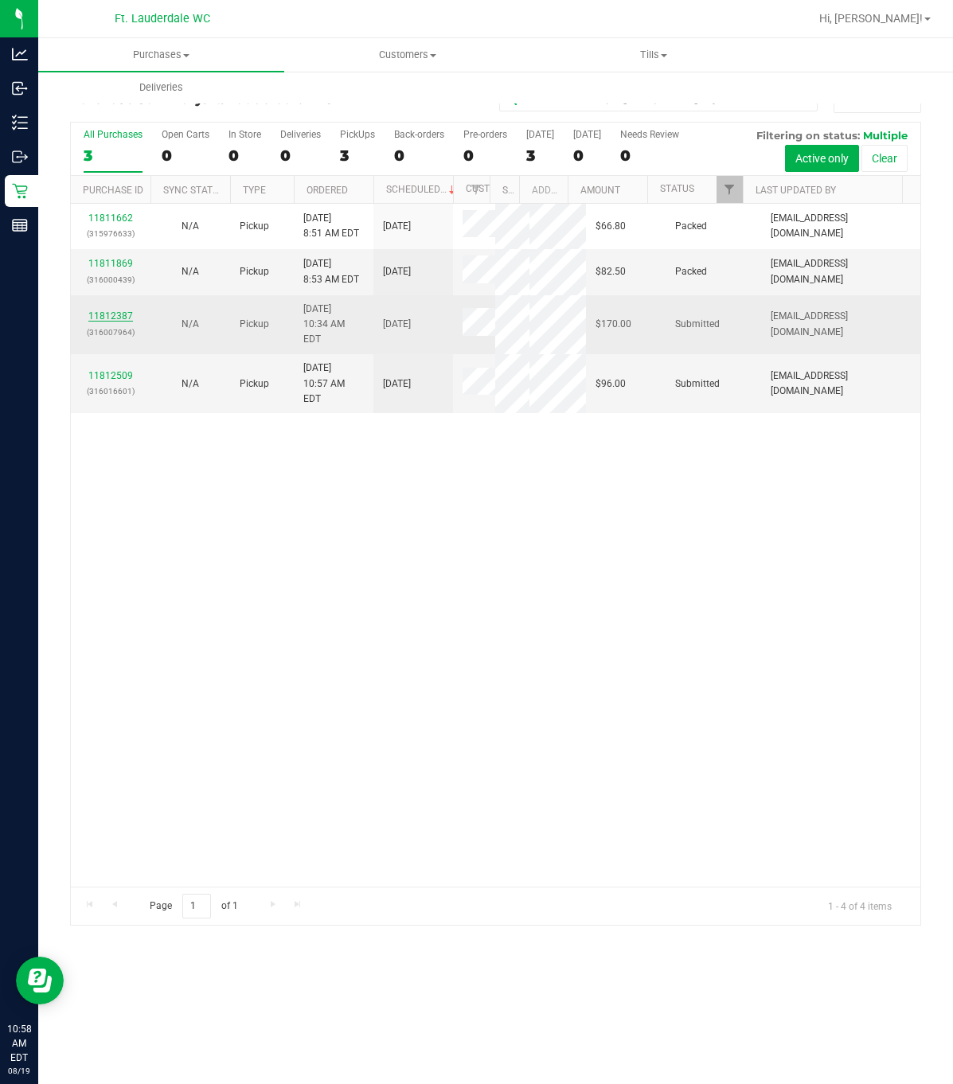
click at [105, 310] on link "11812387" at bounding box center [110, 315] width 45 height 11
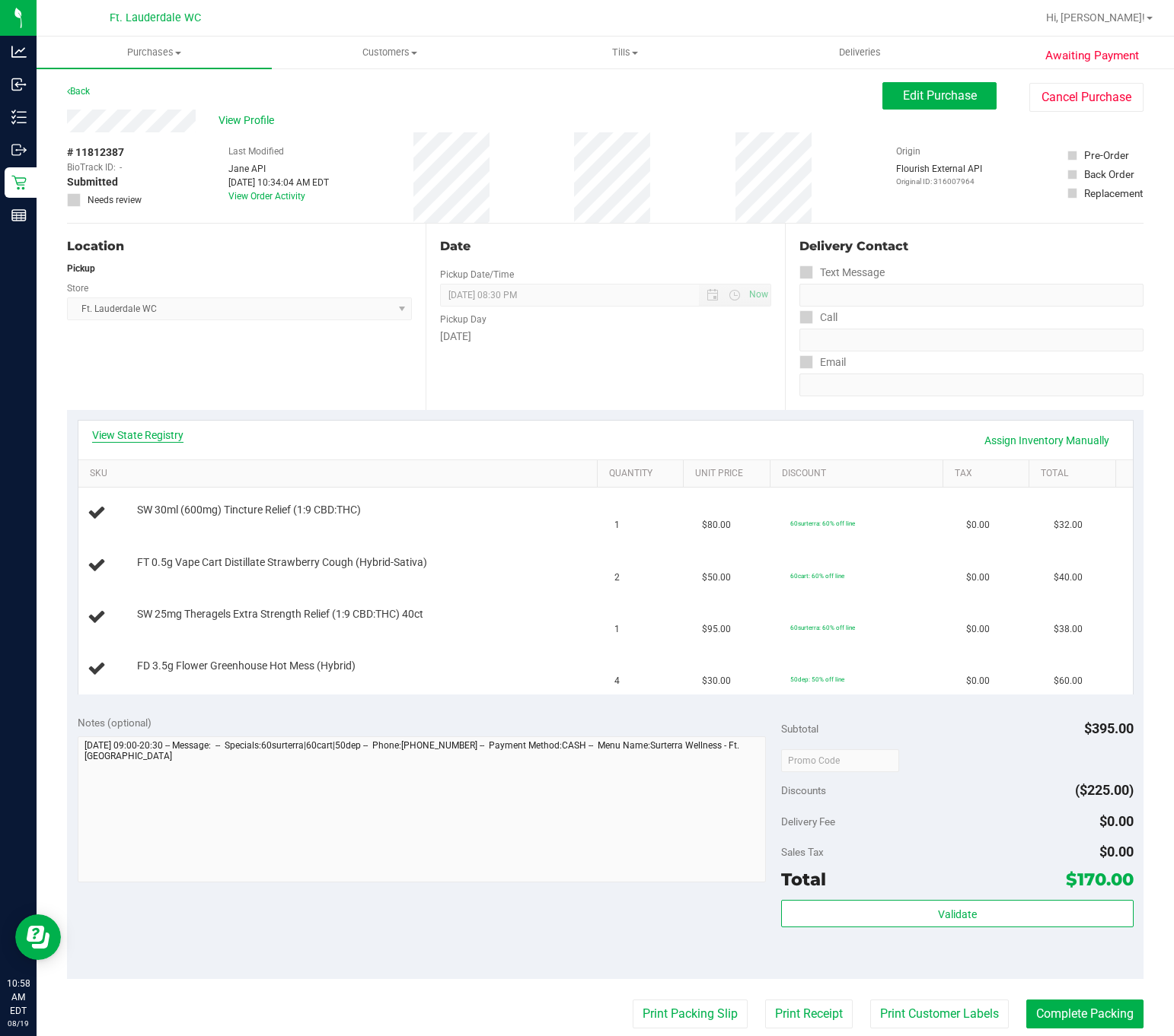
drag, startPoint x: 179, startPoint y: 437, endPoint x: 167, endPoint y: 441, distance: 12.6
click at [167, 441] on div "View State Registry Assign Inventory Manually" at bounding box center [605, 440] width 1027 height 26
click at [167, 441] on link "View State Registry" at bounding box center [138, 435] width 92 height 15
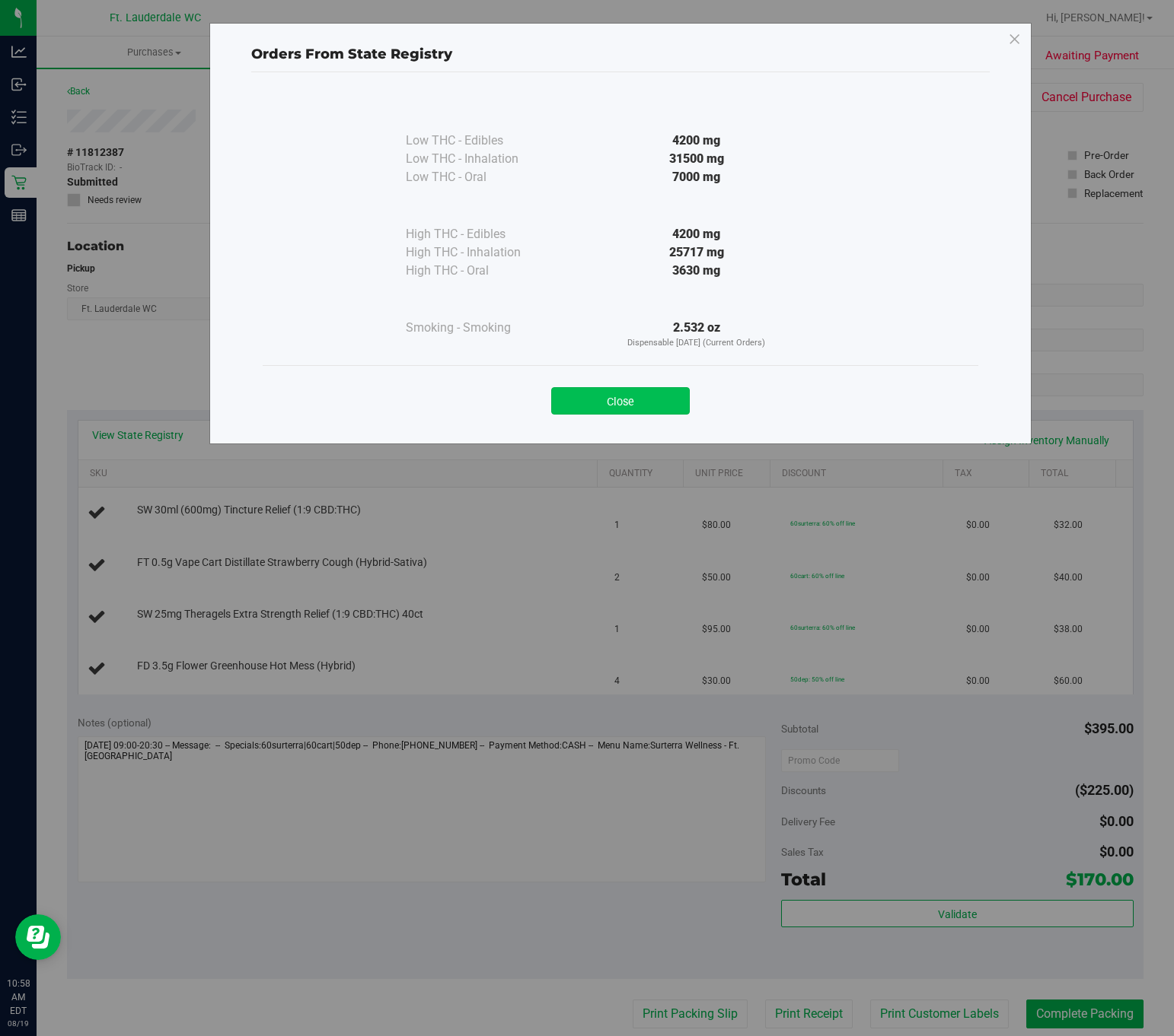
click at [628, 395] on button "Close" at bounding box center [620, 400] width 139 height 28
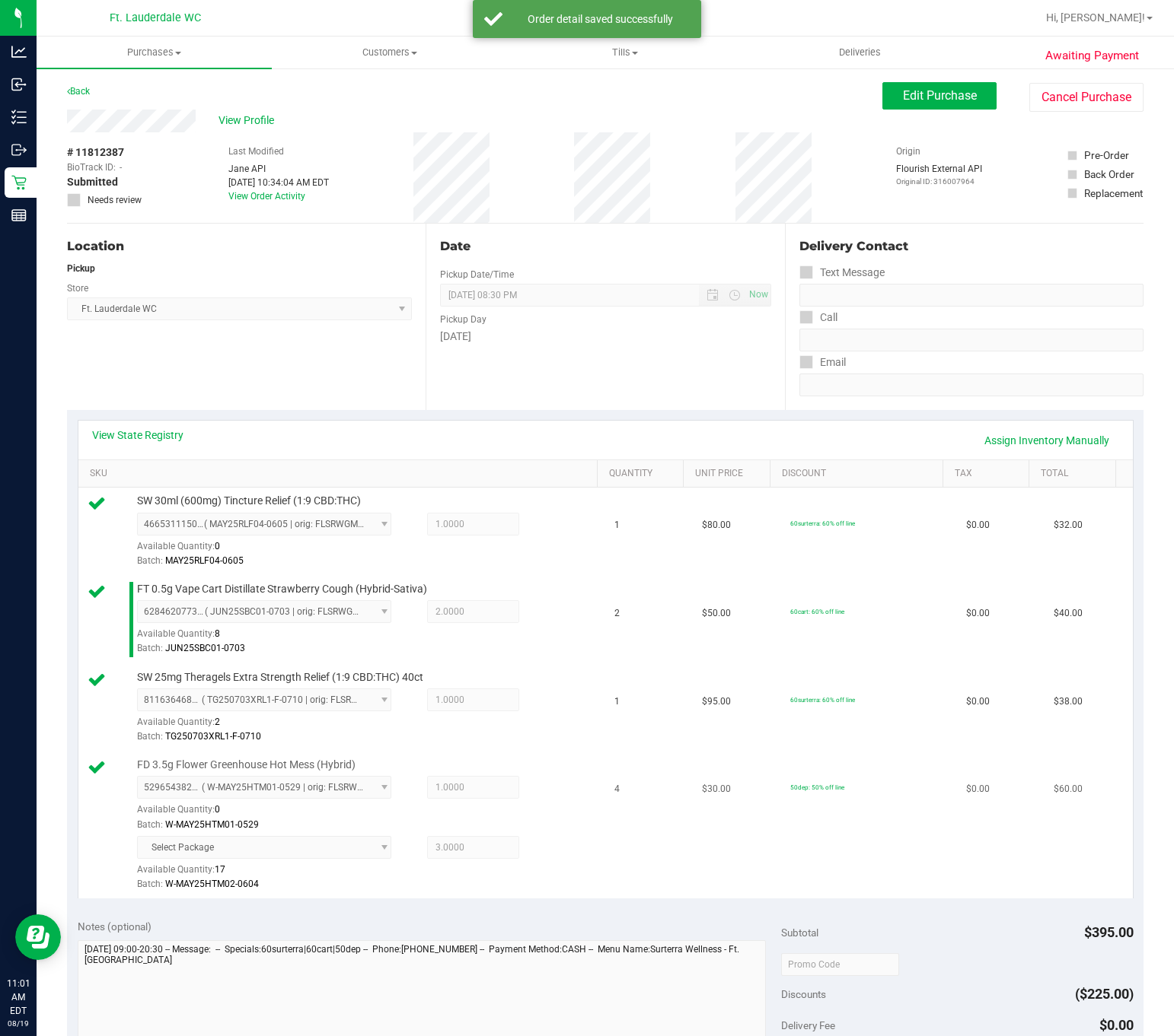
scroll to position [342, 0]
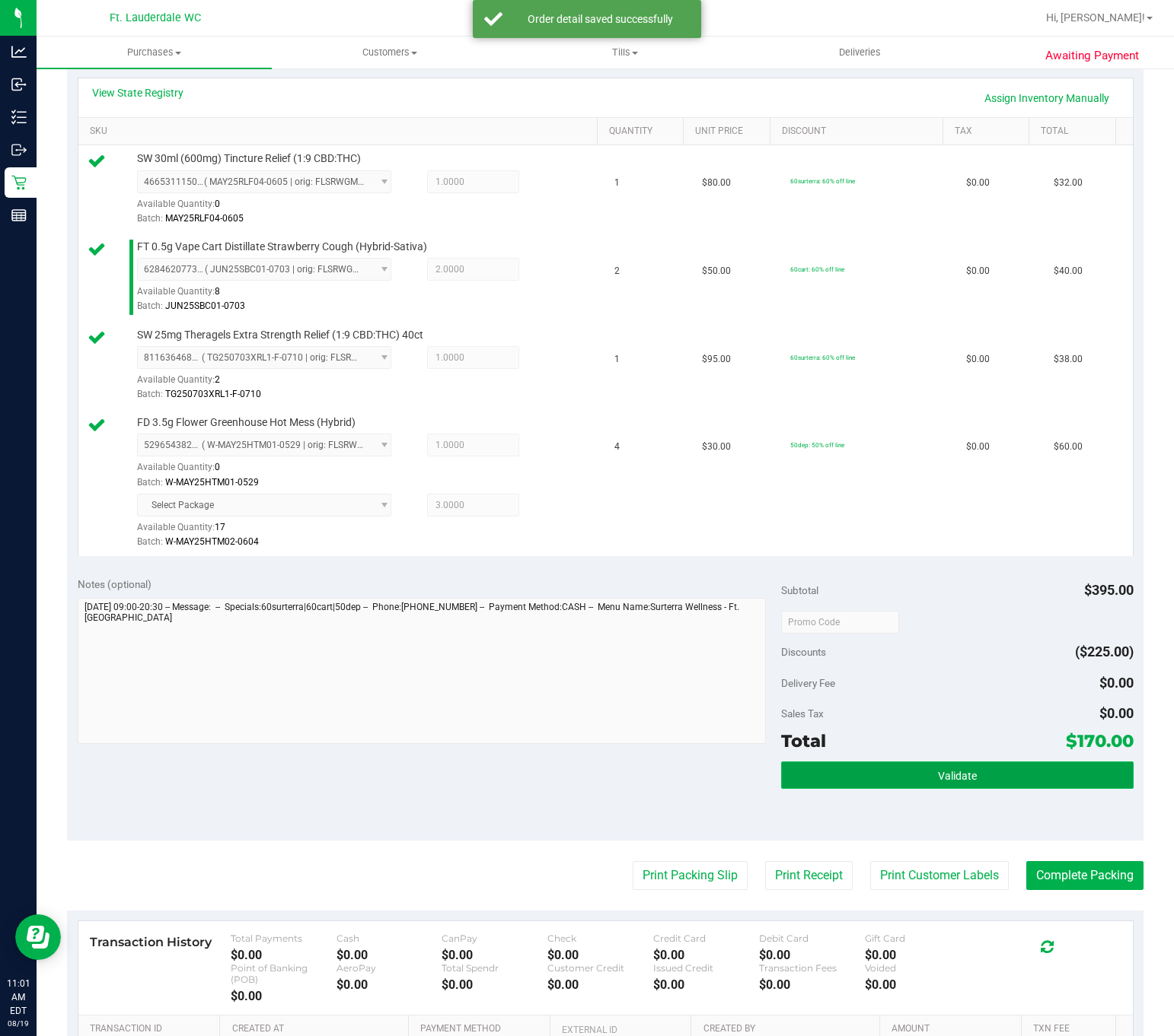
click at [875, 774] on button "Validate" at bounding box center [957, 775] width 352 height 28
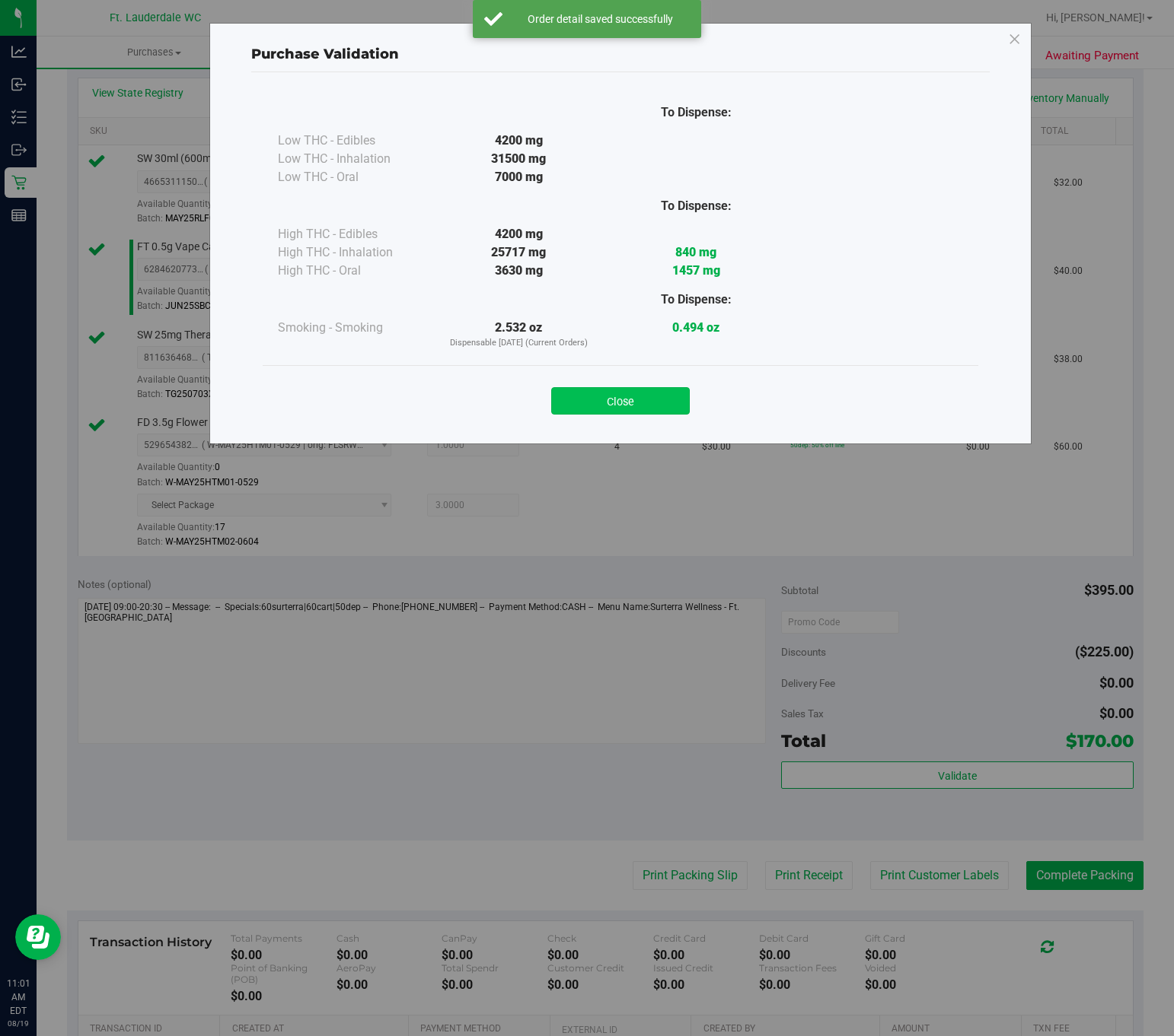
click at [629, 401] on button "Close" at bounding box center [620, 400] width 139 height 28
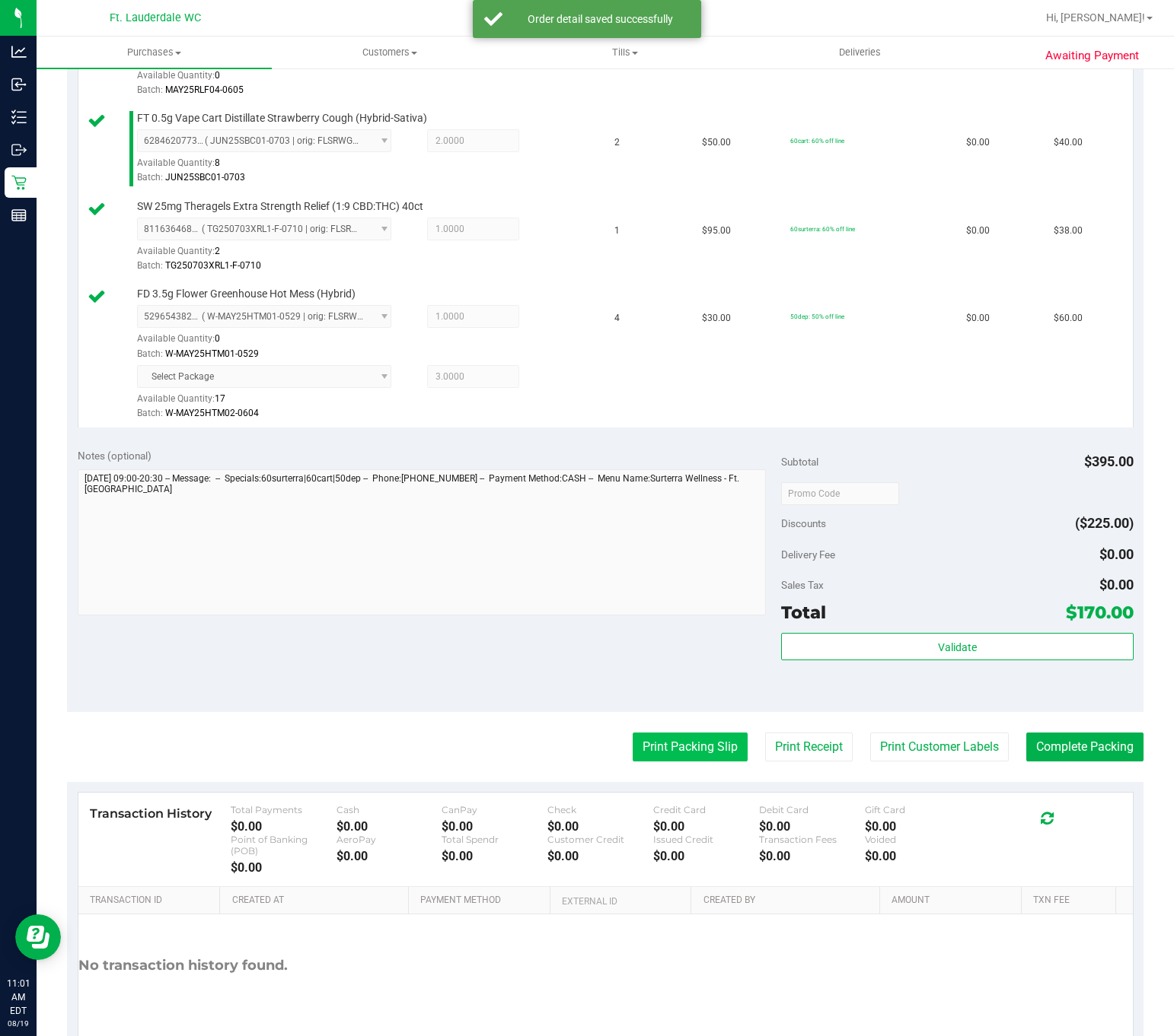
scroll to position [552, 0]
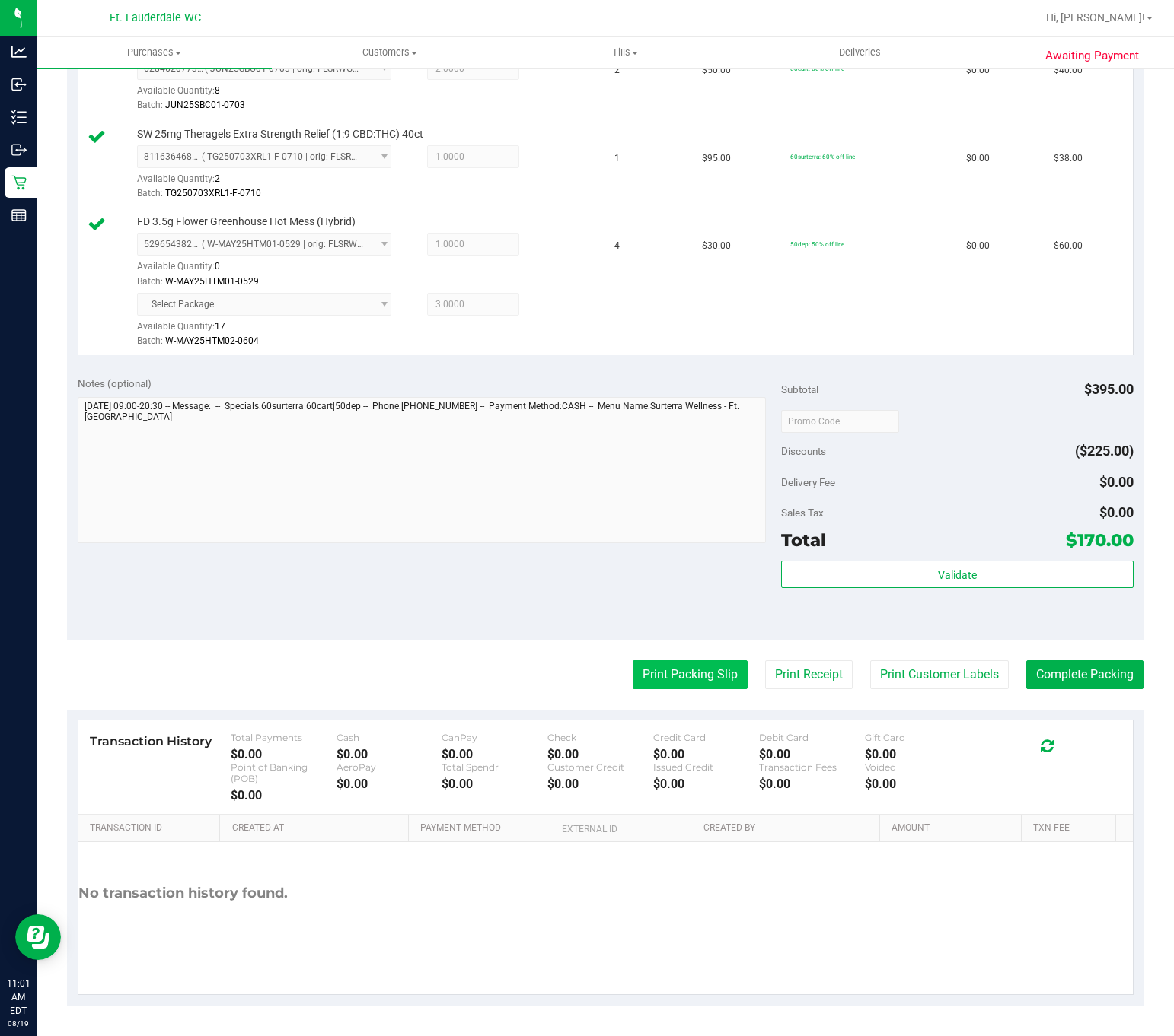
click at [633, 672] on button "Print Packing Slip" at bounding box center [690, 675] width 115 height 29
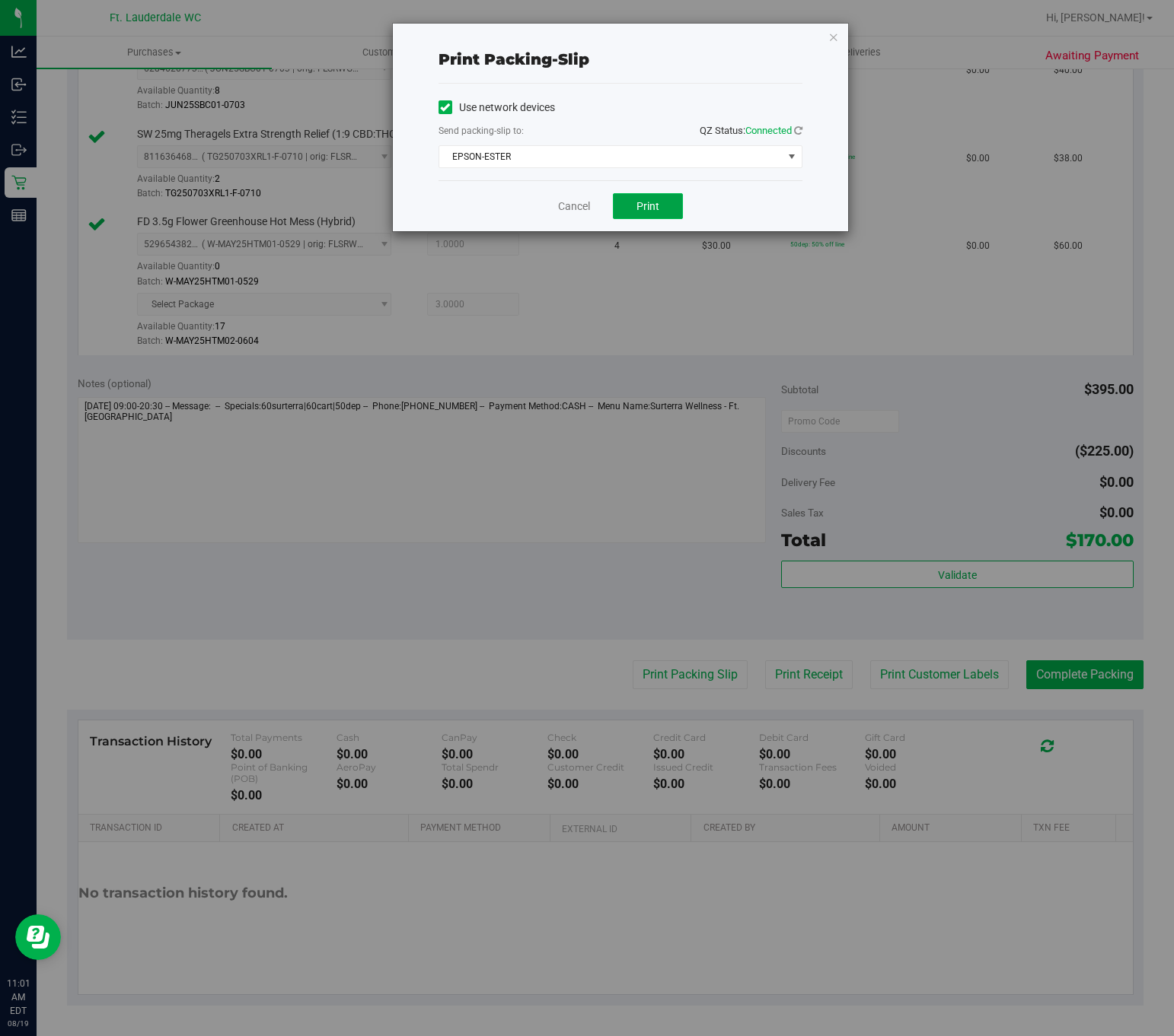
click at [623, 207] on button "Print" at bounding box center [647, 205] width 70 height 26
click at [569, 208] on link "Cancel" at bounding box center [574, 206] width 32 height 16
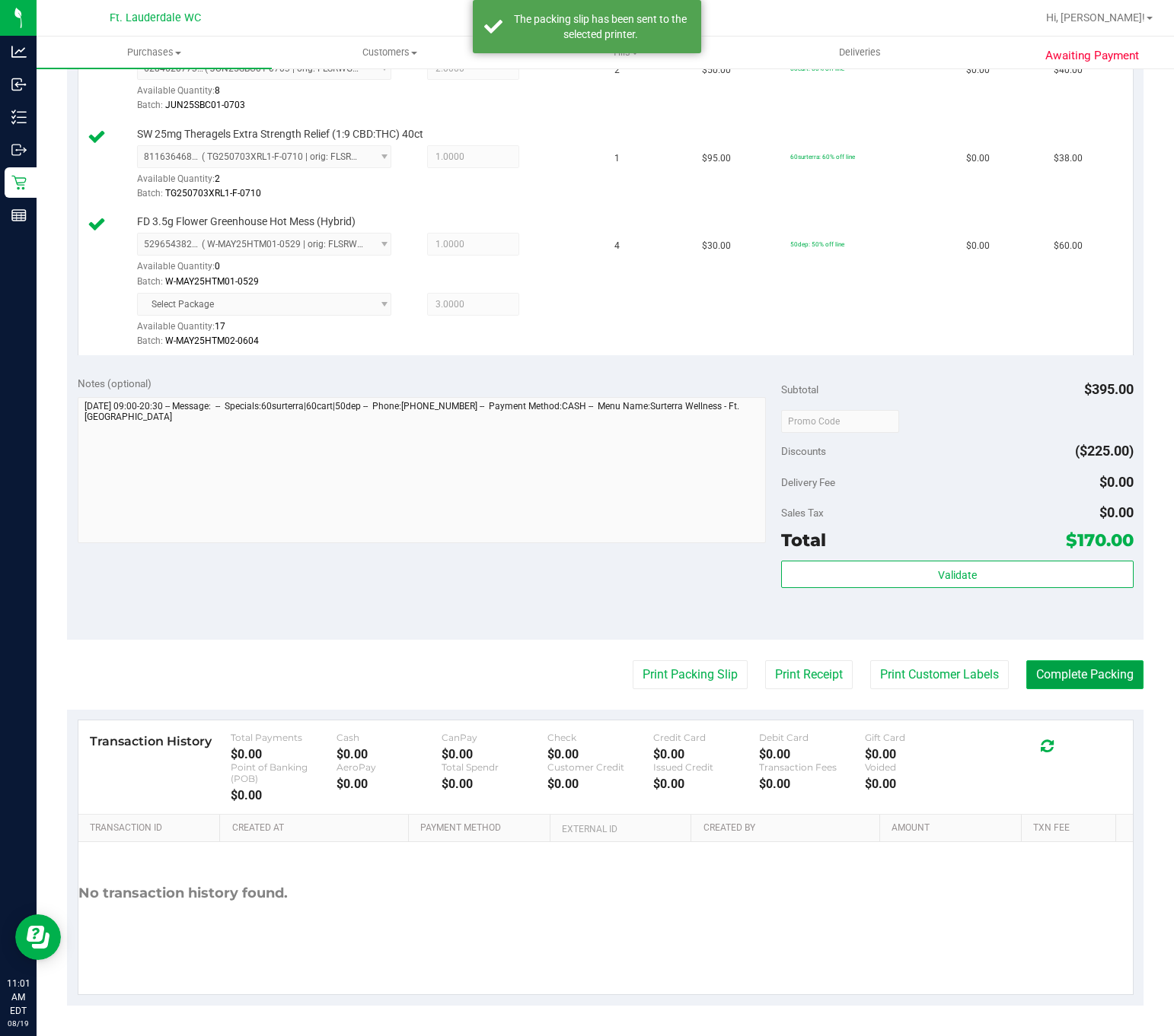
click at [1080, 667] on button "Complete Packing" at bounding box center [1084, 675] width 118 height 29
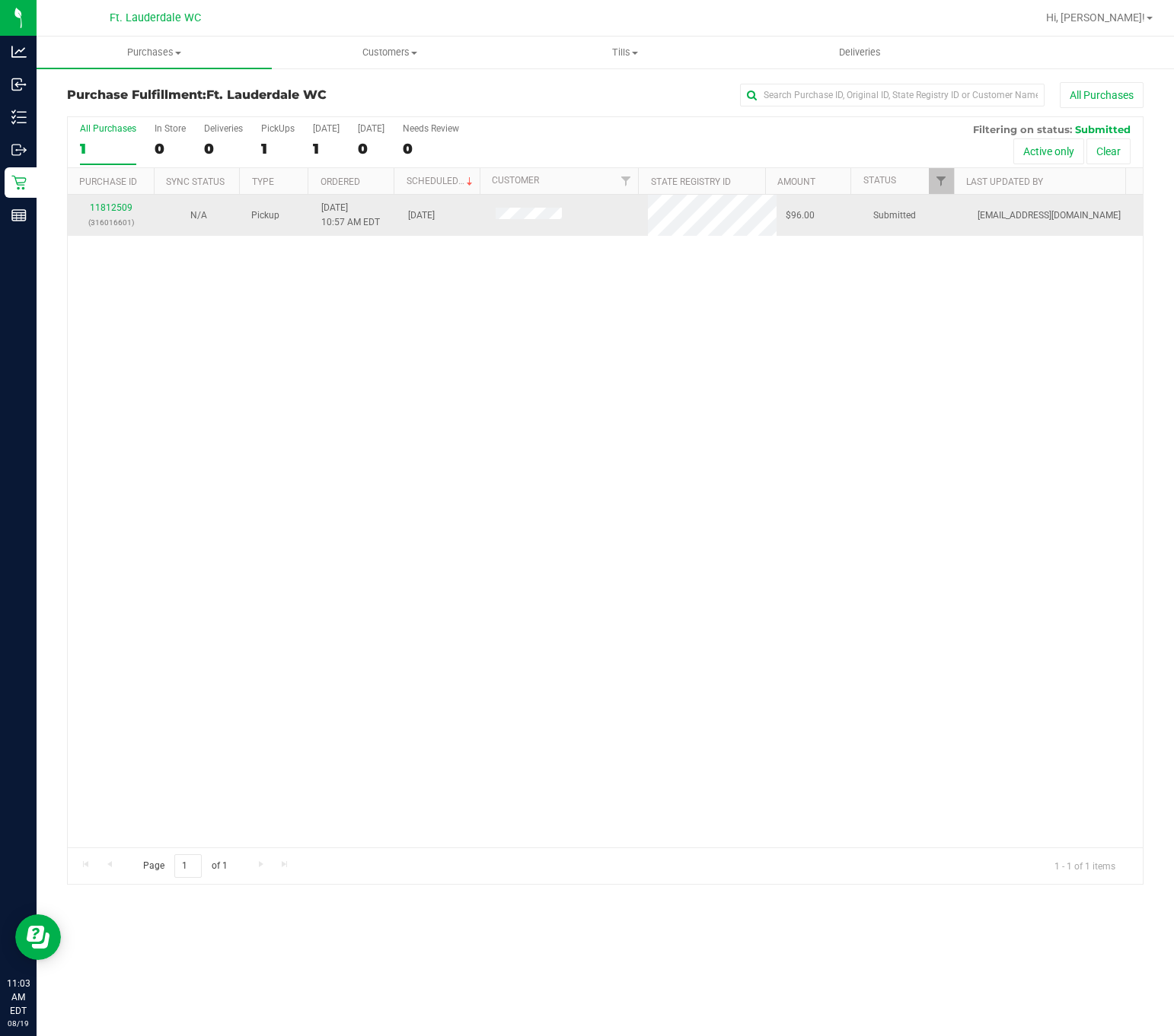
click at [92, 225] on p "(316016601)" at bounding box center [111, 222] width 69 height 14
click at [98, 210] on link "11812509" at bounding box center [111, 207] width 43 height 11
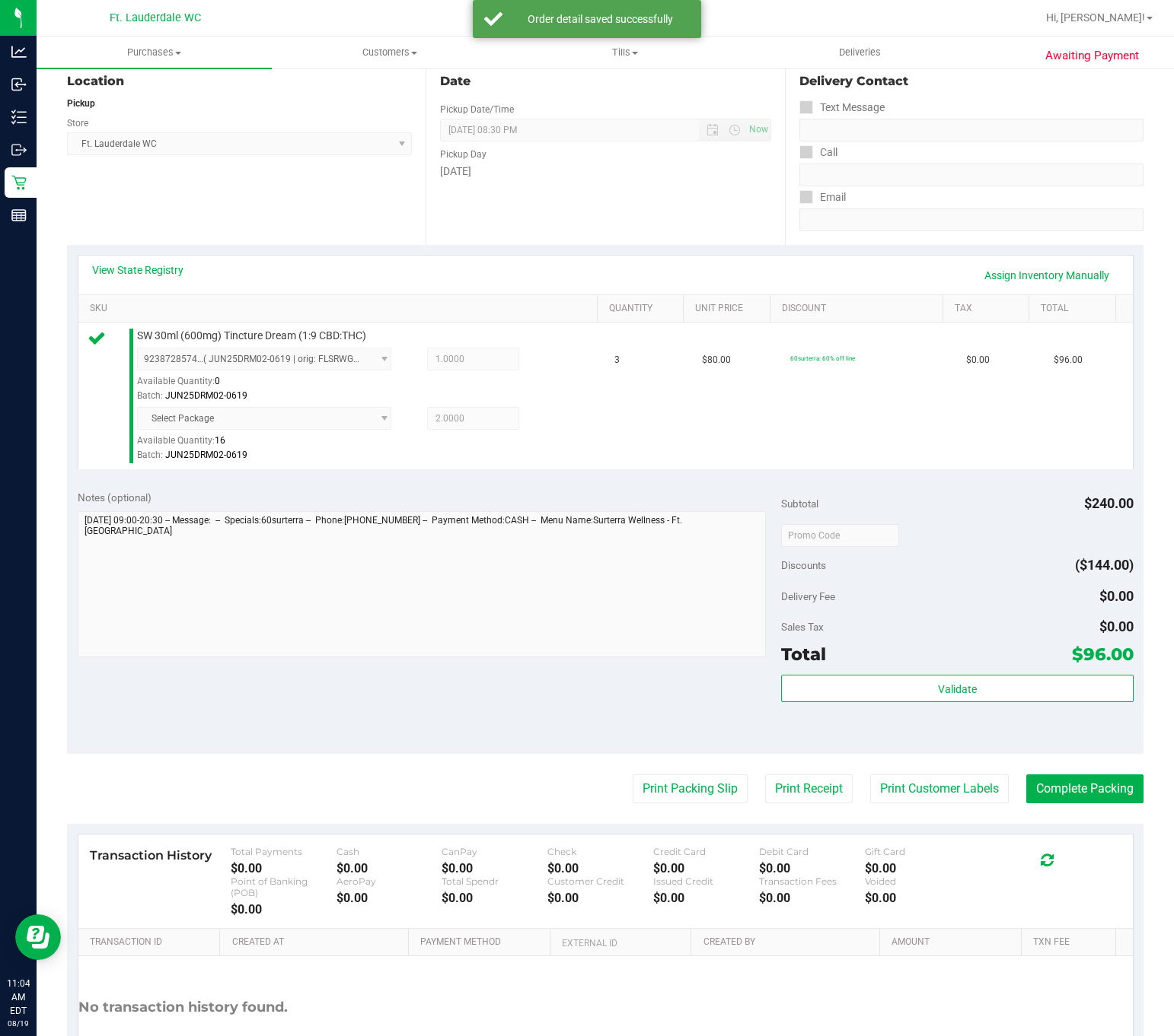
scroll to position [286, 0]
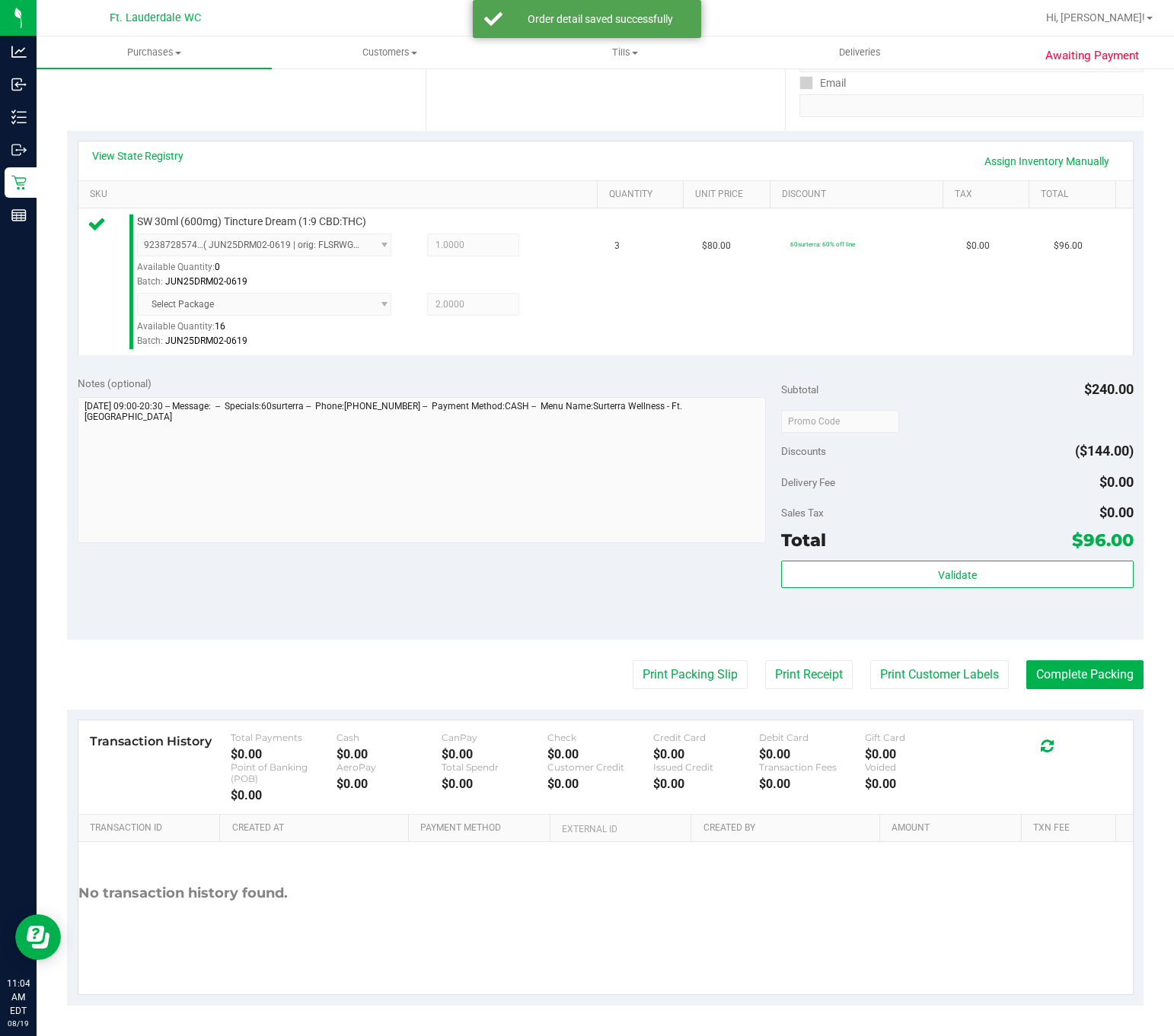
click at [793, 554] on div "Subtotal $240.00 Discounts ($144.00) Delivery Fee $0.00 Sales Tax $0.00 Total $…" at bounding box center [957, 502] width 352 height 253
click at [795, 569] on button "Validate" at bounding box center [957, 574] width 352 height 28
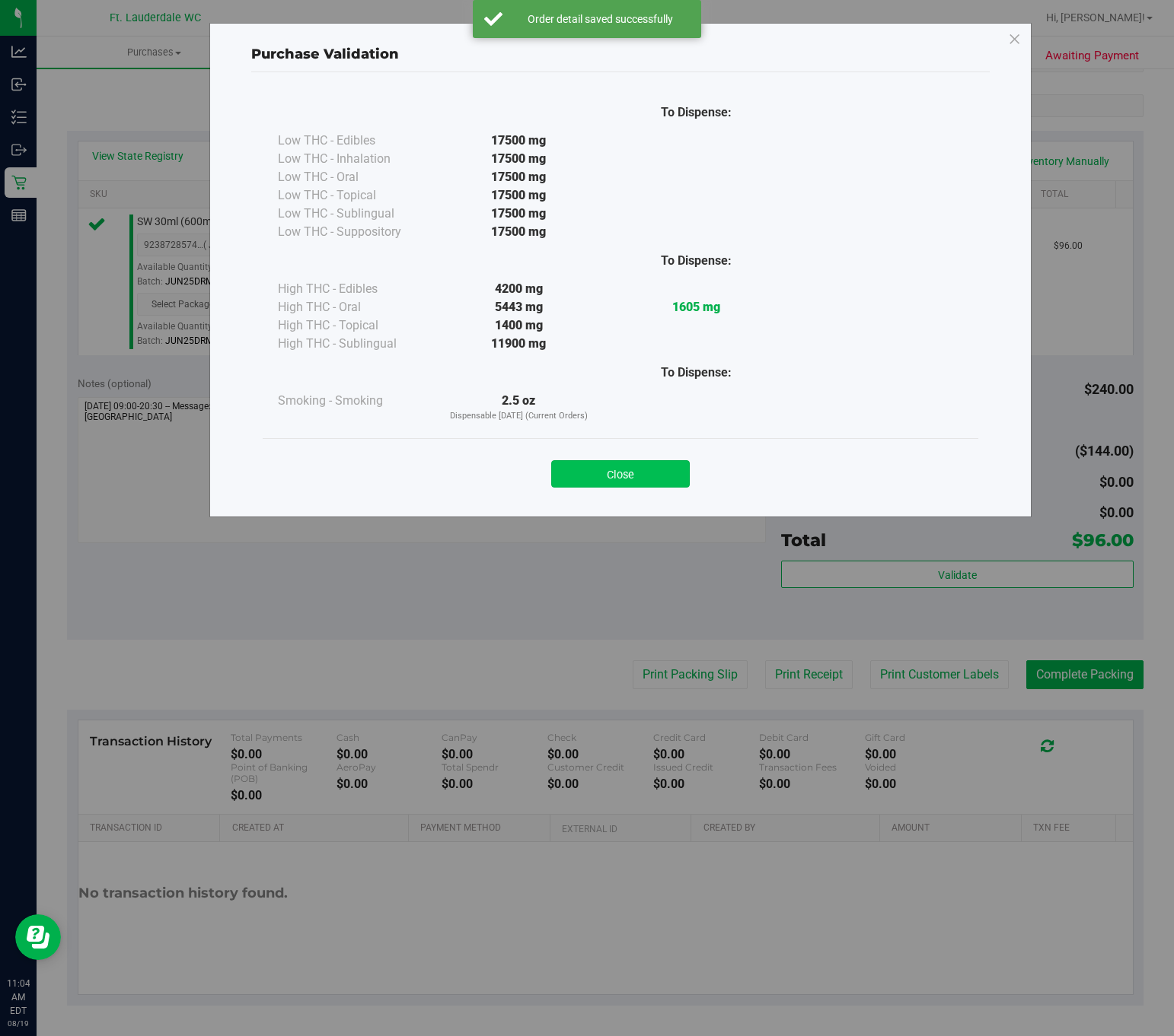
click at [636, 485] on button "Close" at bounding box center [620, 474] width 139 height 28
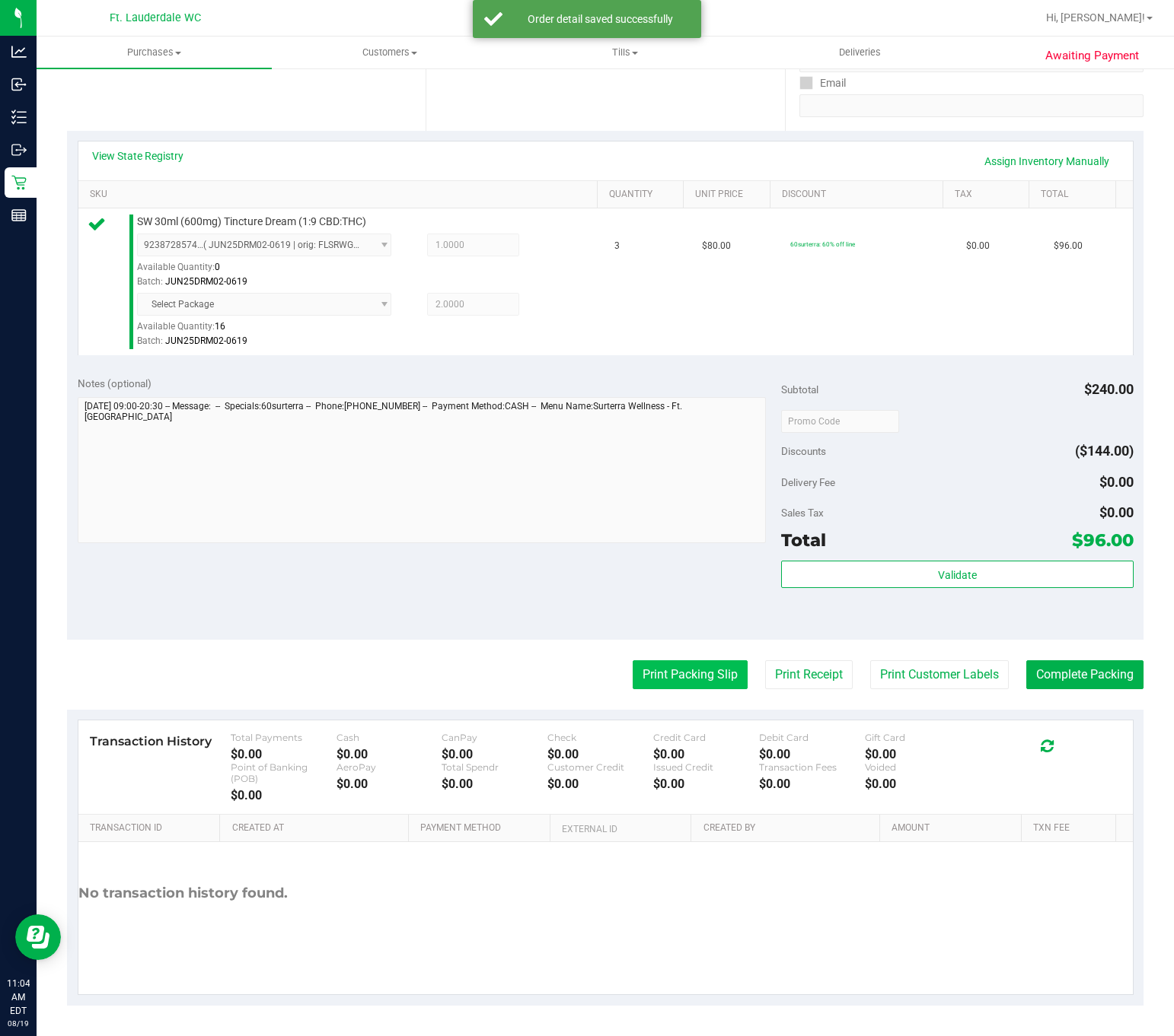
click at [654, 666] on button "Print Packing Slip" at bounding box center [690, 675] width 115 height 29
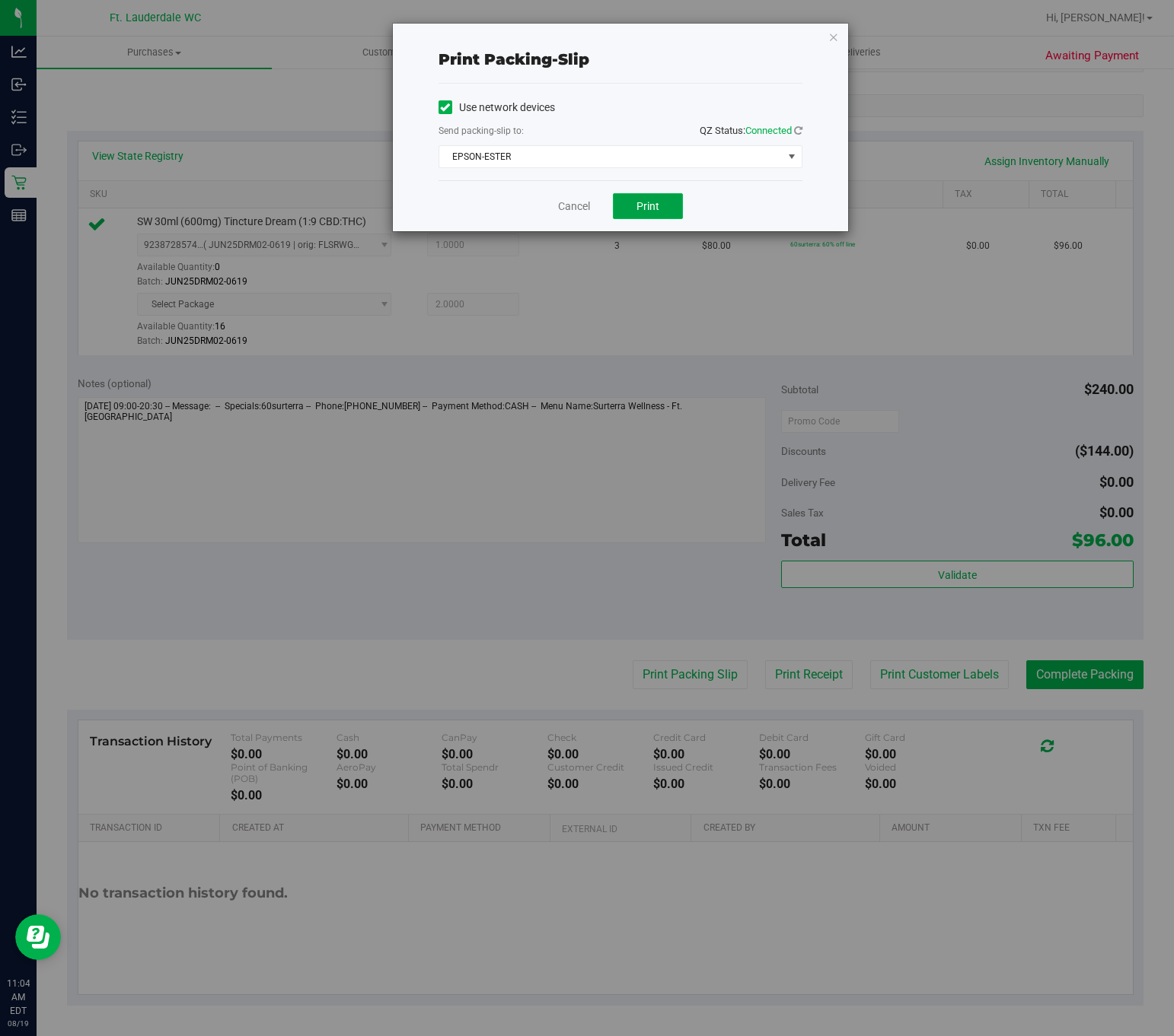
click at [643, 204] on span "Print" at bounding box center [648, 205] width 23 height 12
click at [584, 212] on link "Cancel" at bounding box center [574, 206] width 32 height 16
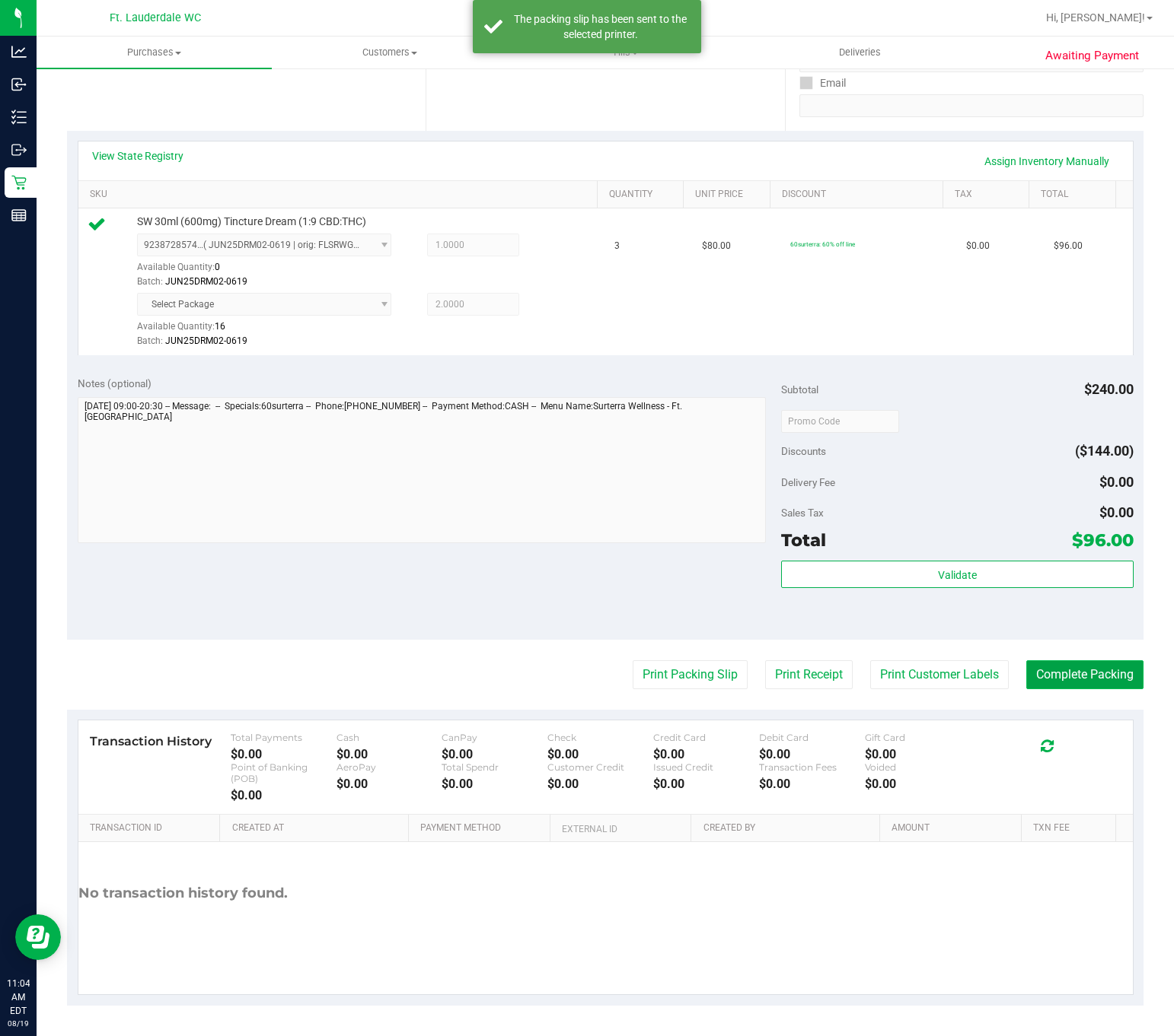
click at [1037, 676] on button "Complete Packing" at bounding box center [1084, 675] width 118 height 29
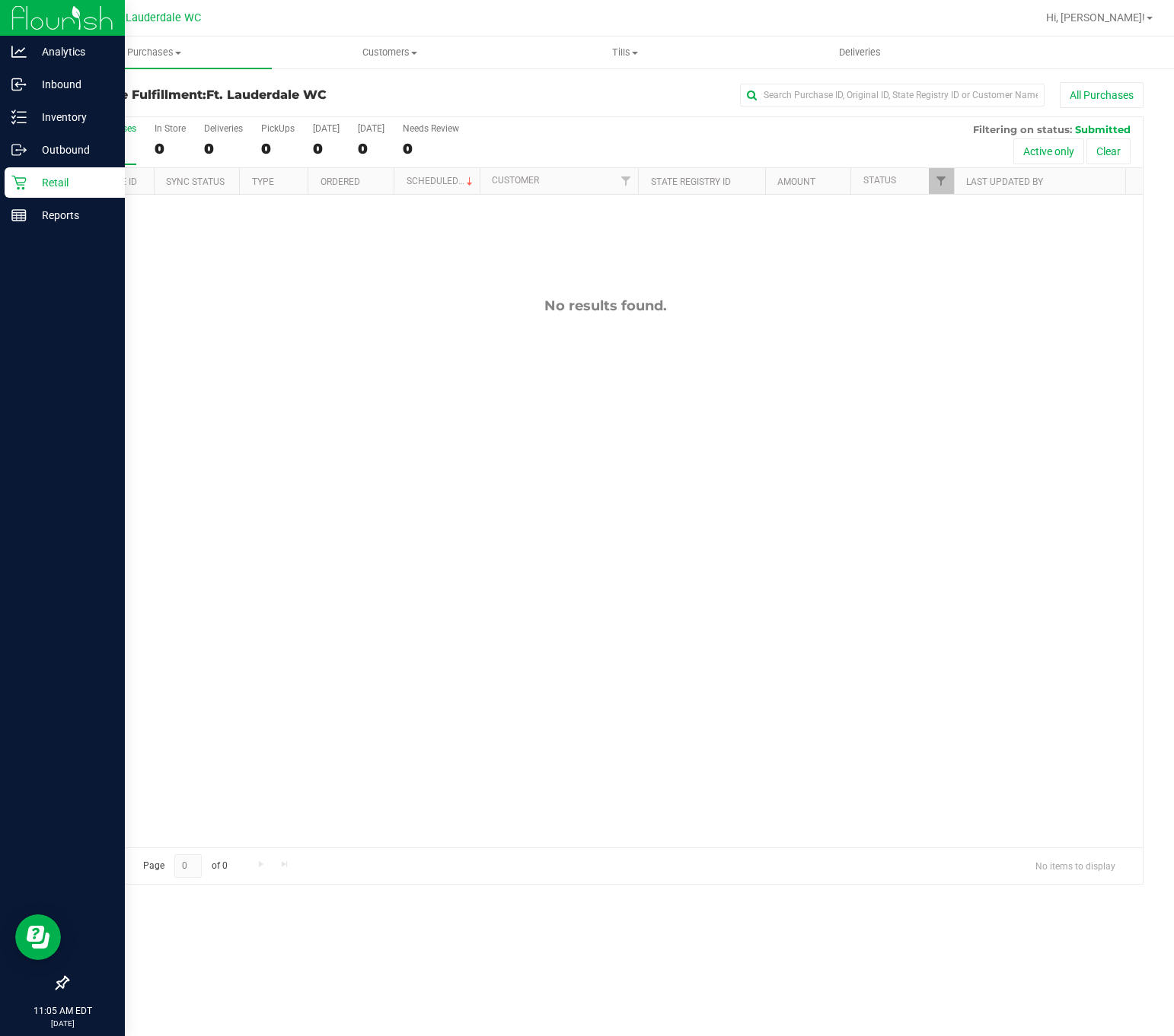
click at [34, 183] on p "Retail" at bounding box center [73, 183] width 92 height 18
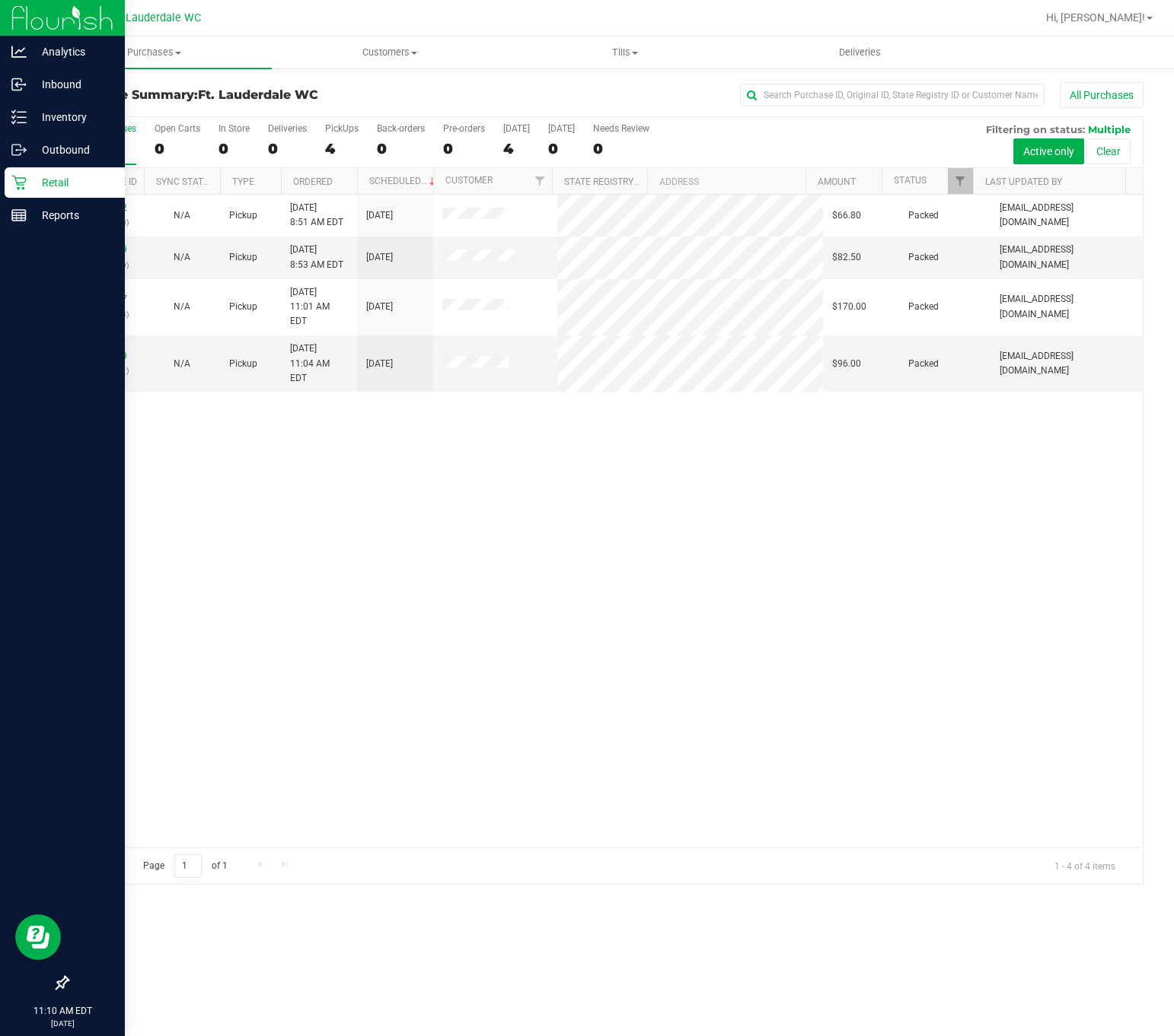
click at [32, 183] on p "Retail" at bounding box center [73, 183] width 92 height 18
click at [67, 976] on icon at bounding box center [62, 983] width 15 height 15
click at [54, 984] on input "checkbox" at bounding box center [54, 984] width 0 height 0
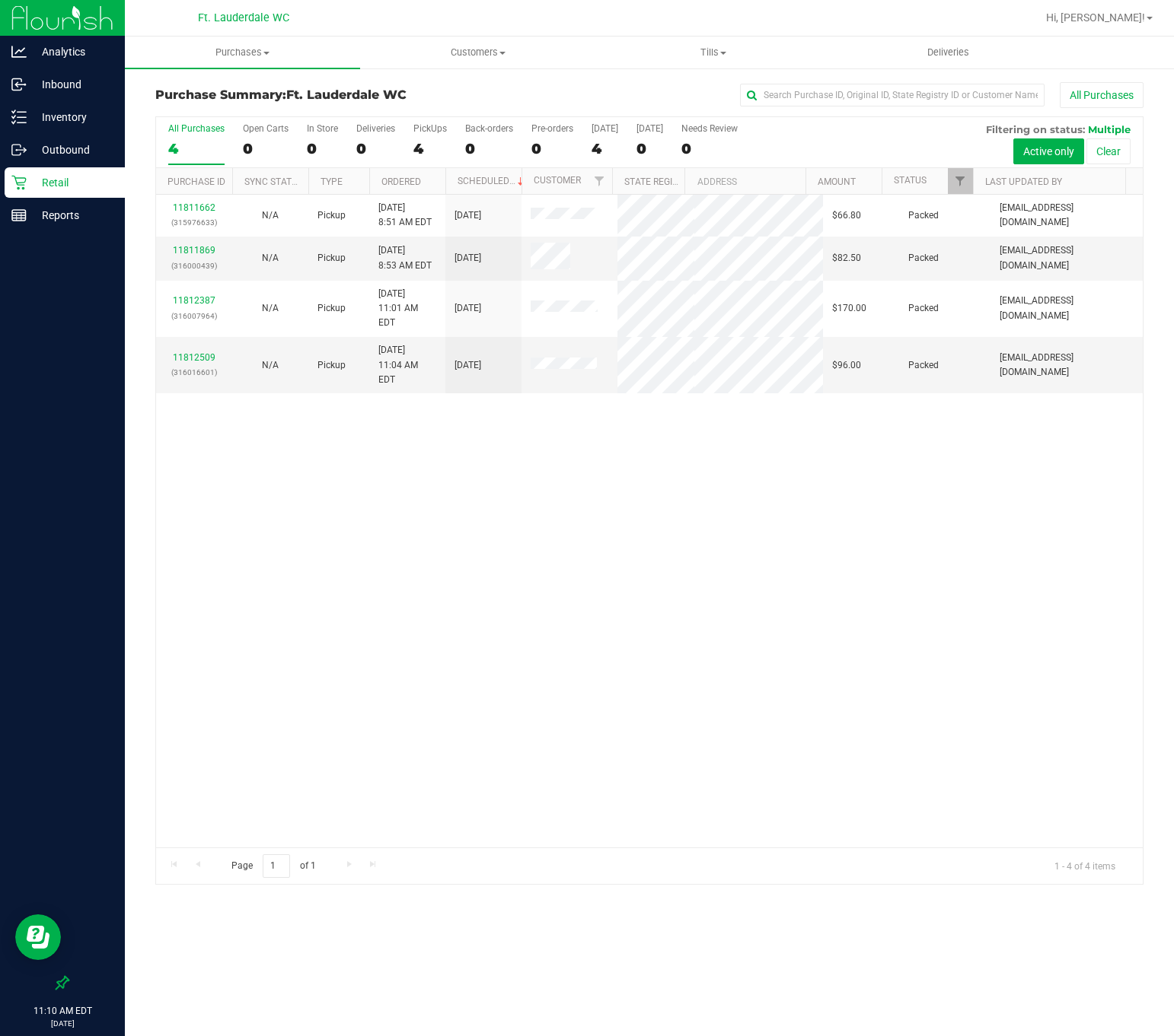
click at [513, 688] on div "11811662 (315976633) N/A Pickup [DATE] 8:51 AM EDT 8/19/2025 $66.80 Packed [EMA…" at bounding box center [649, 521] width 987 height 653
